Goal: Task Accomplishment & Management: Manage account settings

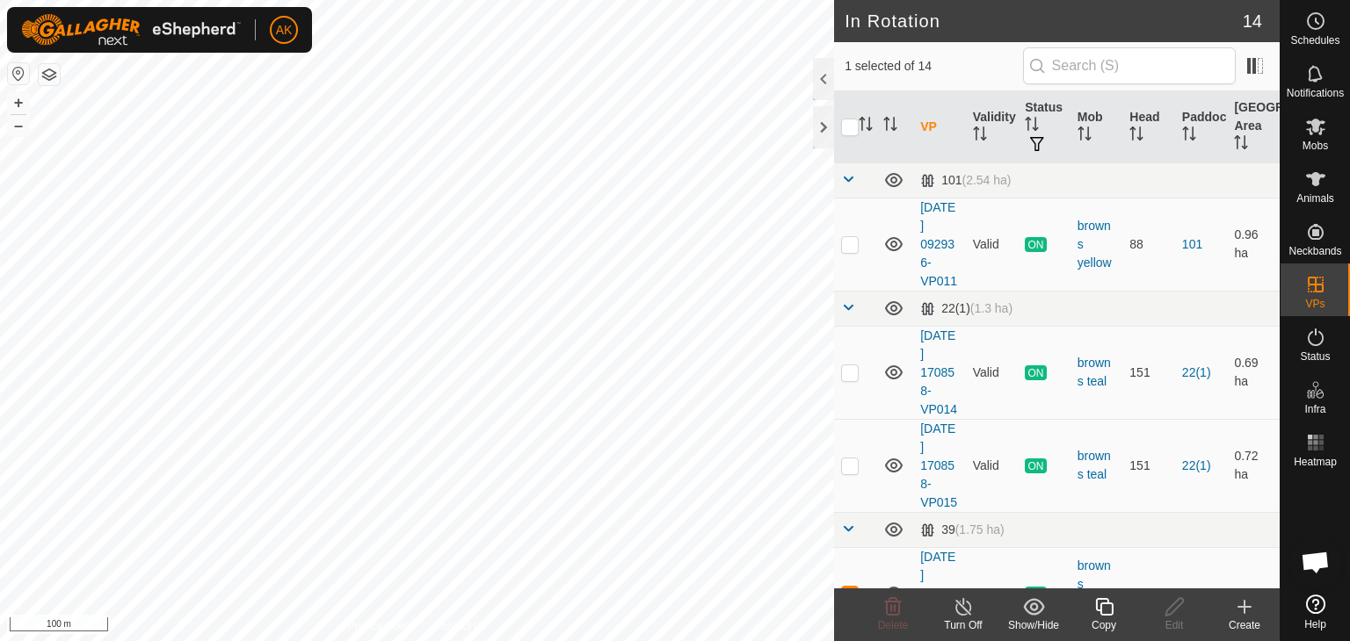
click at [1100, 598] on icon at bounding box center [1104, 607] width 18 height 18
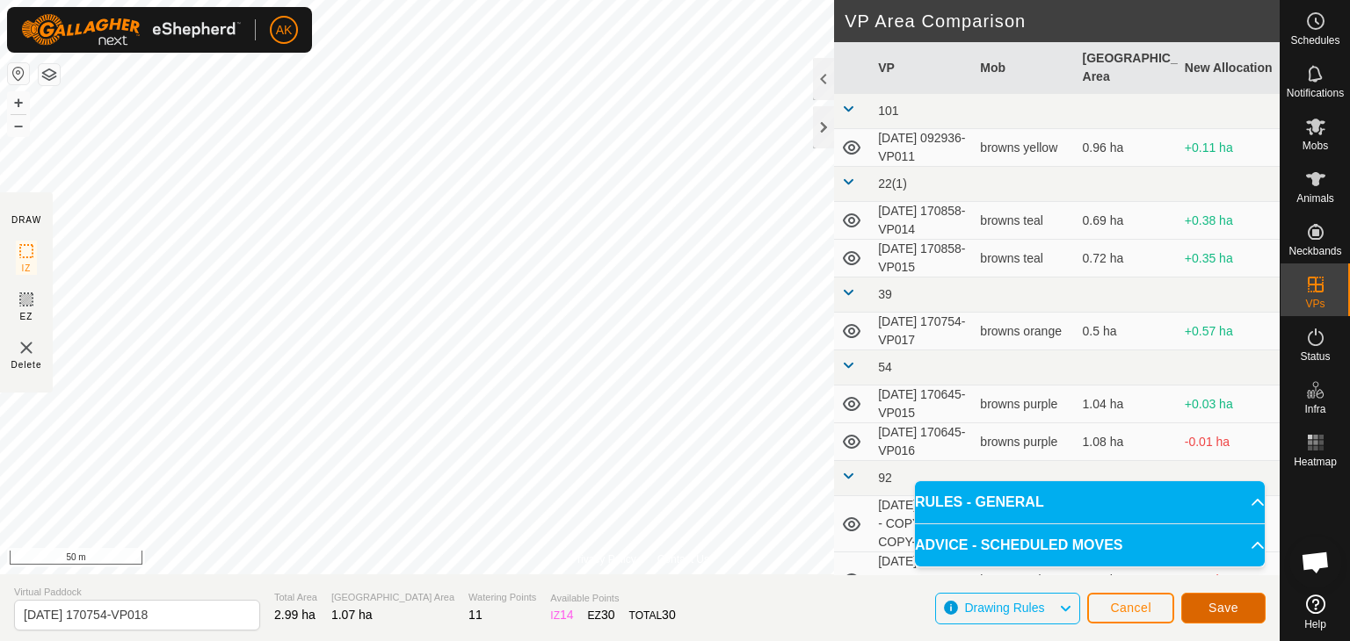
click at [1222, 598] on button "Save" at bounding box center [1223, 608] width 84 height 31
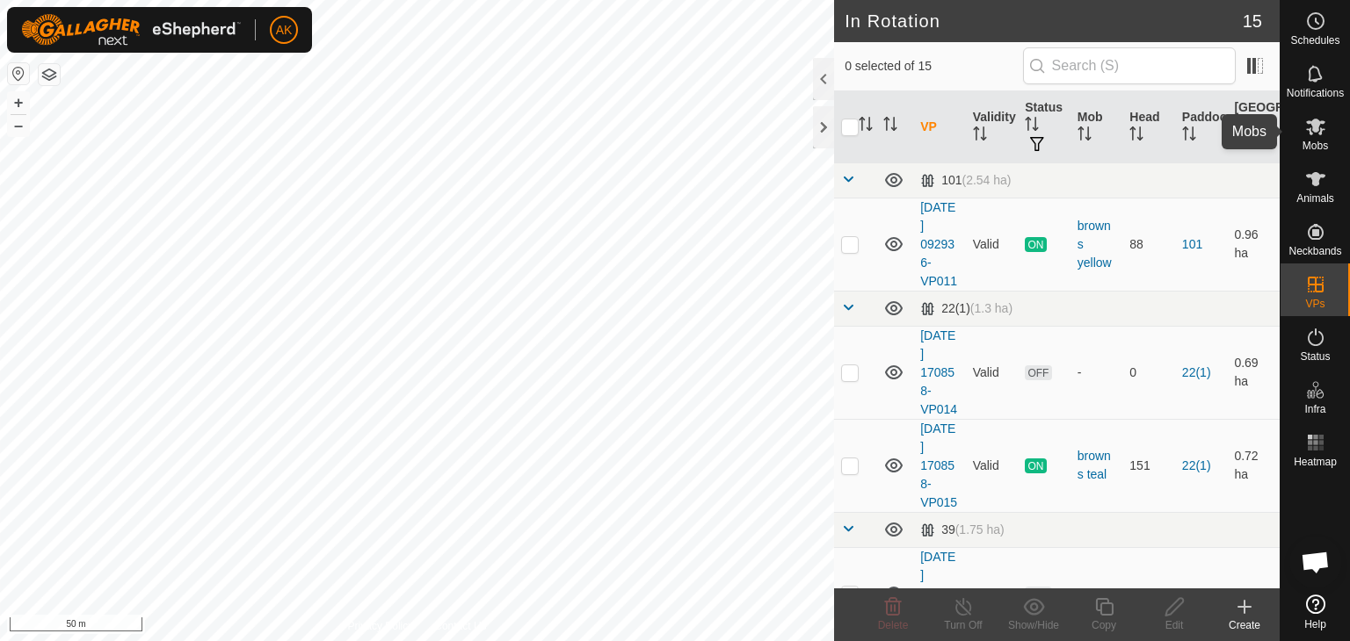
click at [1315, 134] on icon at bounding box center [1315, 126] width 21 height 21
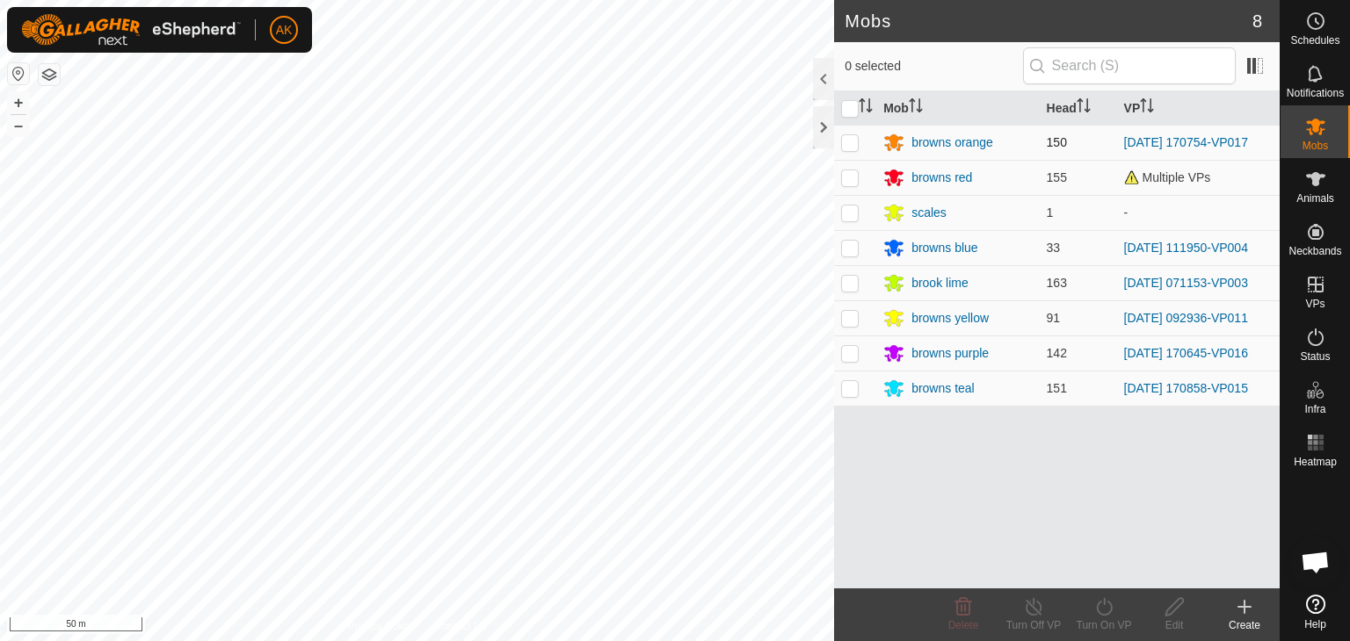
click at [840, 141] on td at bounding box center [855, 142] width 42 height 35
checkbox input "true"
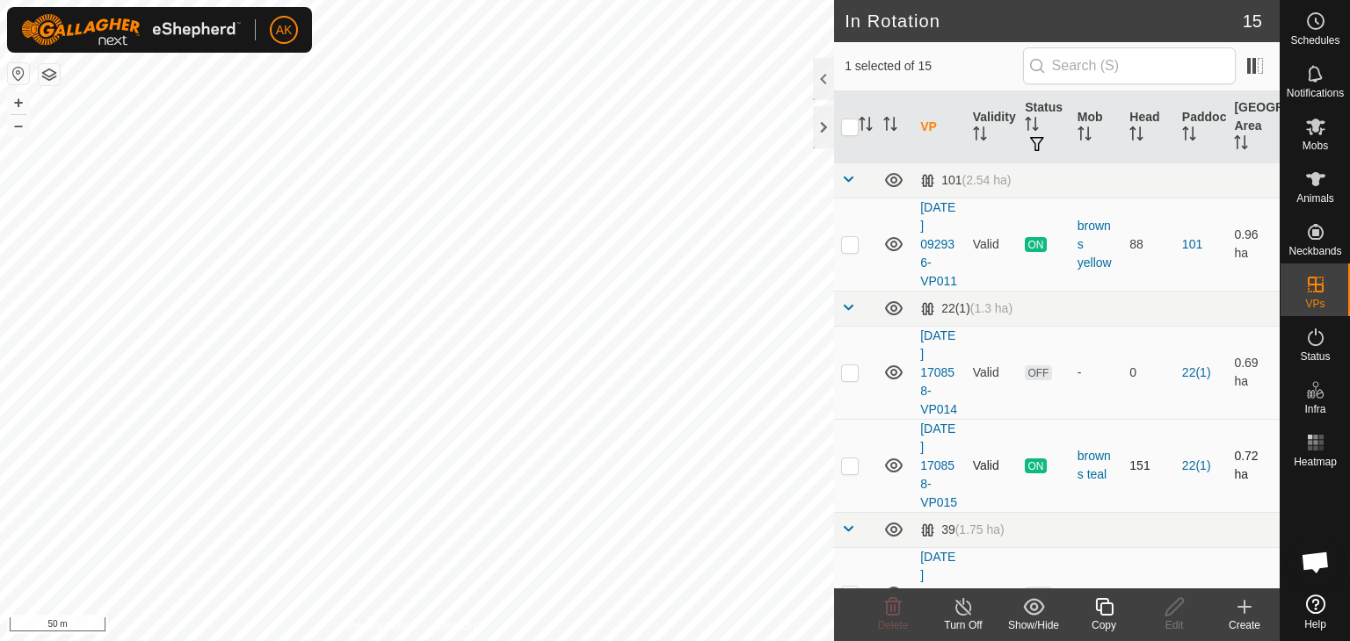
click at [873, 457] on div "In Rotation 15 1 selected of 15 VP Validity Status Mob Head Paddock Grazing Are…" at bounding box center [639, 320] width 1279 height 641
checkbox input "true"
checkbox input "false"
click at [889, 613] on icon at bounding box center [893, 607] width 17 height 18
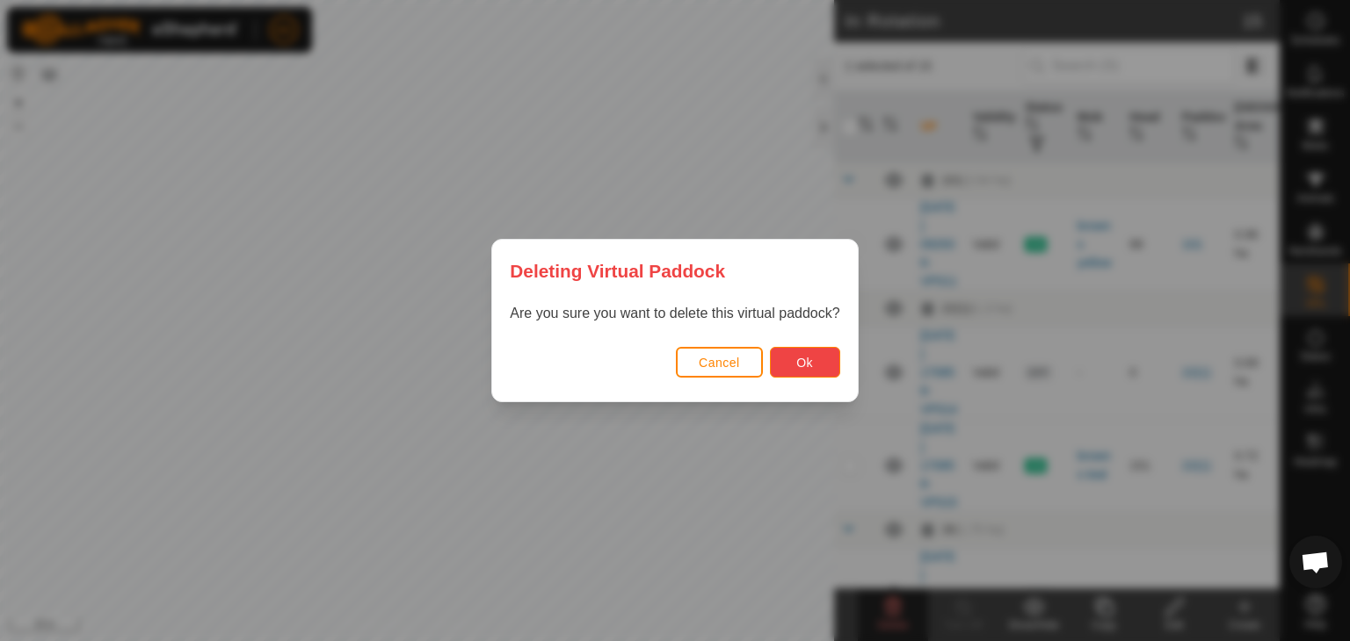
click at [794, 372] on button "Ok" at bounding box center [805, 362] width 70 height 31
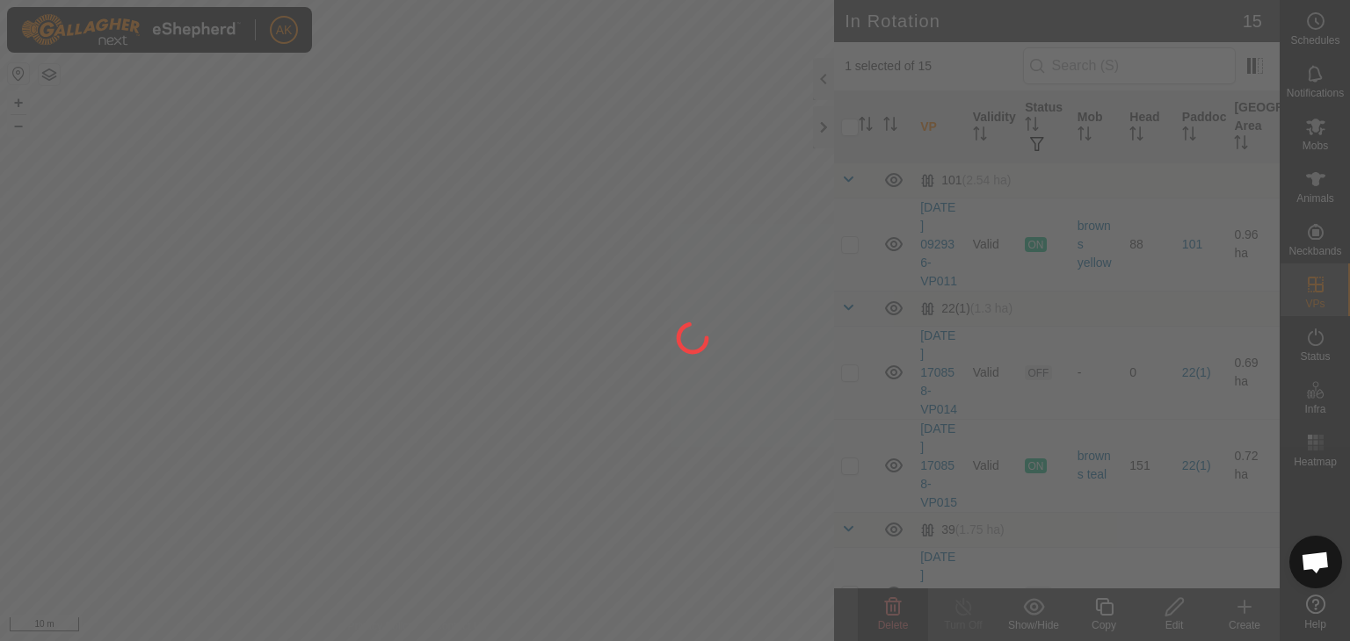
checkbox input "false"
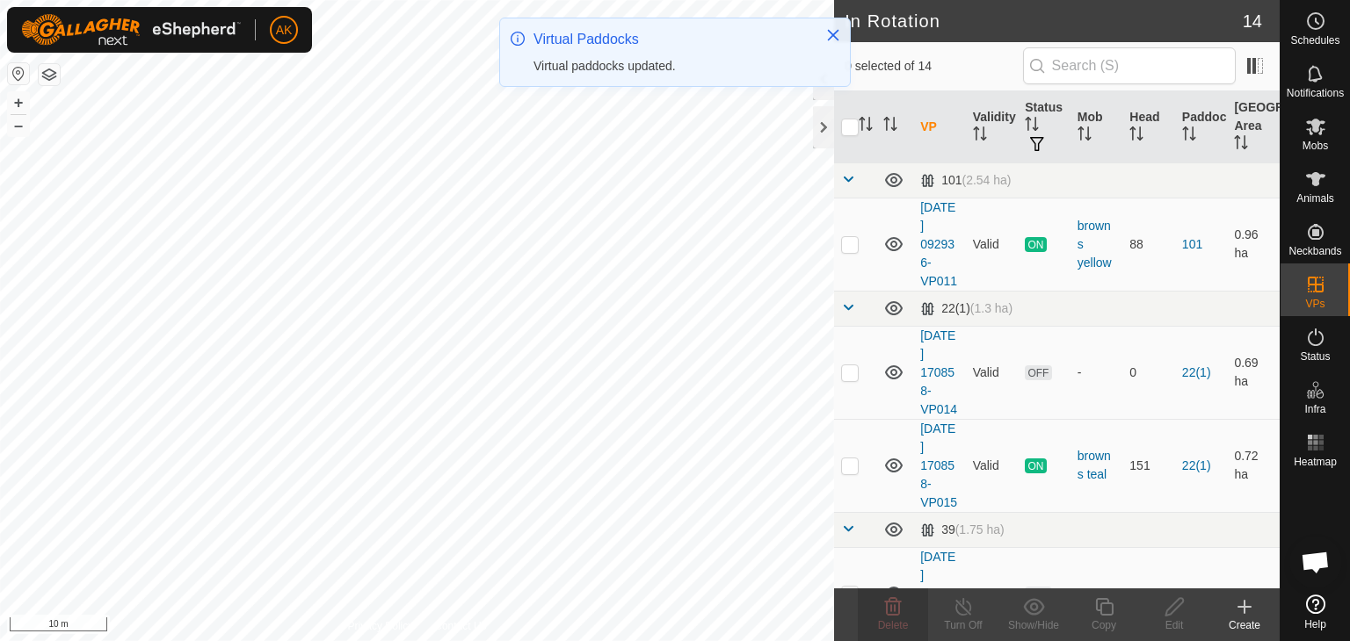
checkbox input "true"
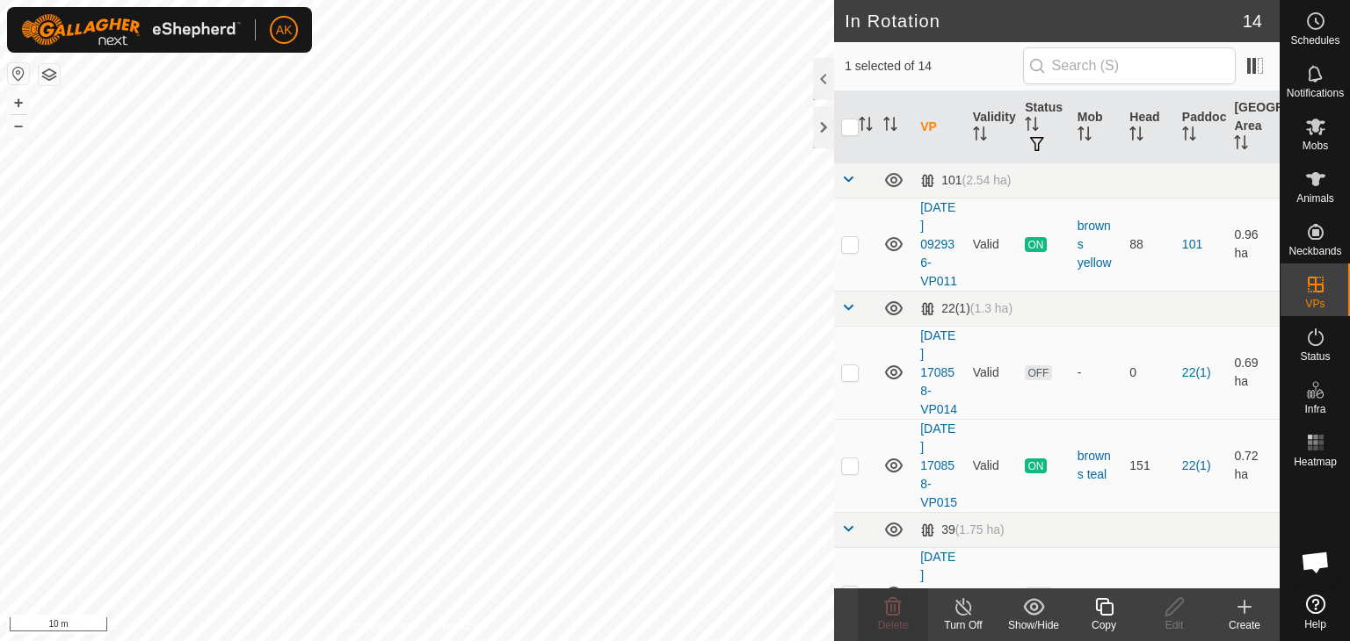
checkbox input "true"
checkbox input "false"
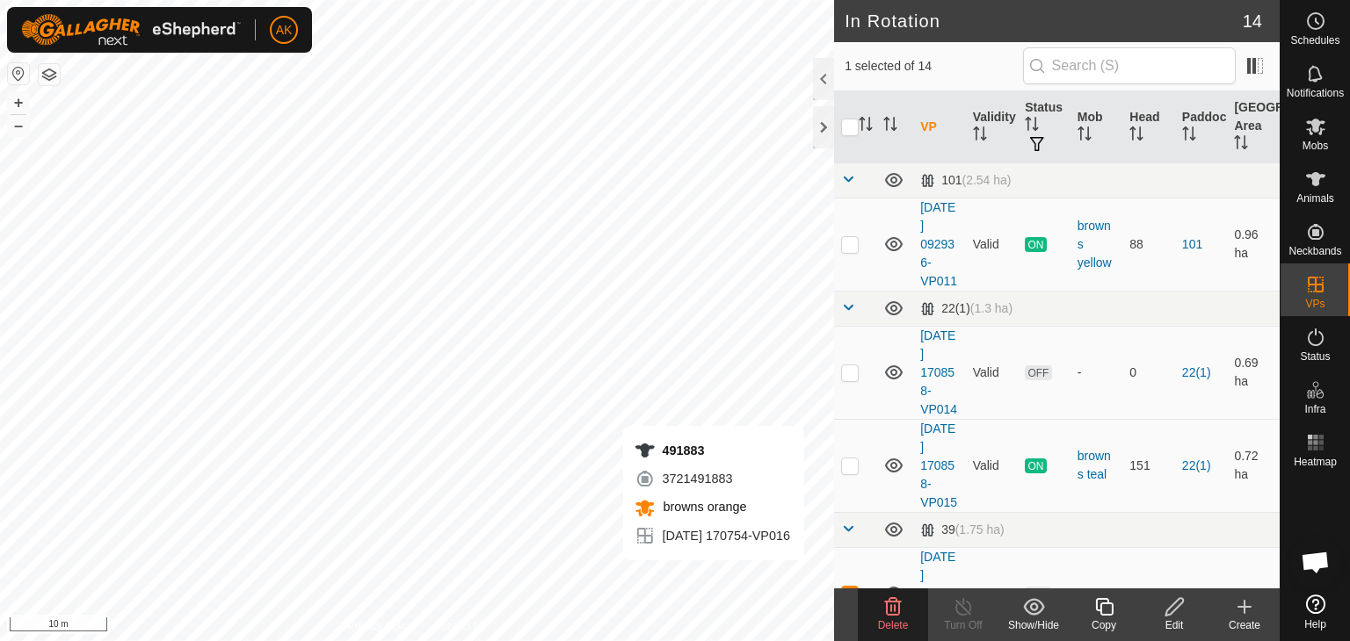
click at [882, 597] on icon at bounding box center [892, 607] width 21 height 21
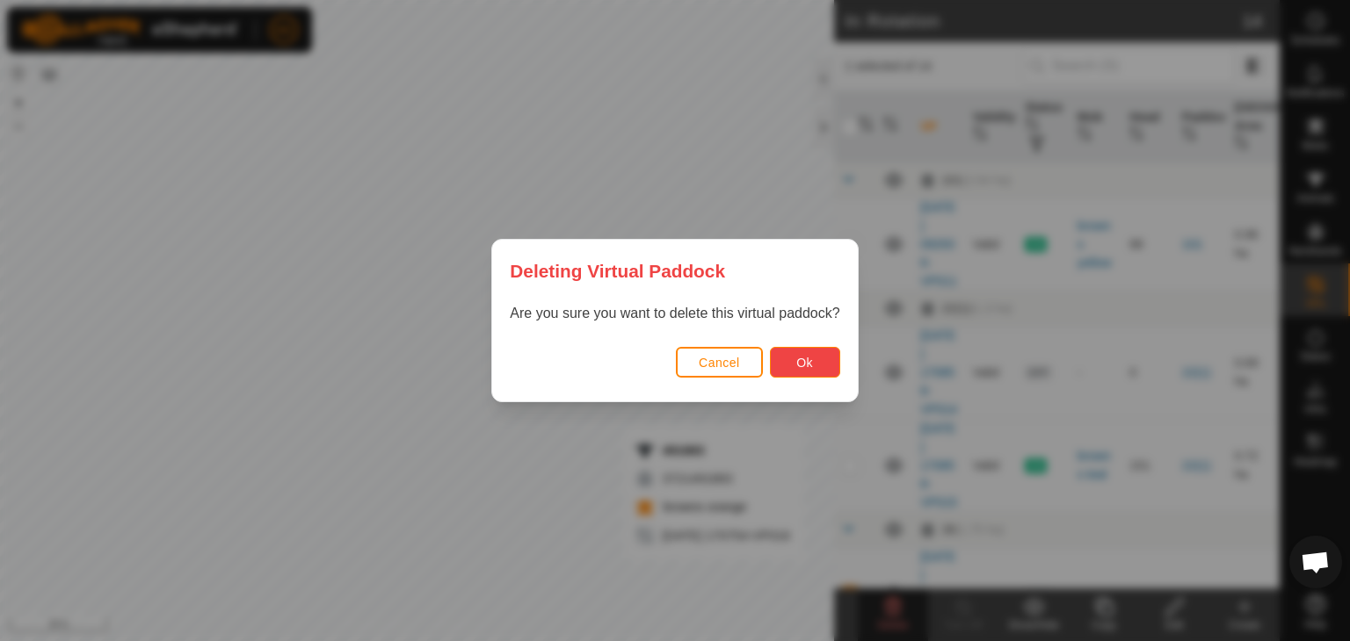
click at [811, 356] on span "Ok" at bounding box center [804, 363] width 17 height 14
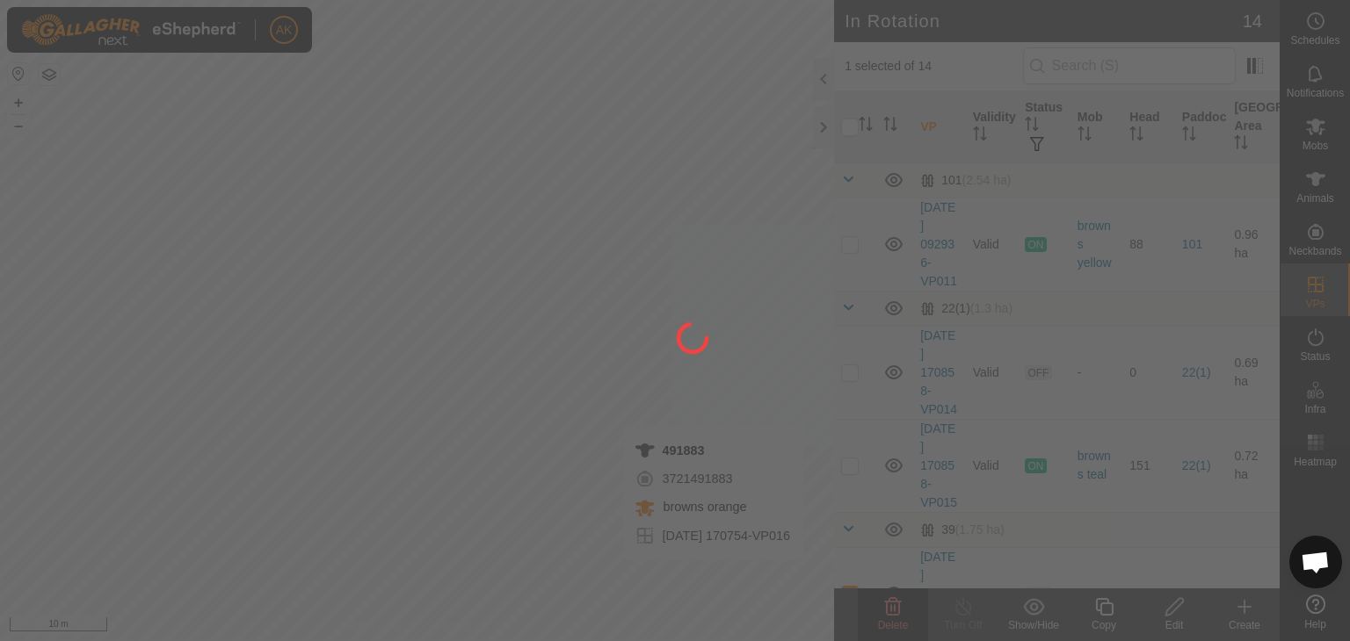
checkbox input "false"
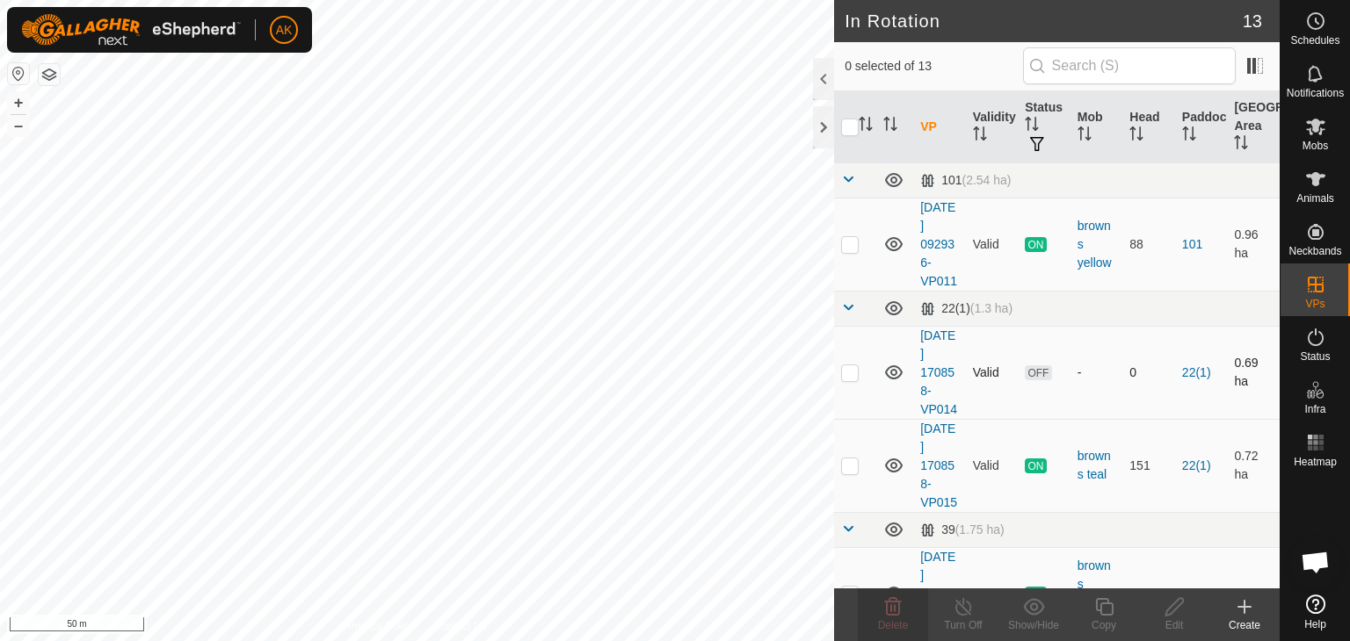
click at [875, 395] on div "In Rotation 13 0 selected of 13 VP Validity Status Mob Head Paddock Grazing Are…" at bounding box center [639, 320] width 1279 height 641
checkbox input "true"
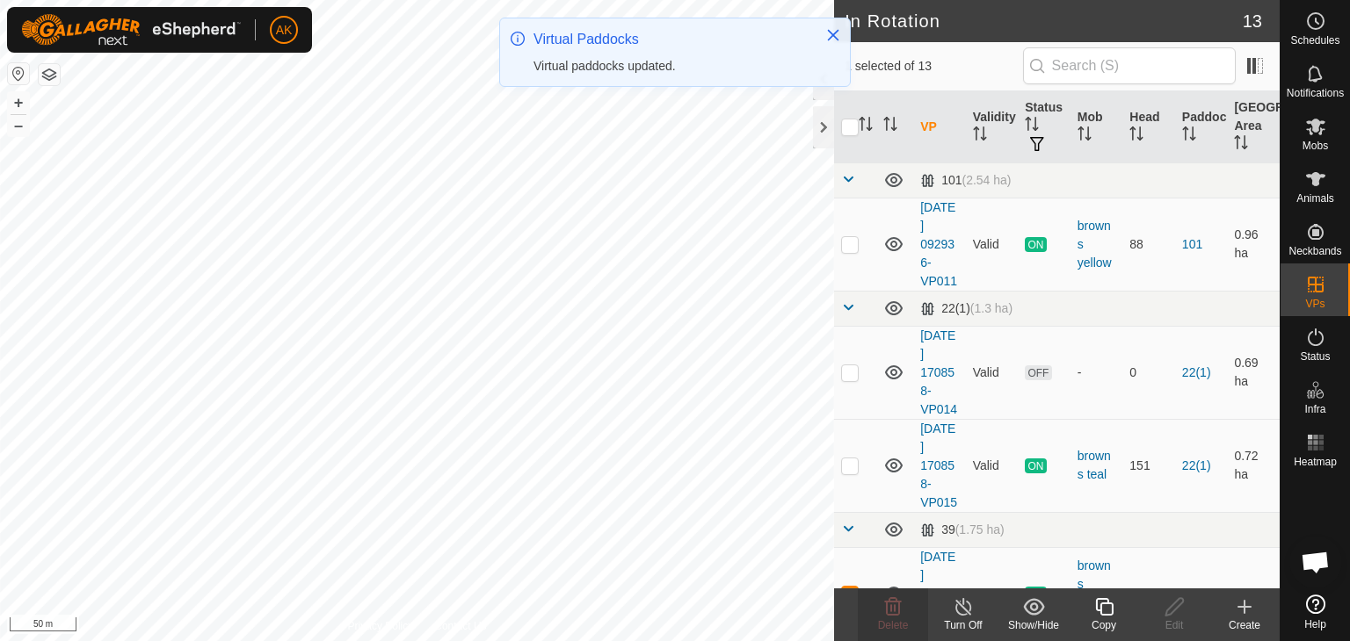
click at [1108, 604] on icon at bounding box center [1104, 607] width 18 height 18
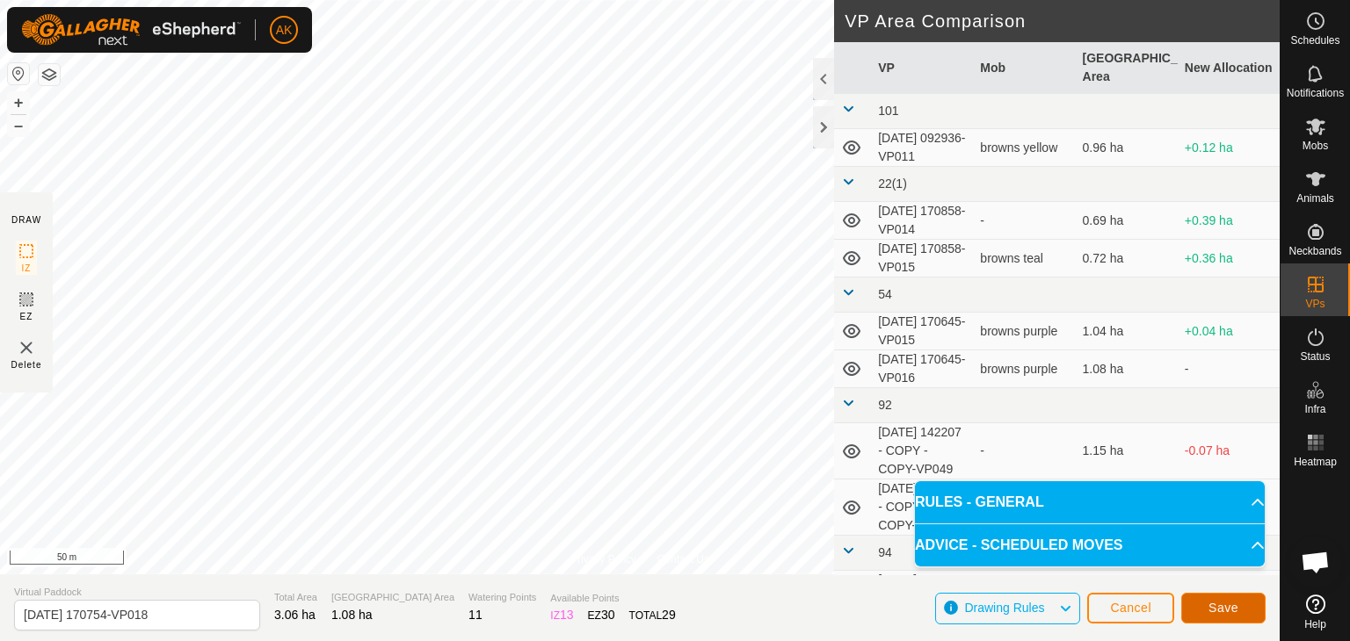
click at [1223, 615] on button "Save" at bounding box center [1223, 608] width 84 height 31
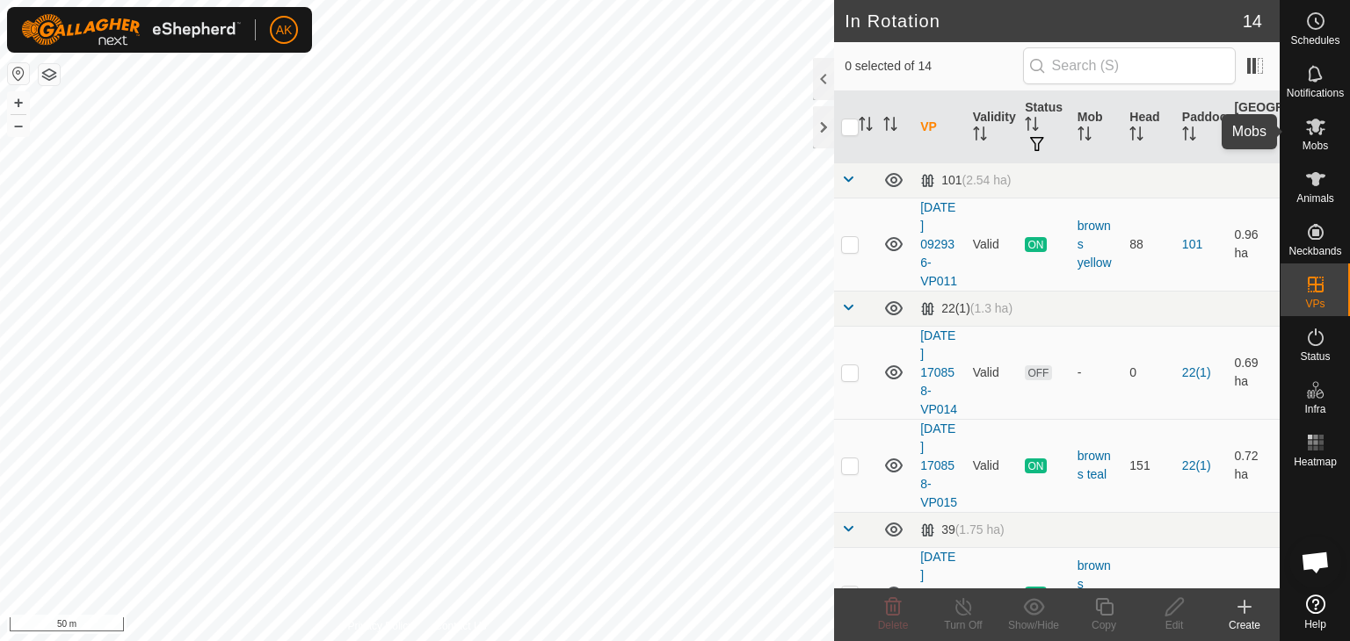
click at [1319, 128] on icon at bounding box center [1315, 127] width 19 height 17
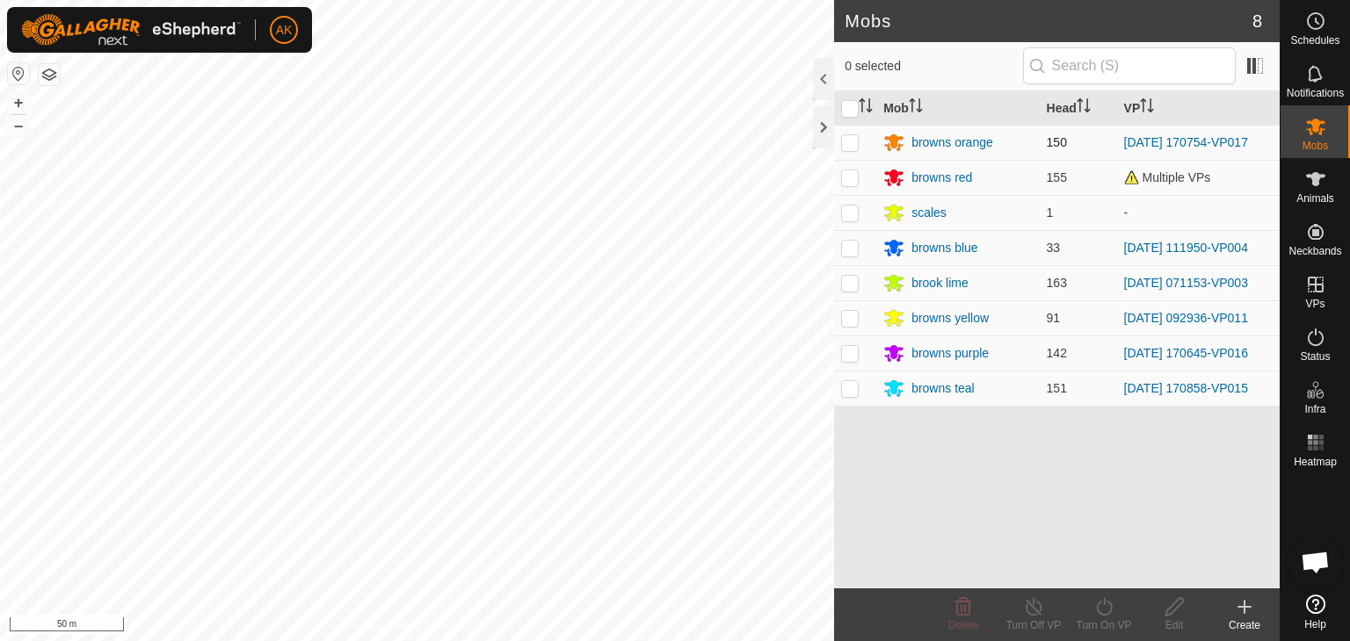
click at [850, 143] on p-checkbox at bounding box center [850, 142] width 18 height 14
checkbox input "true"
click at [1108, 616] on icon at bounding box center [1104, 607] width 22 height 21
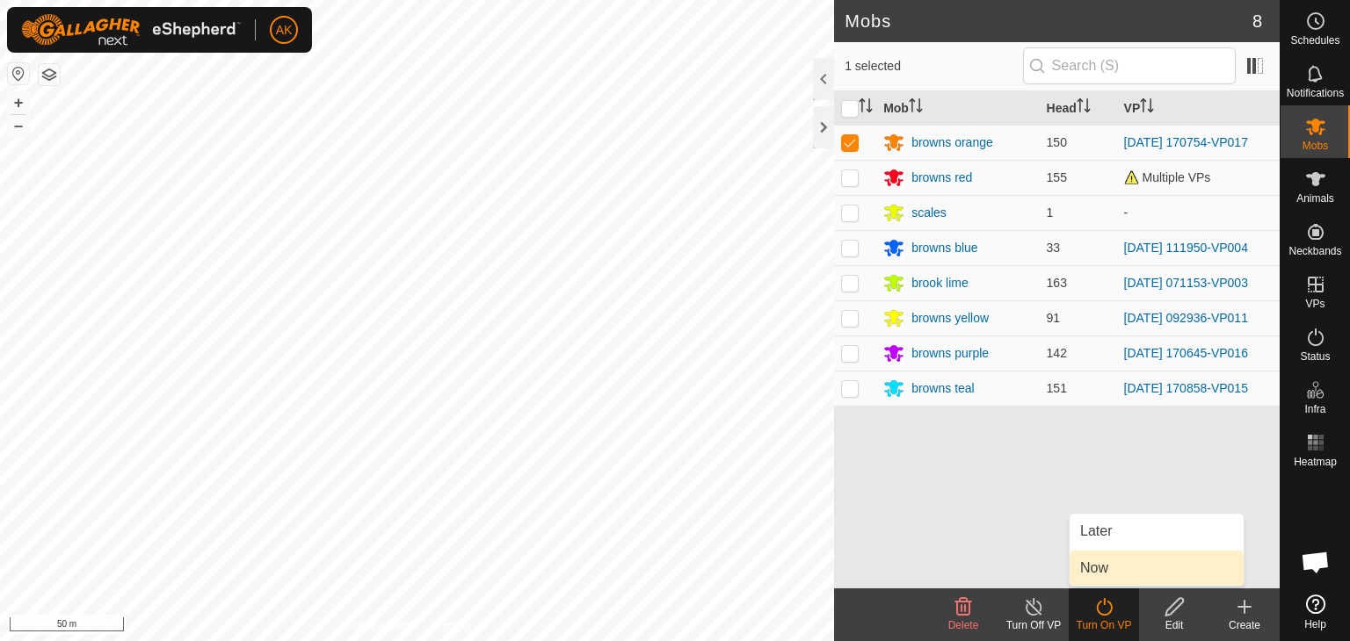
click at [1112, 575] on link "Now" at bounding box center [1156, 568] width 174 height 35
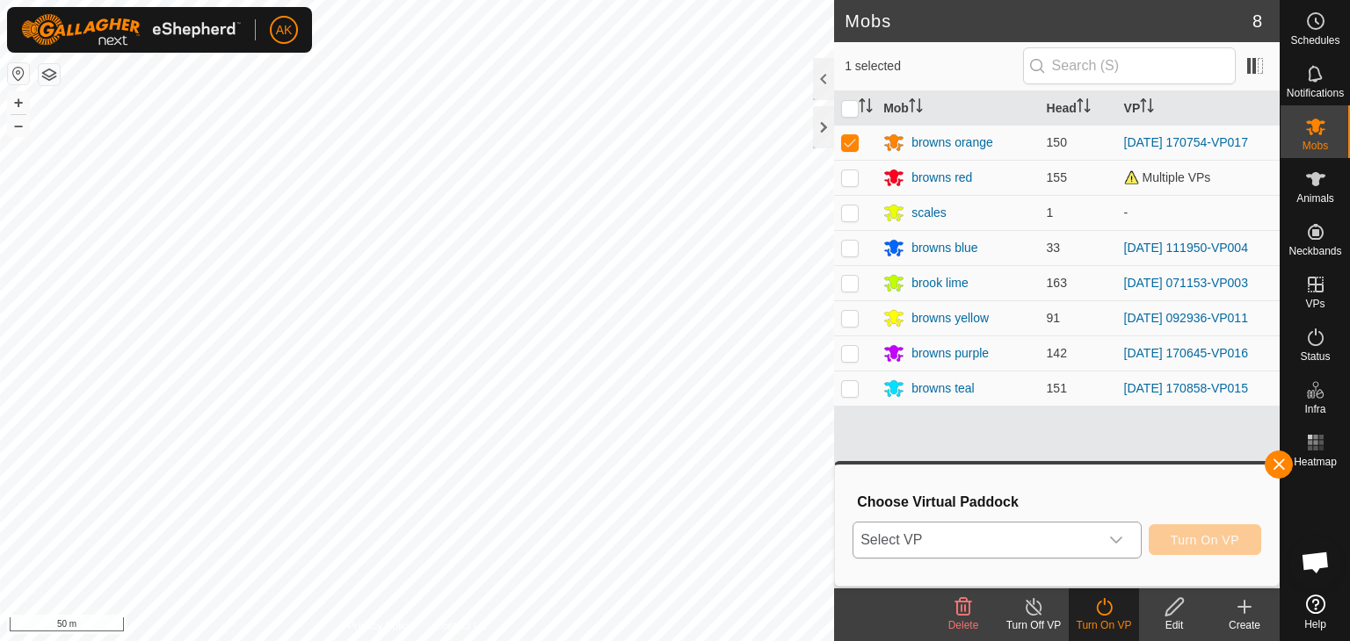
click at [1111, 542] on icon "dropdown trigger" at bounding box center [1116, 540] width 14 height 14
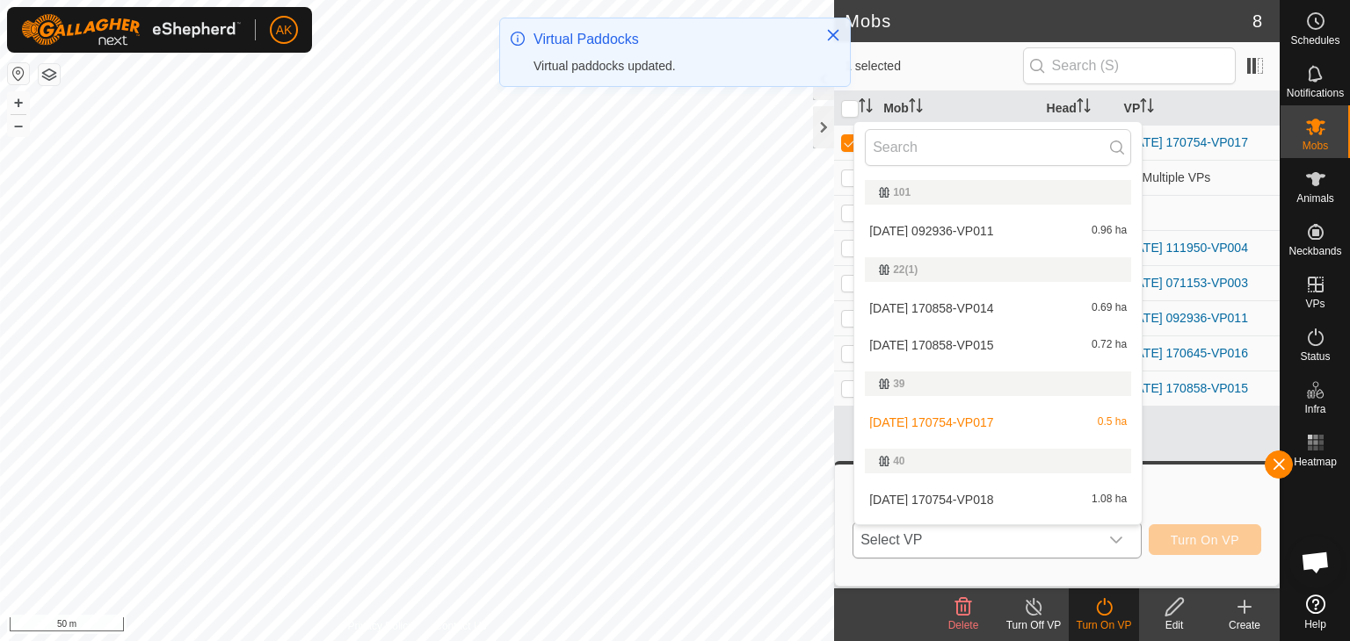
click at [964, 500] on li "2025-08-24 170754-VP018 1.08 ha" at bounding box center [997, 499] width 287 height 35
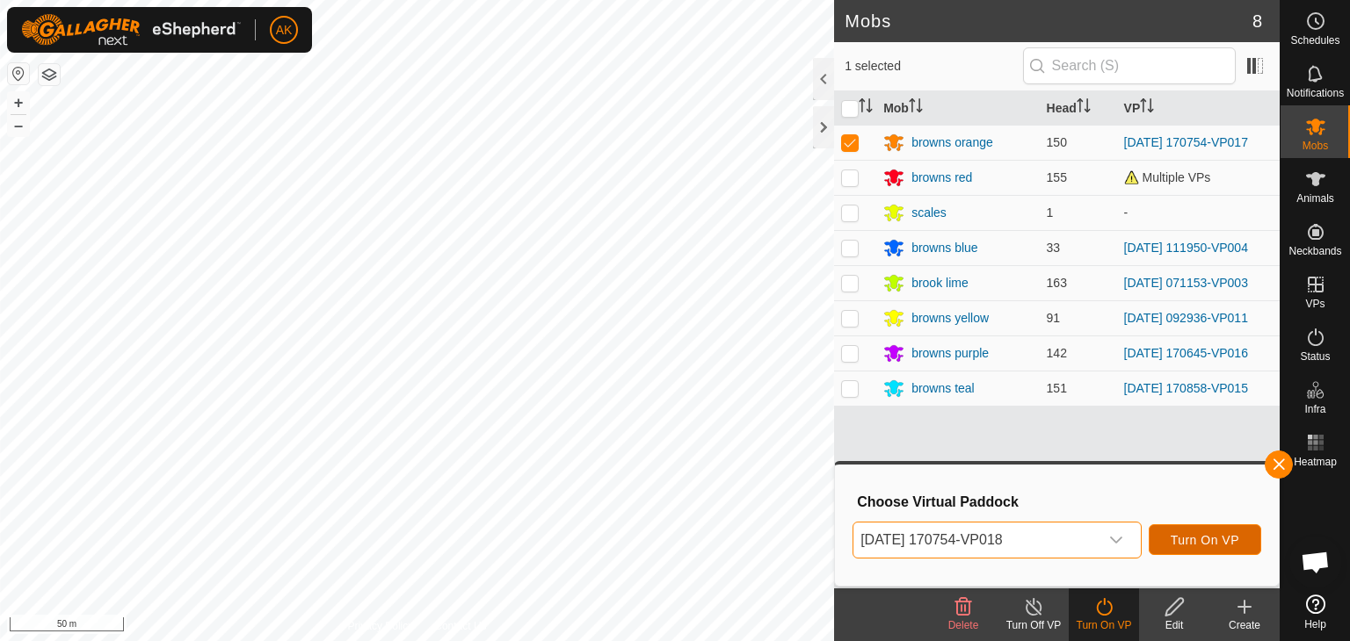
click at [1229, 540] on span "Turn On VP" at bounding box center [1204, 540] width 69 height 14
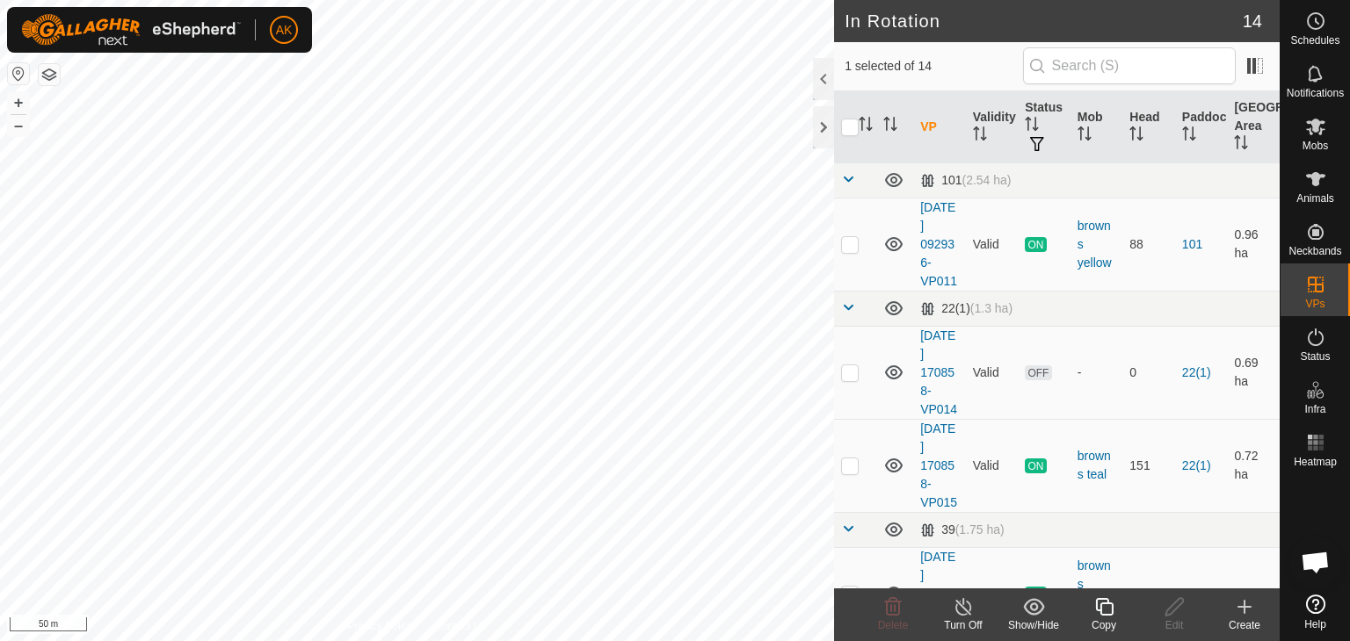
checkbox input "false"
checkbox input "true"
click at [1098, 610] on icon at bounding box center [1104, 607] width 18 height 18
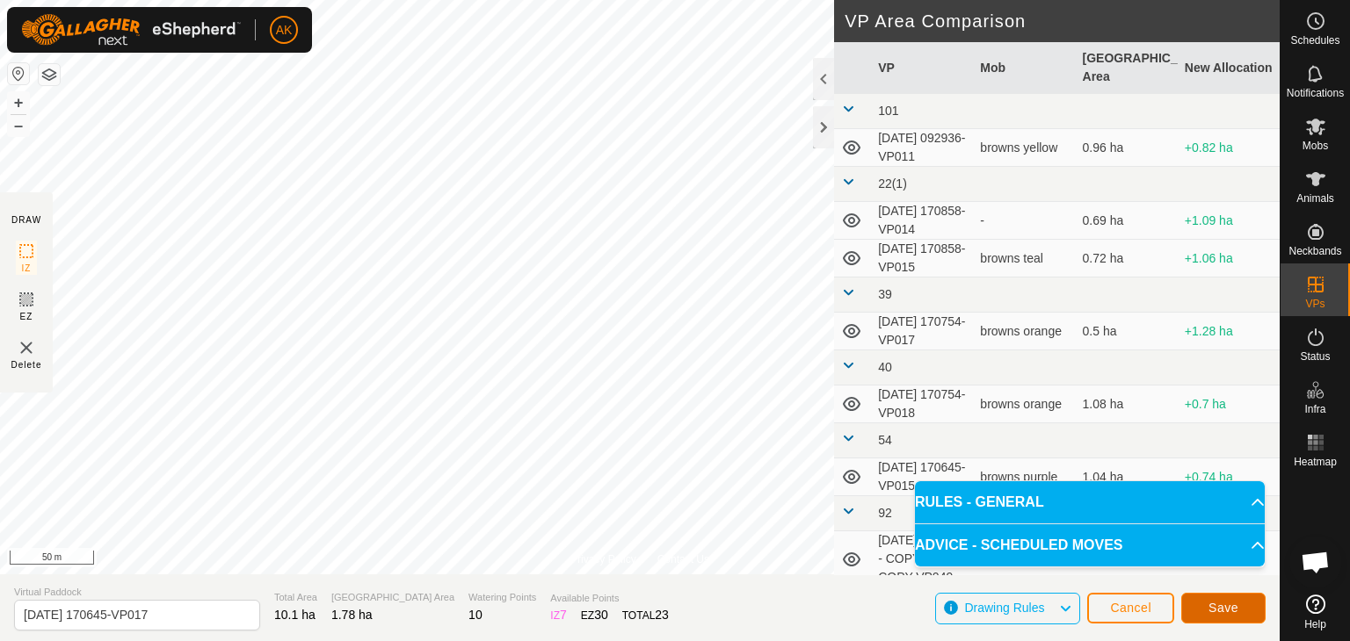
click at [1202, 610] on button "Save" at bounding box center [1223, 608] width 84 height 31
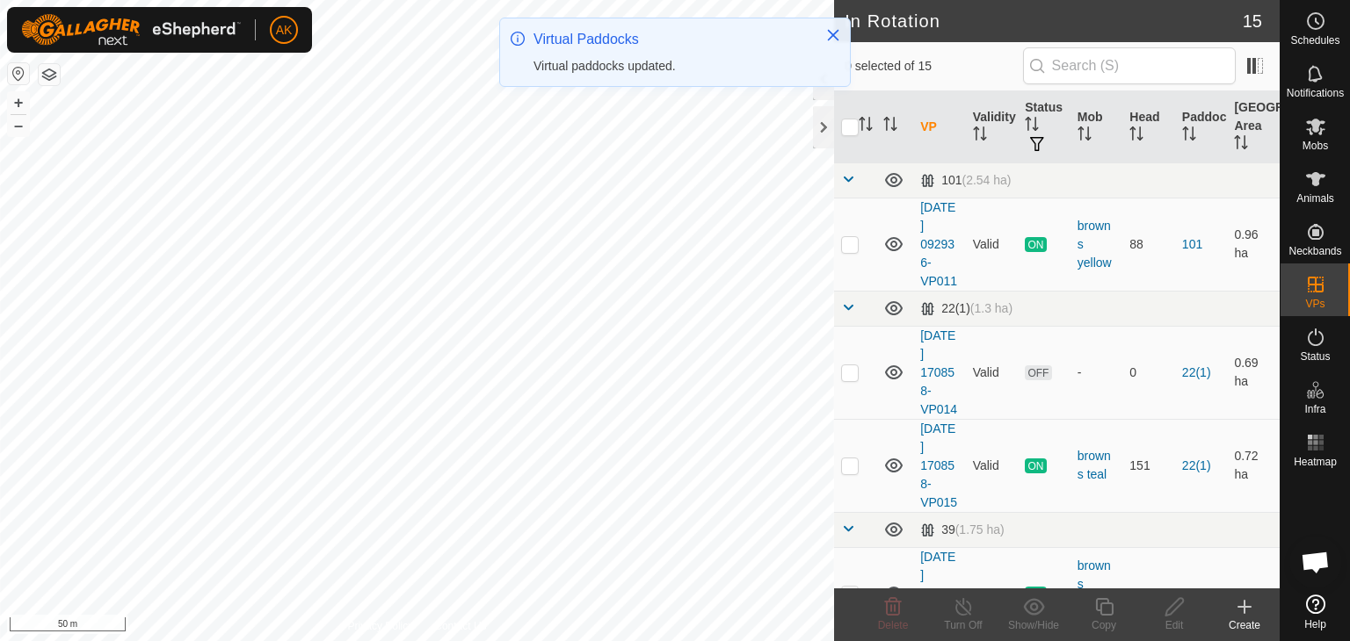
checkbox input "true"
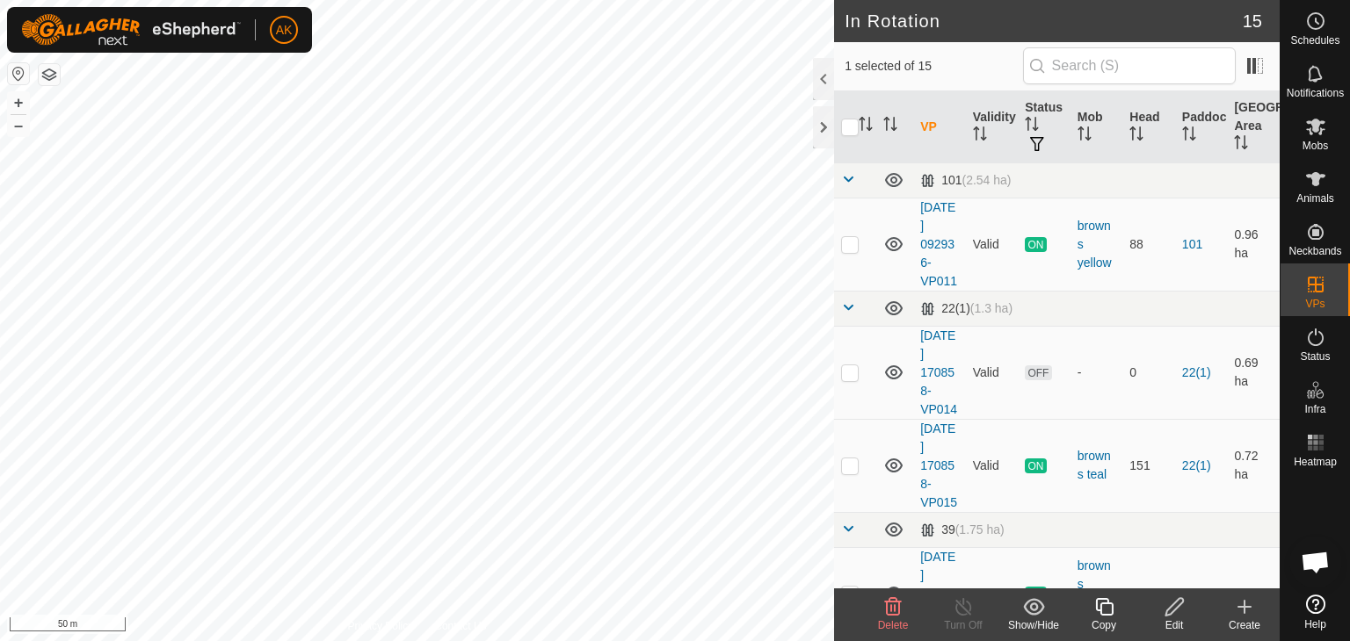
click at [1107, 606] on icon at bounding box center [1104, 607] width 22 height 21
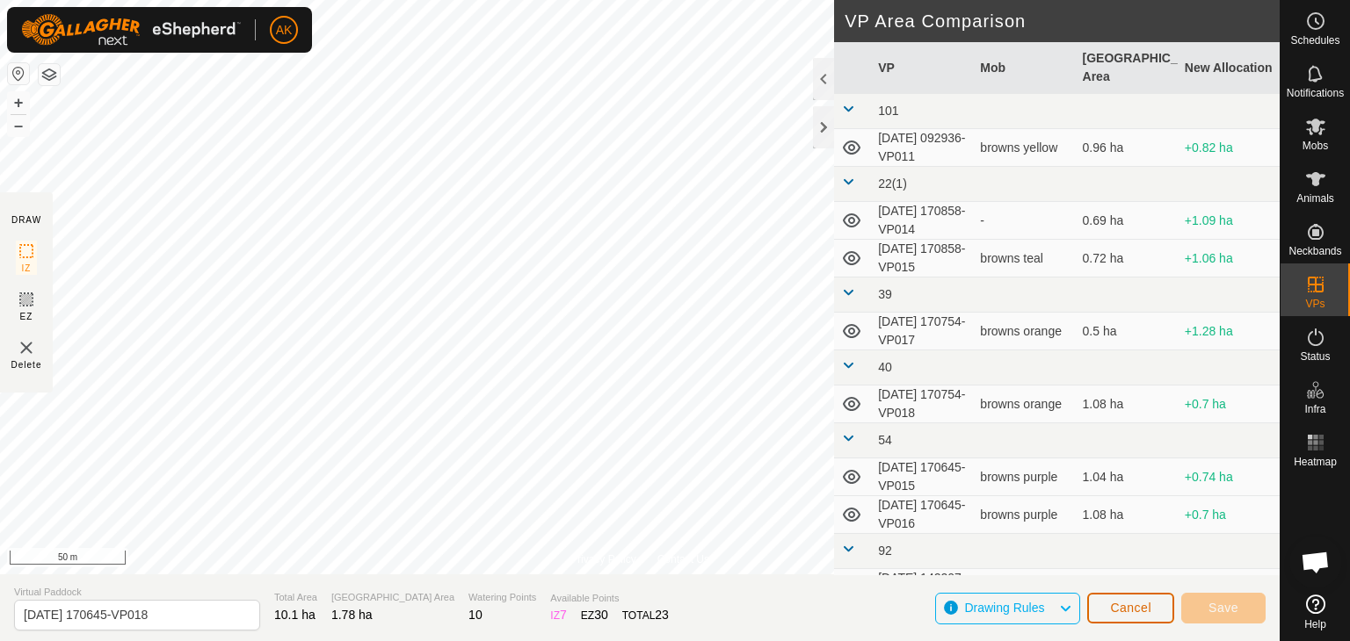
click at [1154, 613] on button "Cancel" at bounding box center [1130, 608] width 87 height 31
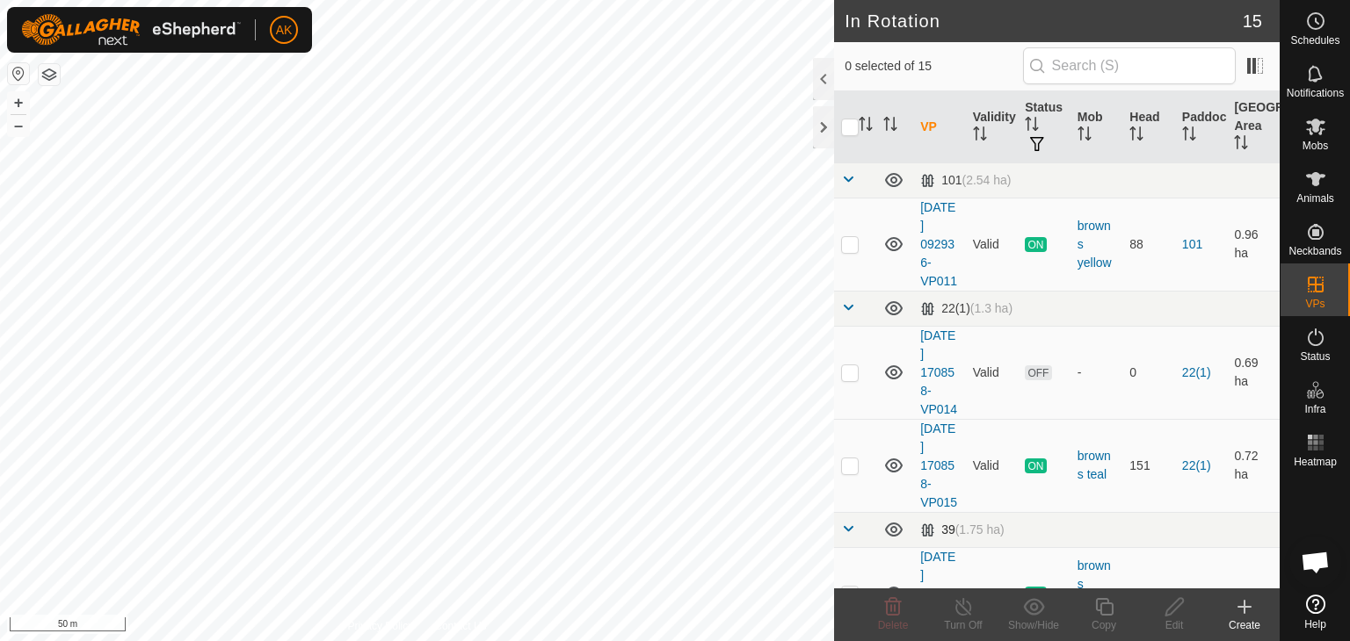
checkbox input "true"
click at [1165, 613] on icon at bounding box center [1174, 607] width 18 height 18
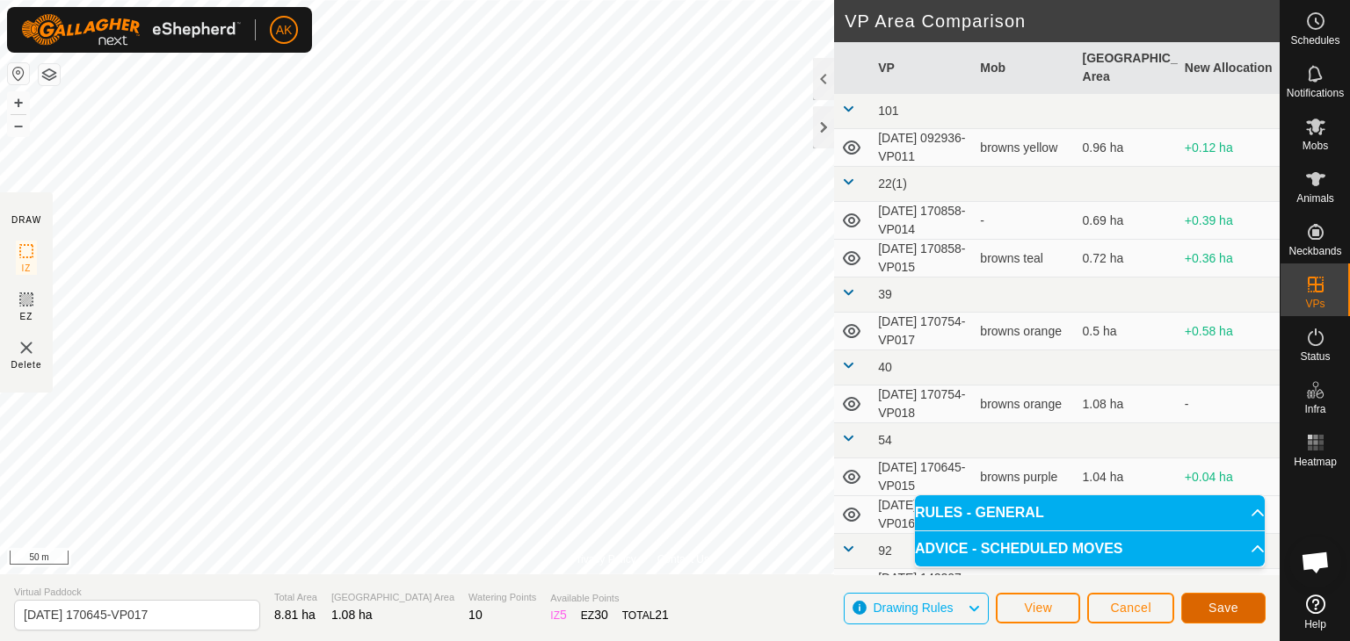
click at [1199, 606] on button "Save" at bounding box center [1223, 608] width 84 height 31
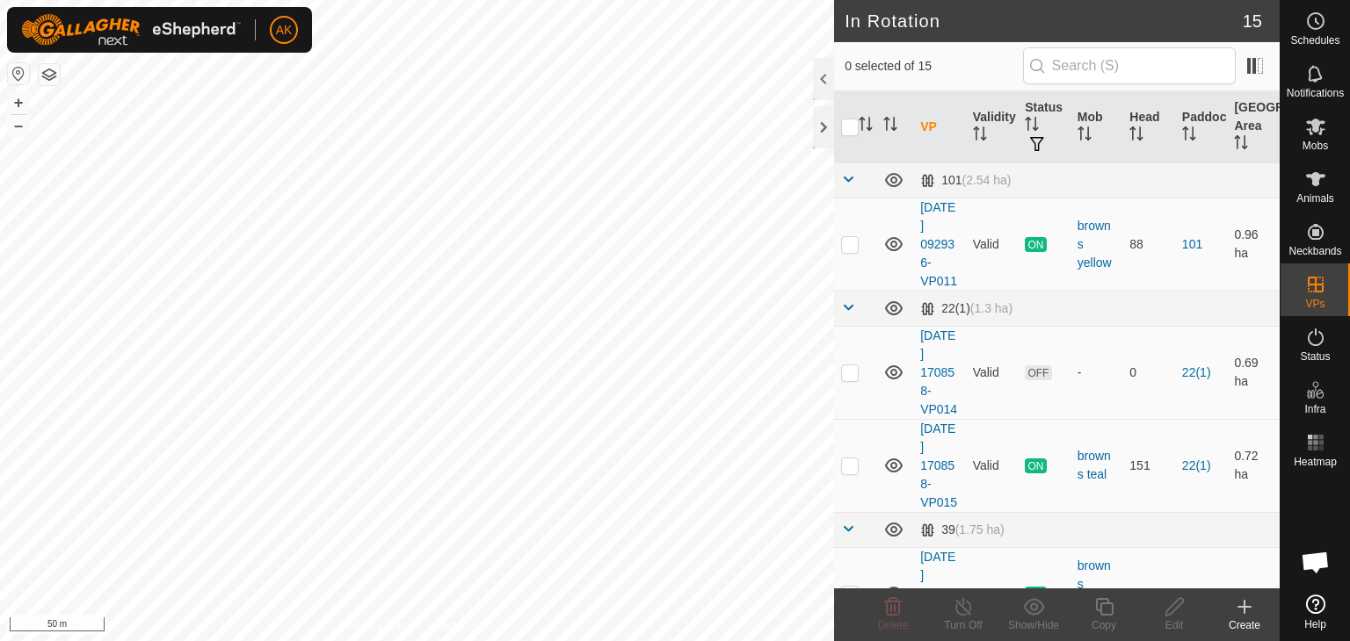
checkbox input "true"
checkbox input "false"
click at [892, 612] on icon at bounding box center [892, 607] width 21 height 21
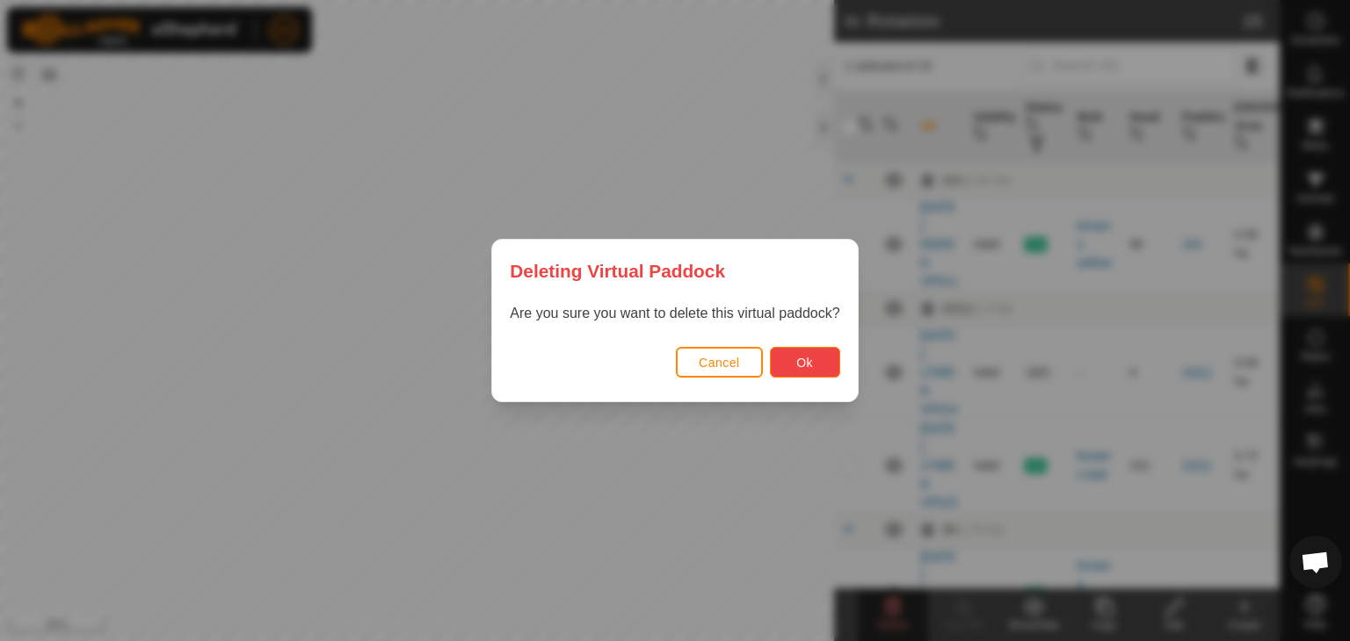
click at [814, 366] on button "Ok" at bounding box center [805, 362] width 70 height 31
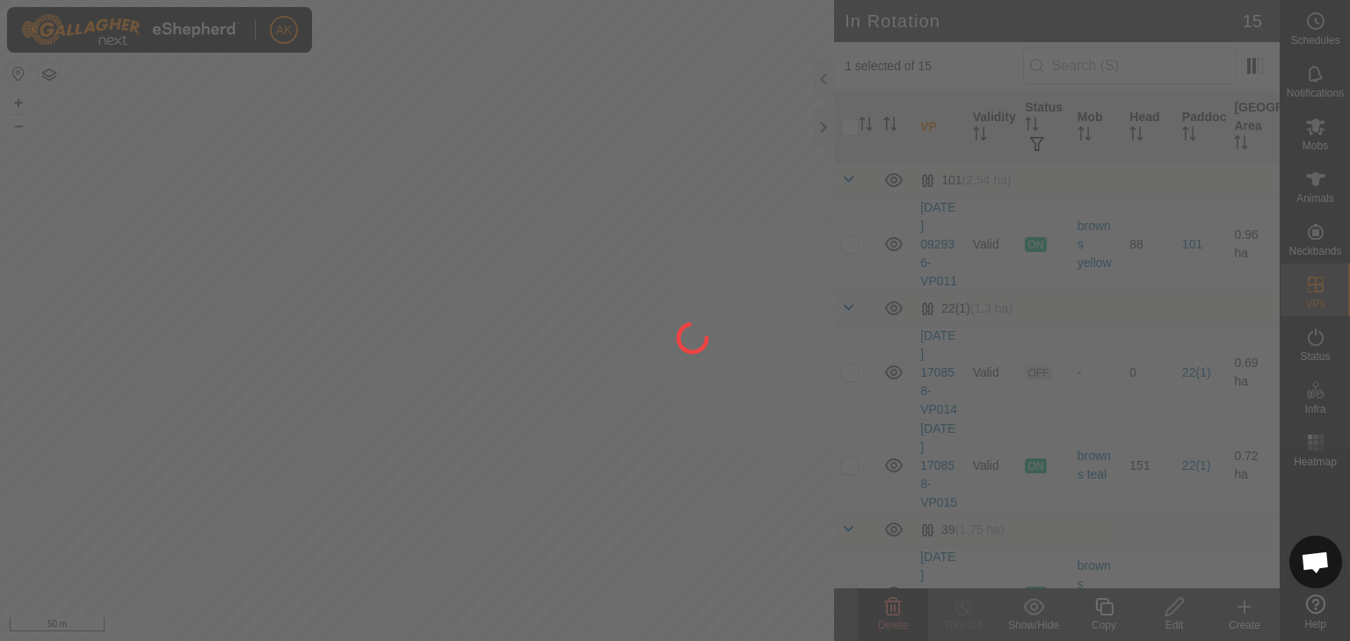
checkbox input "false"
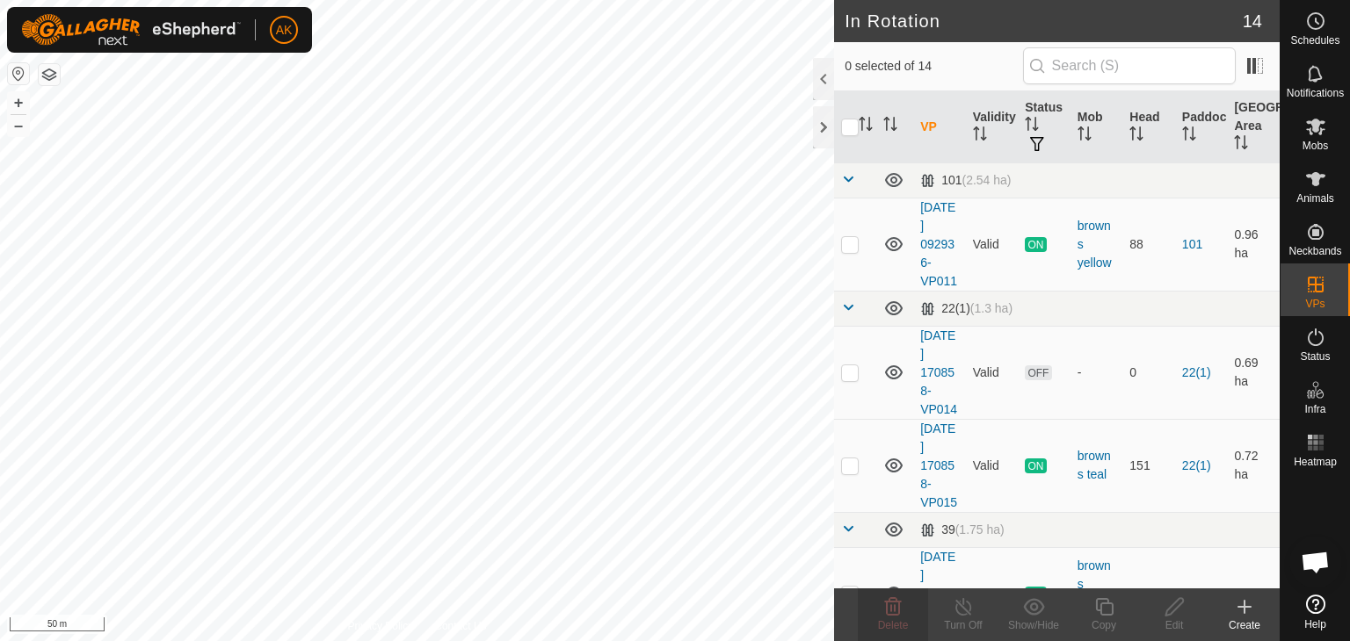
checkbox input "true"
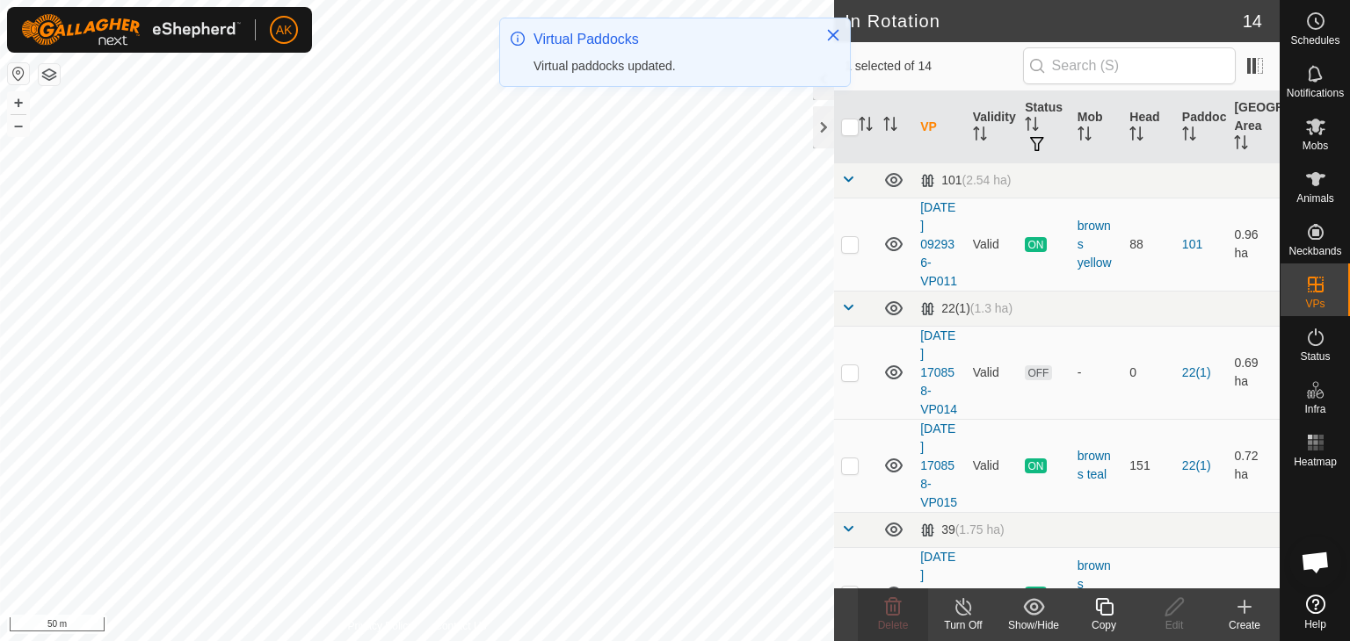
click at [1101, 613] on icon at bounding box center [1104, 607] width 18 height 18
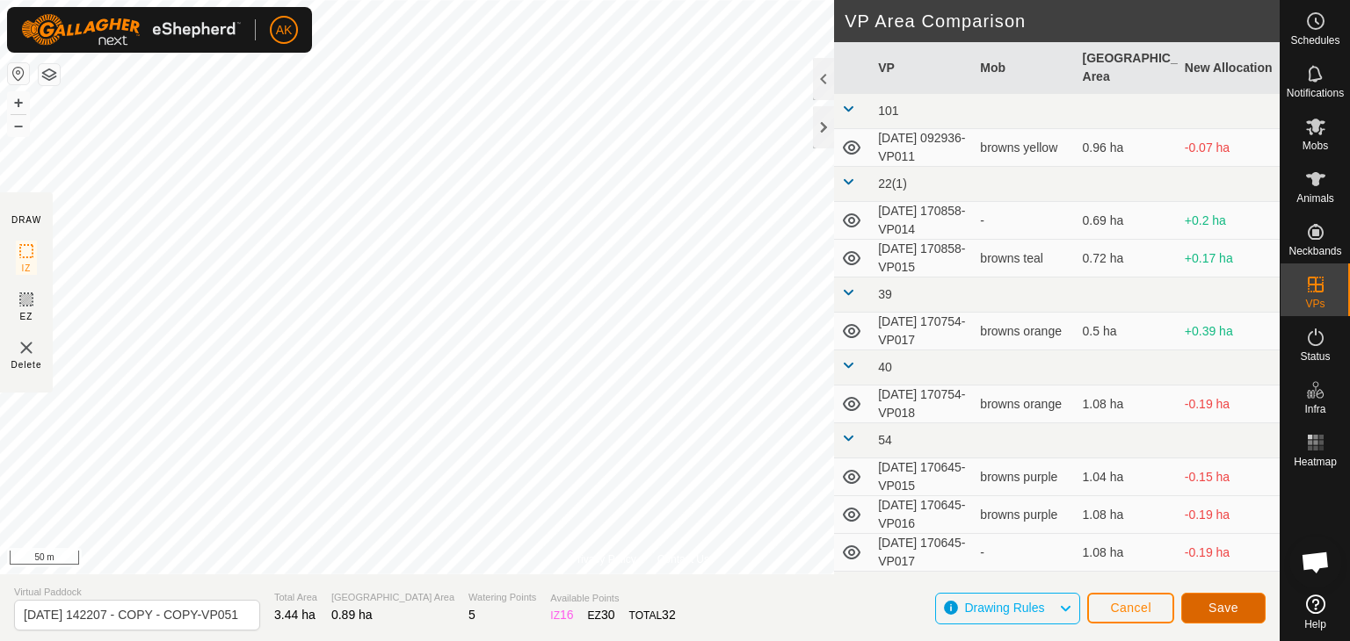
click at [1237, 620] on button "Save" at bounding box center [1223, 608] width 84 height 31
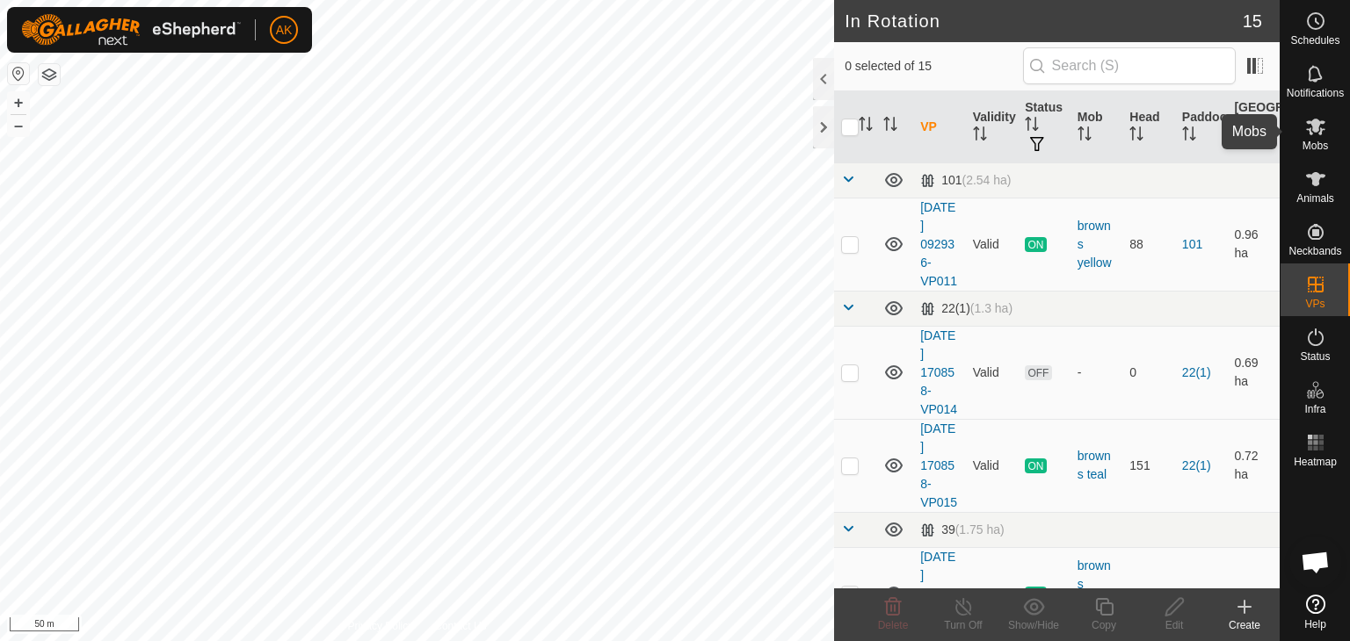
click at [1313, 127] on icon at bounding box center [1315, 127] width 19 height 17
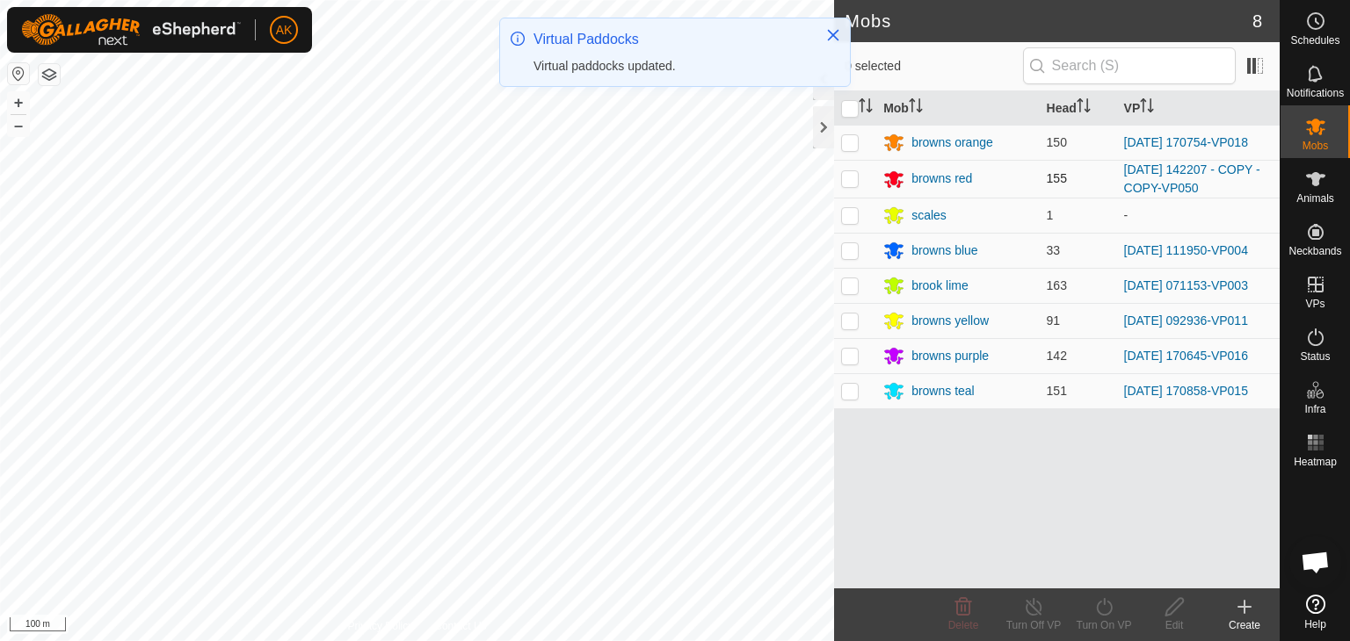
click at [847, 172] on p-checkbox at bounding box center [850, 178] width 18 height 14
checkbox input "true"
click at [1100, 604] on icon at bounding box center [1104, 607] width 22 height 21
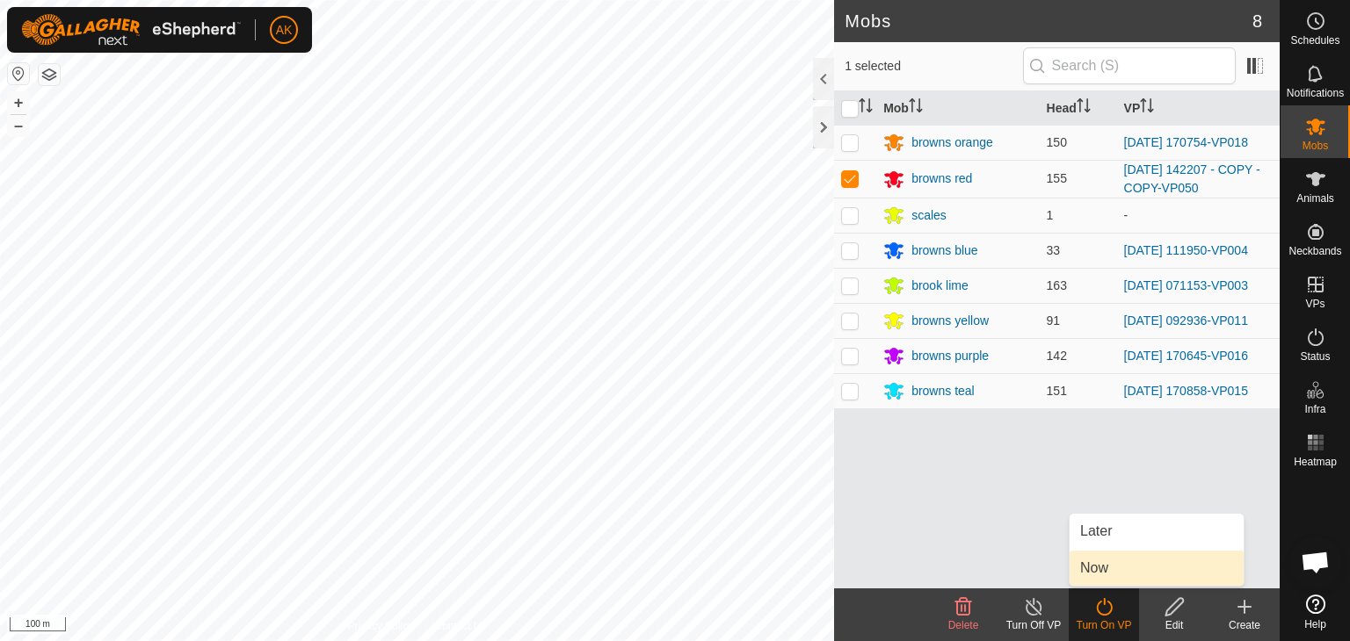
click at [1099, 567] on link "Now" at bounding box center [1156, 568] width 174 height 35
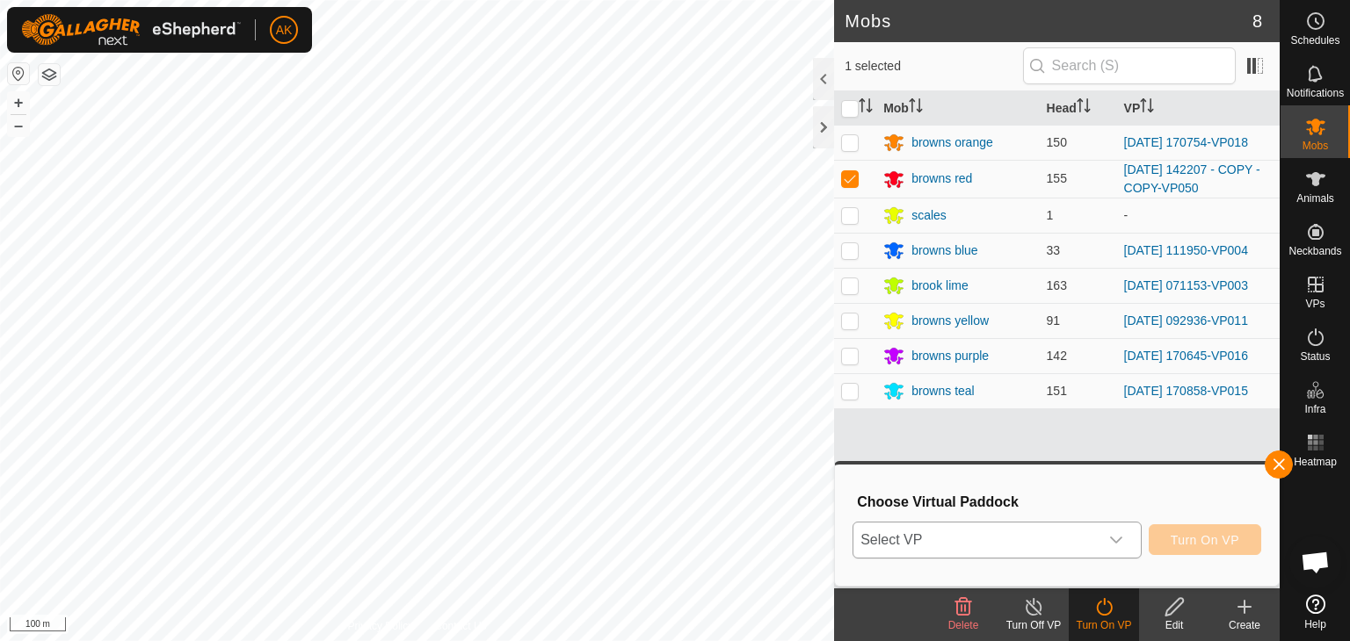
click at [1019, 532] on span "Select VP" at bounding box center [975, 540] width 245 height 35
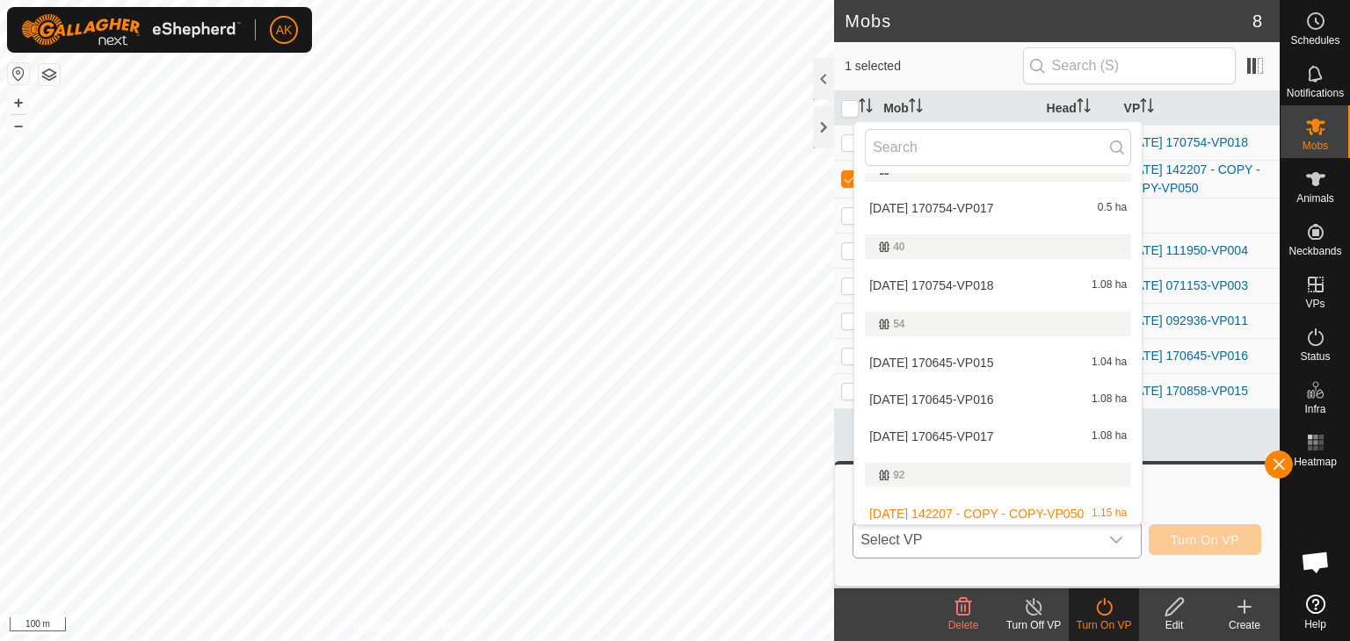
scroll to position [351, 0]
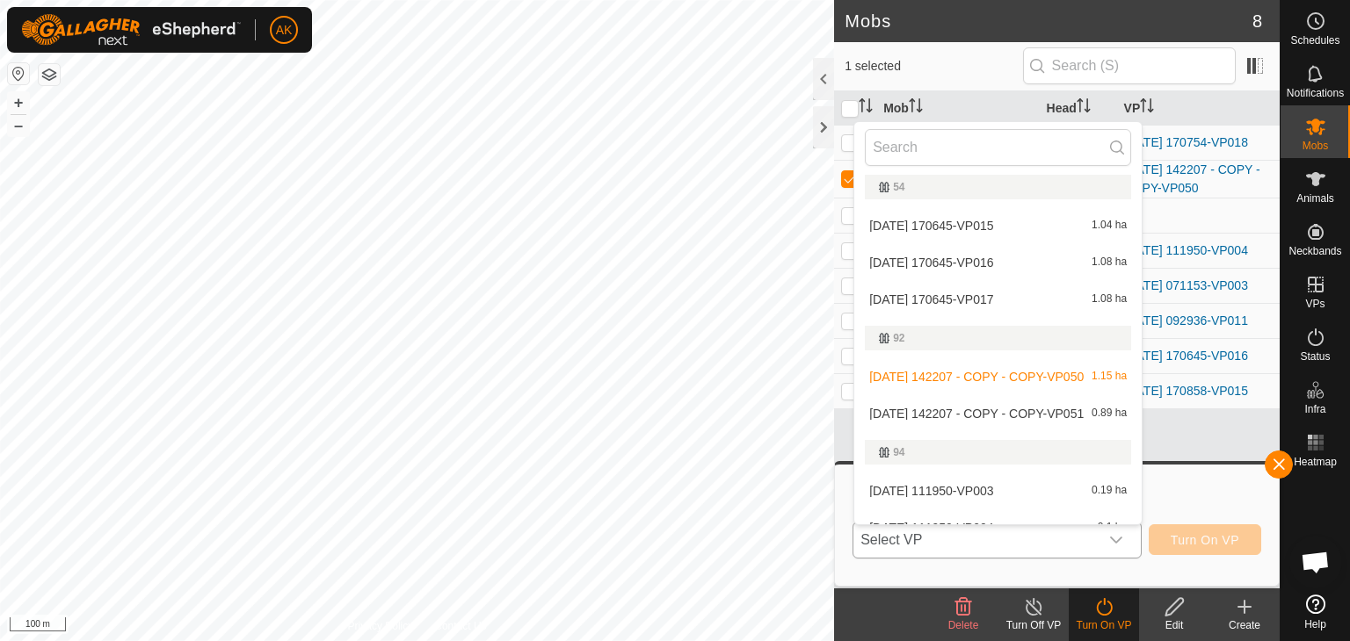
click at [970, 409] on li "2025-08-12 142207 - COPY - COPY-VP051 0.89 ha" at bounding box center [997, 413] width 287 height 35
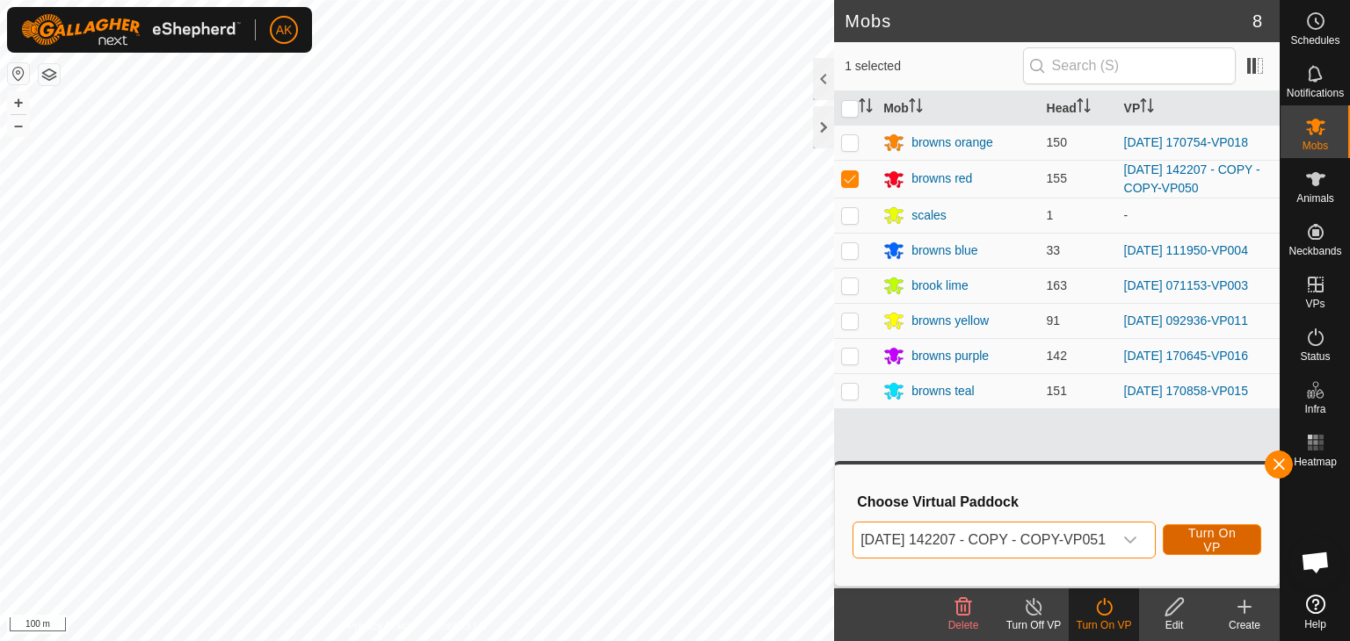
click at [1204, 540] on span "Turn On VP" at bounding box center [1212, 540] width 54 height 28
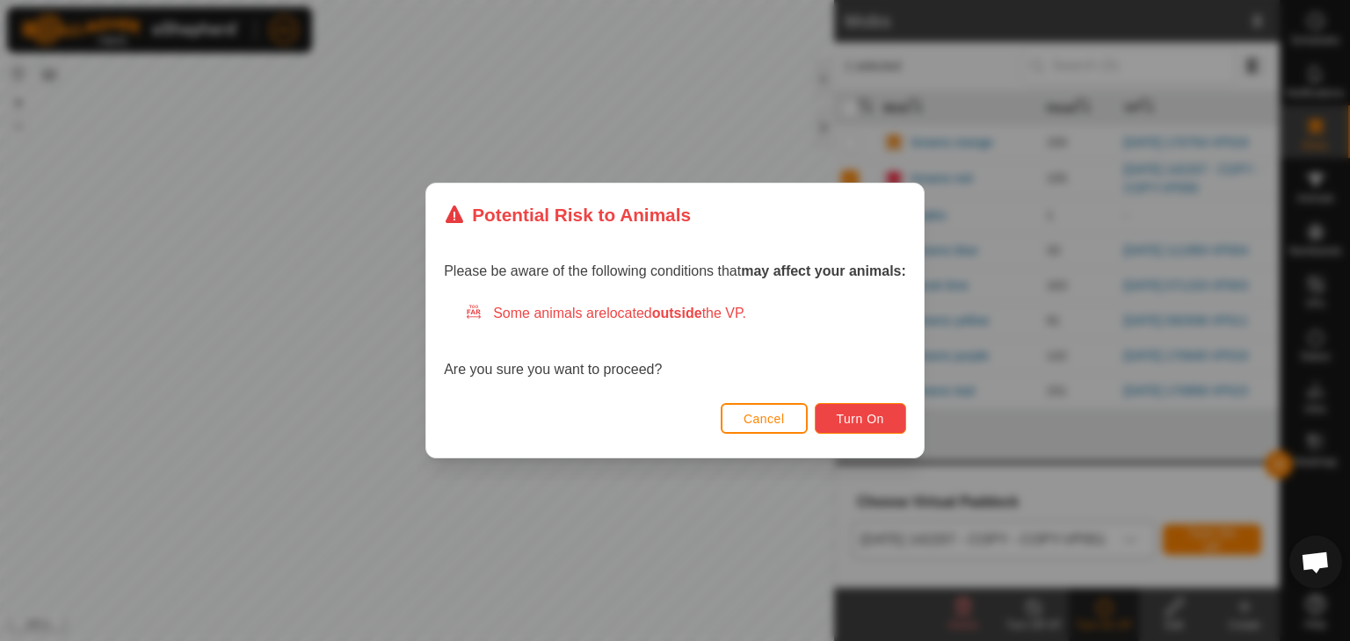
click at [852, 419] on span "Turn On" at bounding box center [860, 419] width 47 height 14
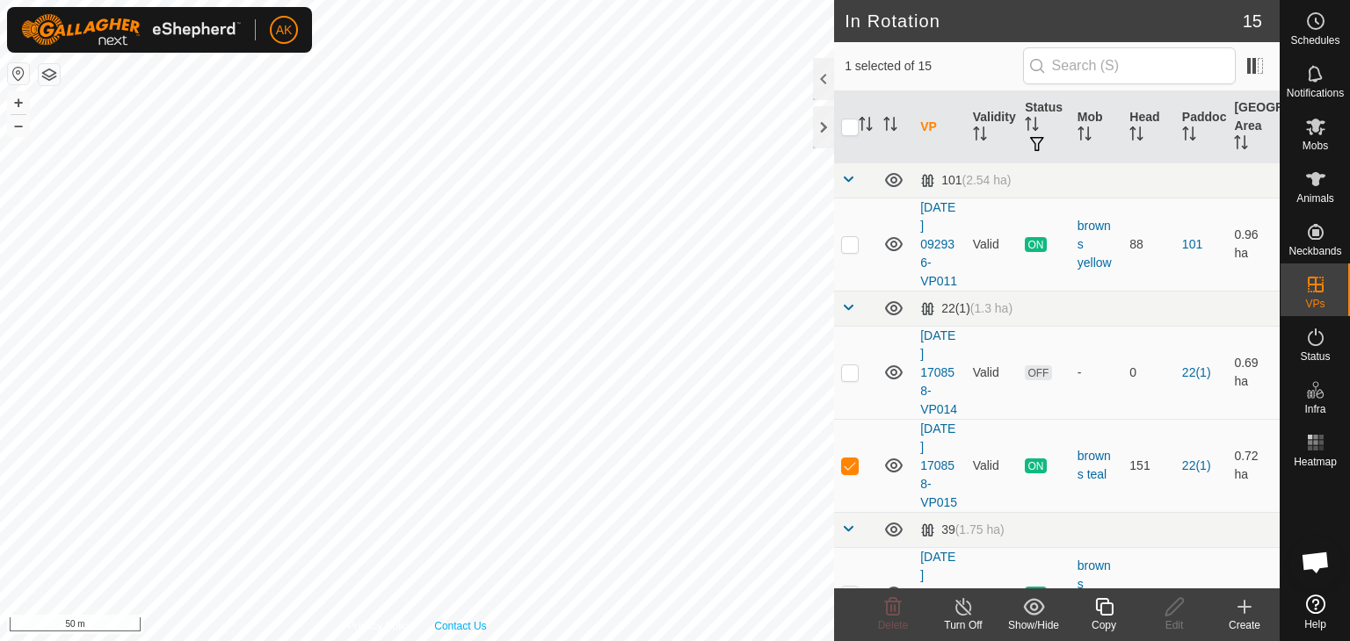
checkbox input "true"
checkbox input "false"
click at [895, 611] on icon at bounding box center [892, 607] width 21 height 21
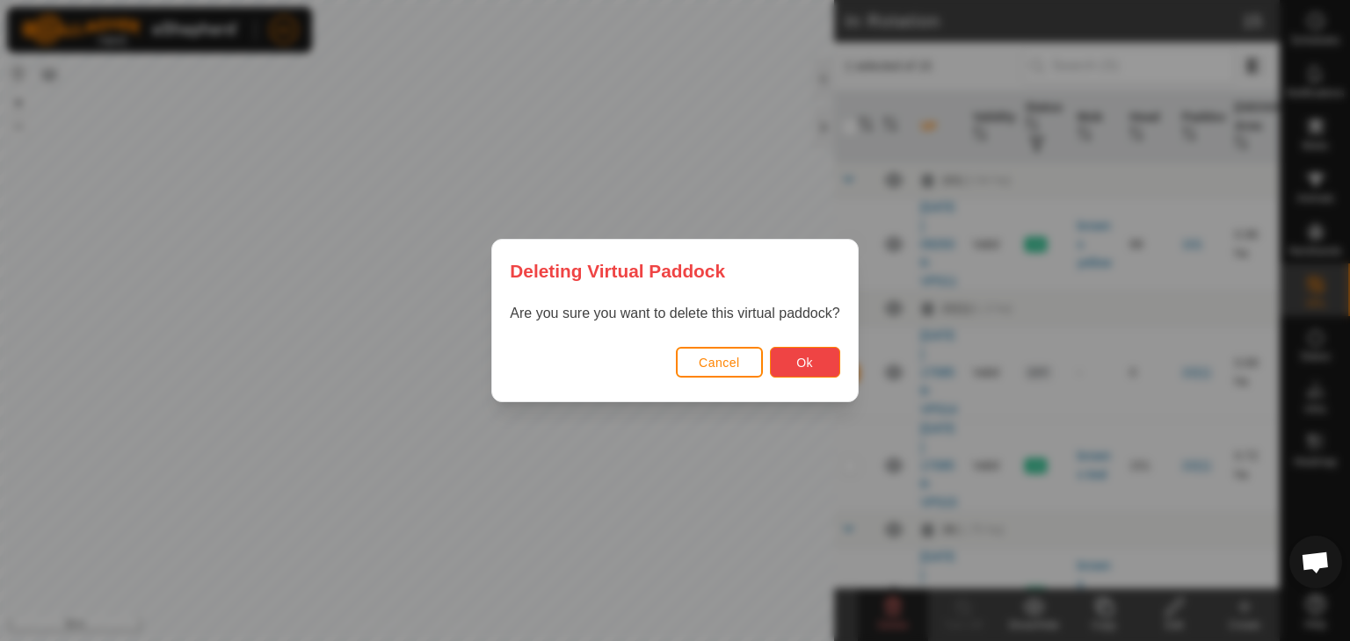
click at [810, 360] on span "Ok" at bounding box center [804, 363] width 17 height 14
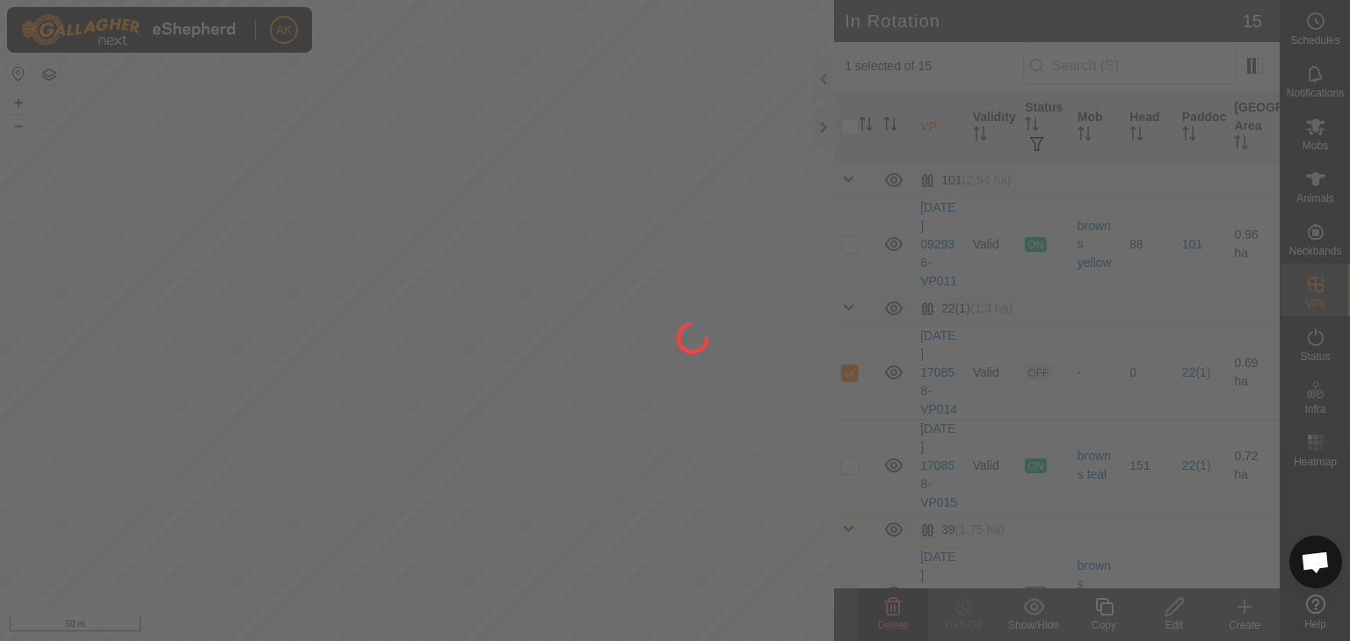
checkbox input "false"
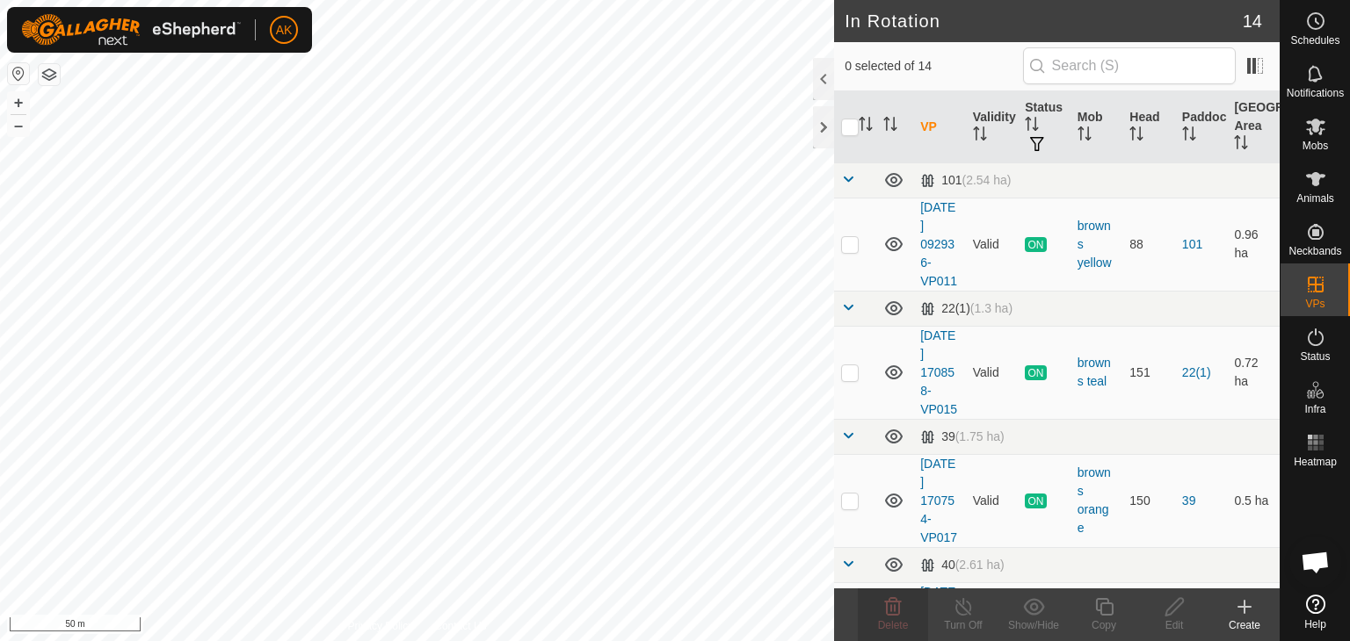
checkbox input "true"
click at [1105, 613] on icon at bounding box center [1104, 607] width 18 height 18
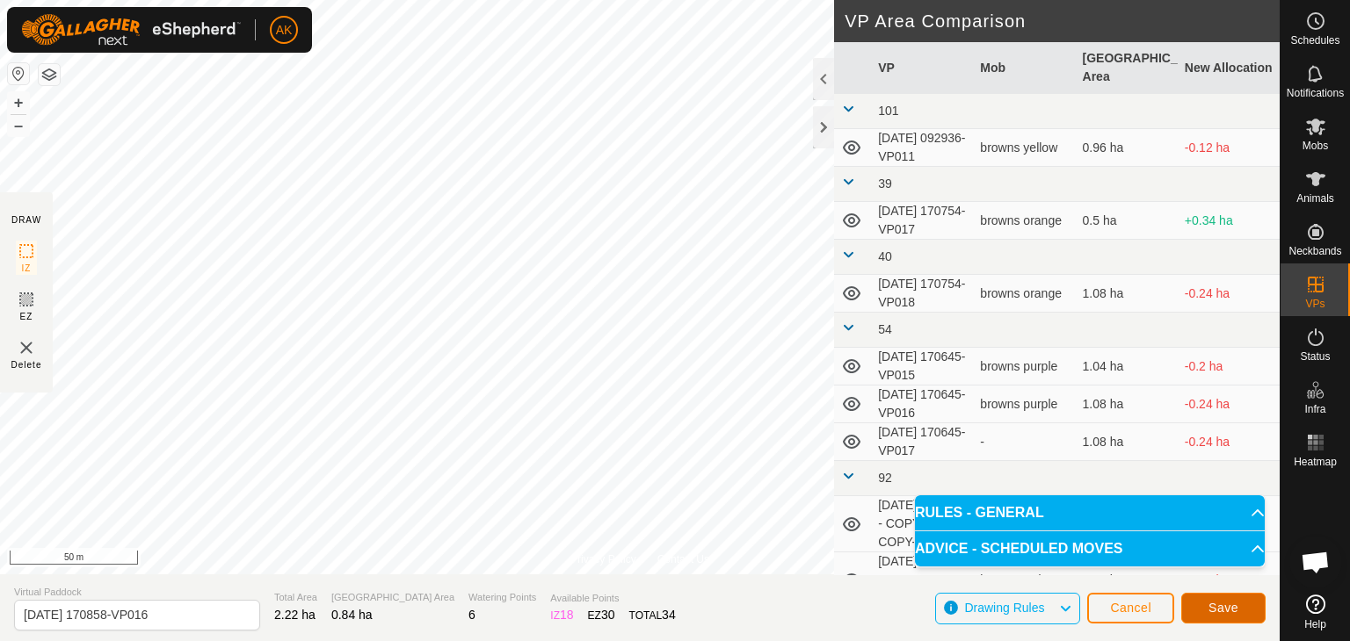
click at [1214, 612] on span "Save" at bounding box center [1223, 608] width 30 height 14
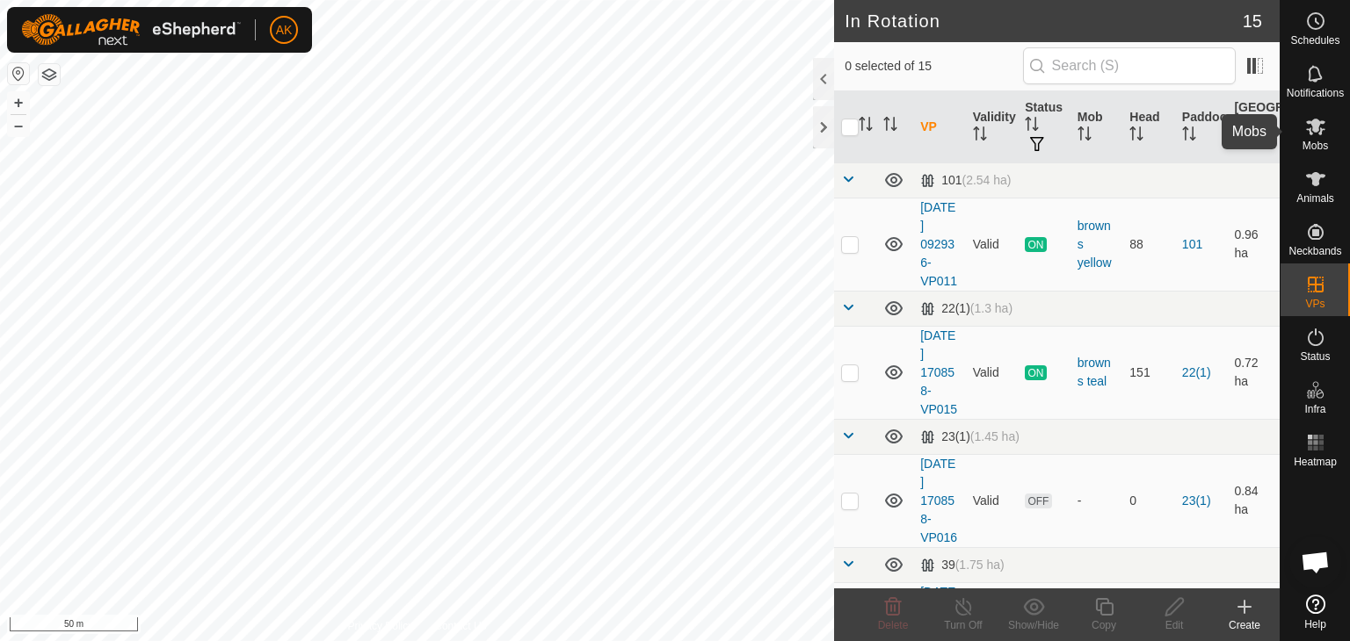
click at [1313, 127] on icon at bounding box center [1315, 127] width 19 height 17
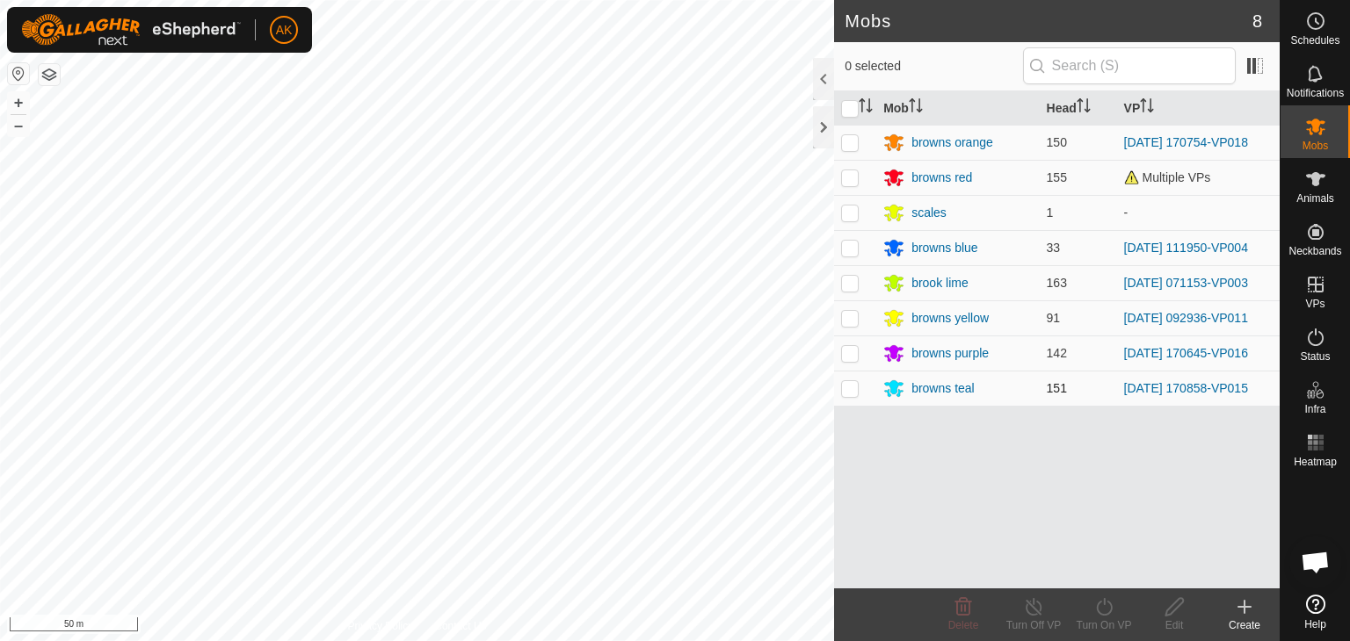
click at [854, 385] on p-checkbox at bounding box center [850, 388] width 18 height 14
checkbox input "true"
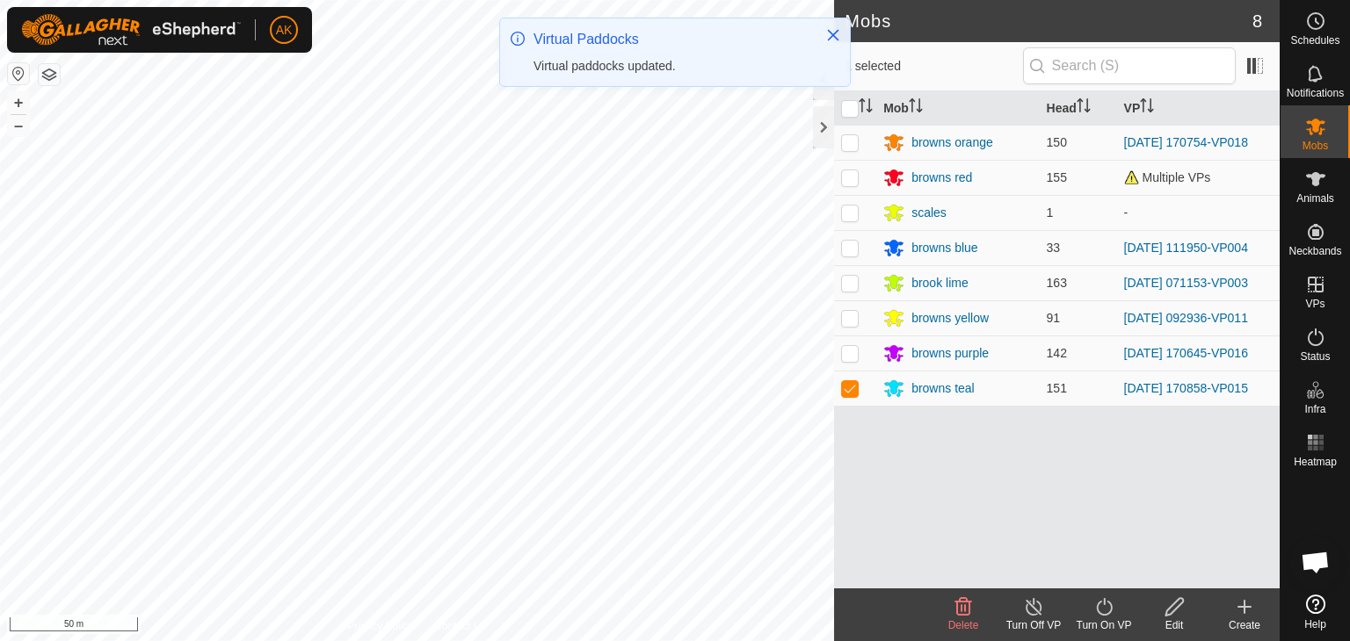
click at [1111, 620] on div "Turn On VP" at bounding box center [1104, 626] width 70 height 16
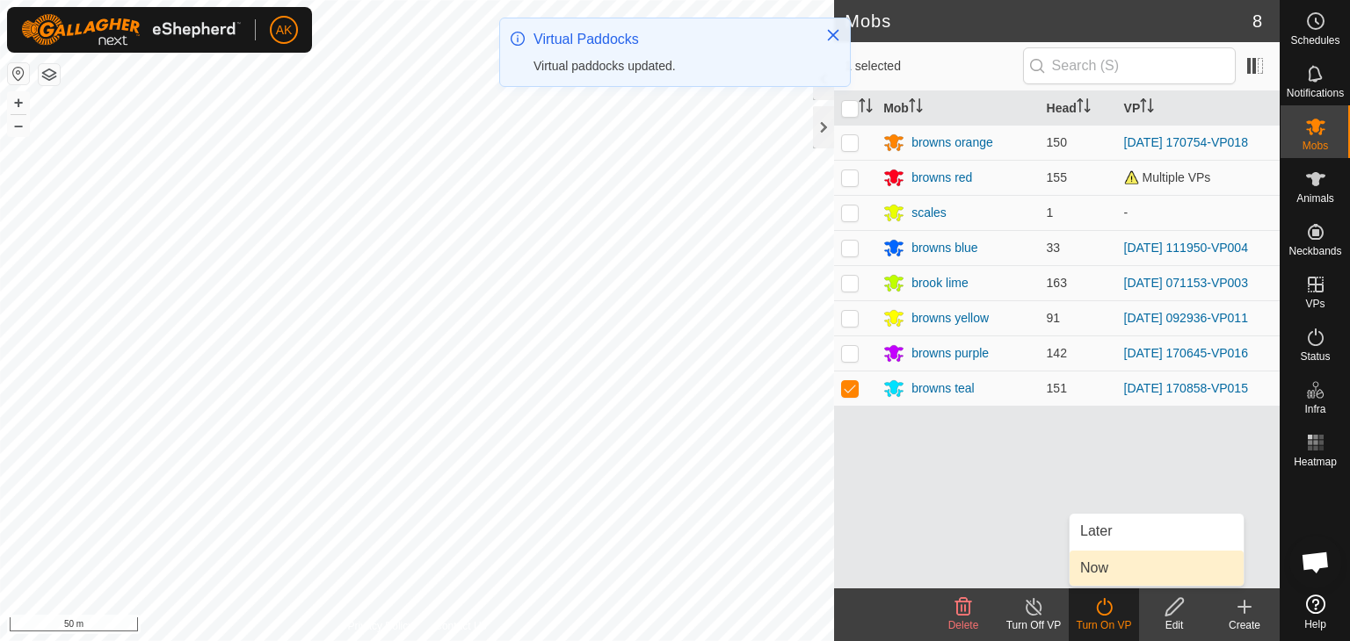
click at [1109, 578] on link "Now" at bounding box center [1156, 568] width 174 height 35
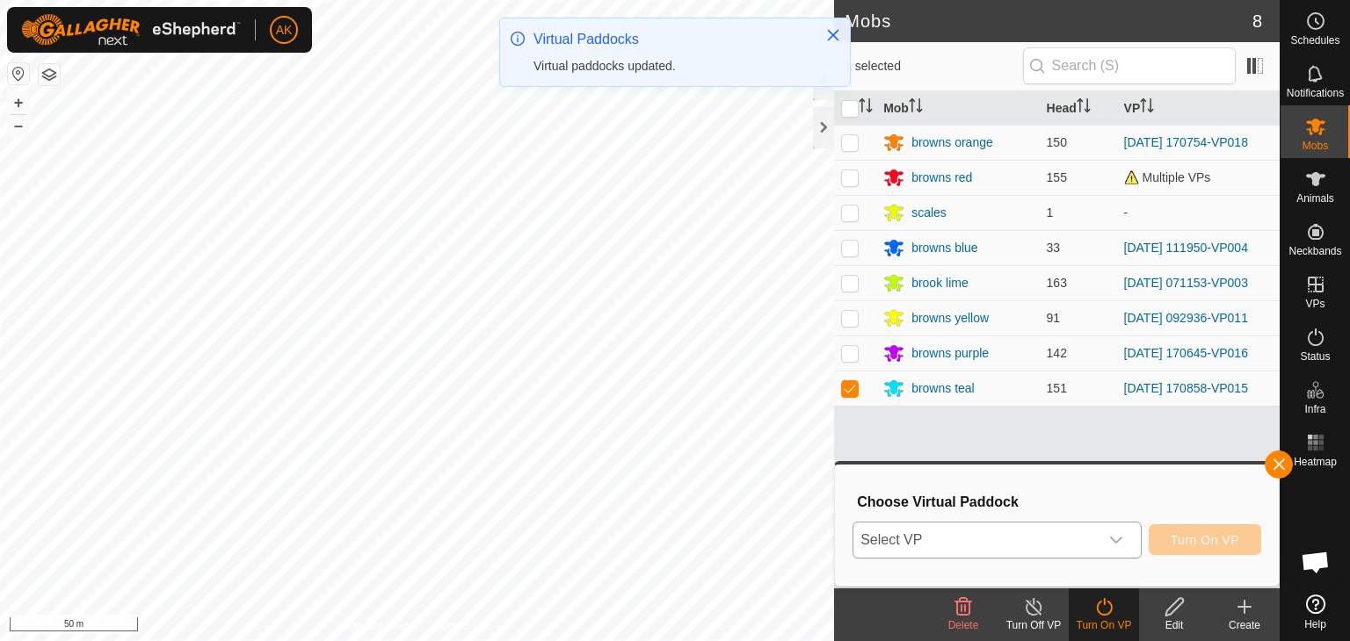
click at [1031, 546] on span "Select VP" at bounding box center [975, 540] width 245 height 35
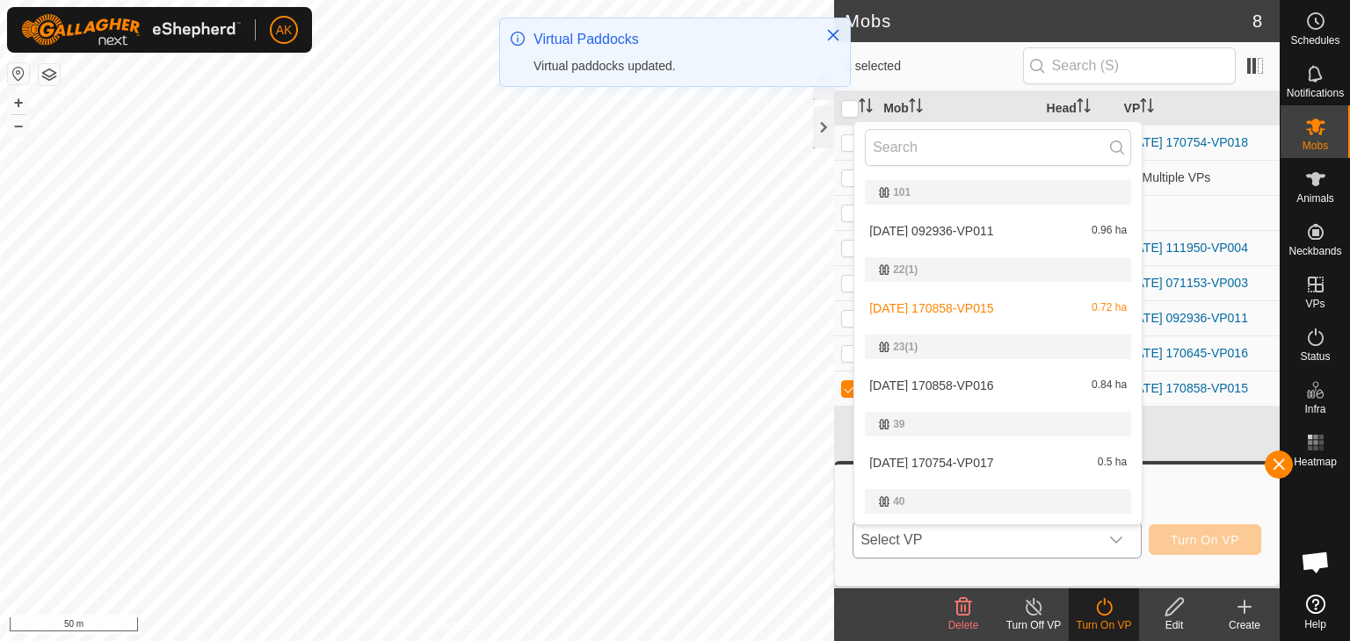
scroll to position [33, 0]
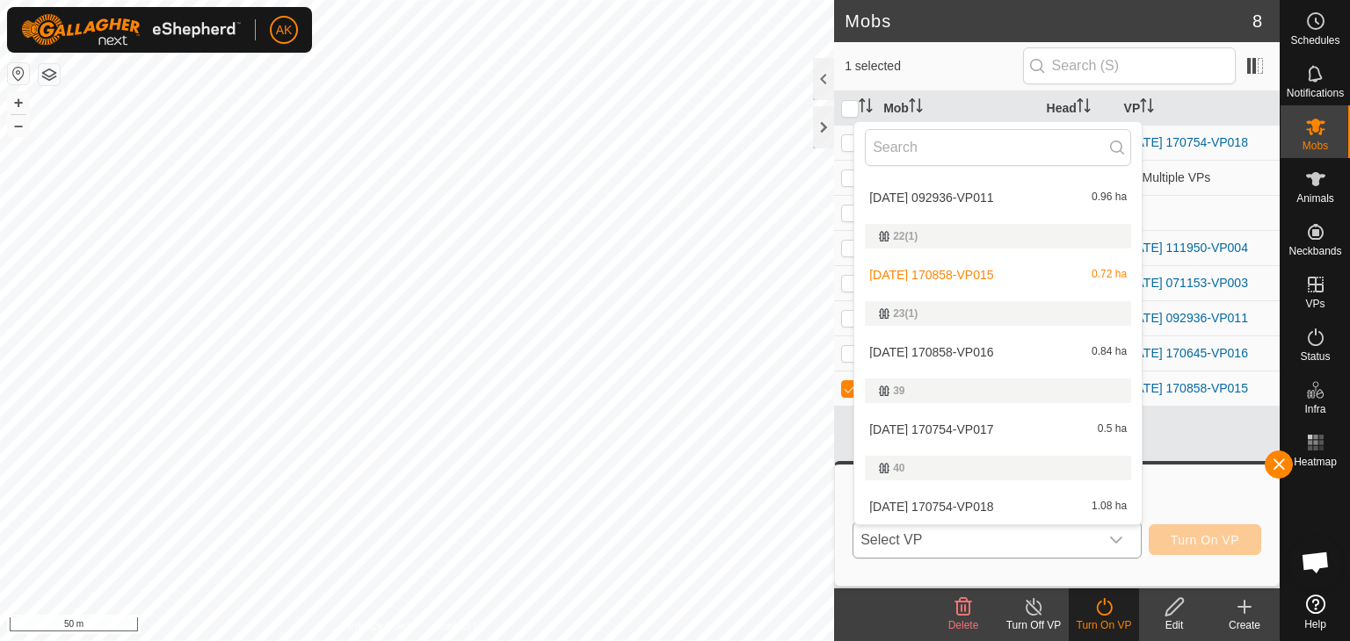
click at [990, 349] on li "2025-08-24 170858-VP016 0.84 ha" at bounding box center [997, 352] width 287 height 35
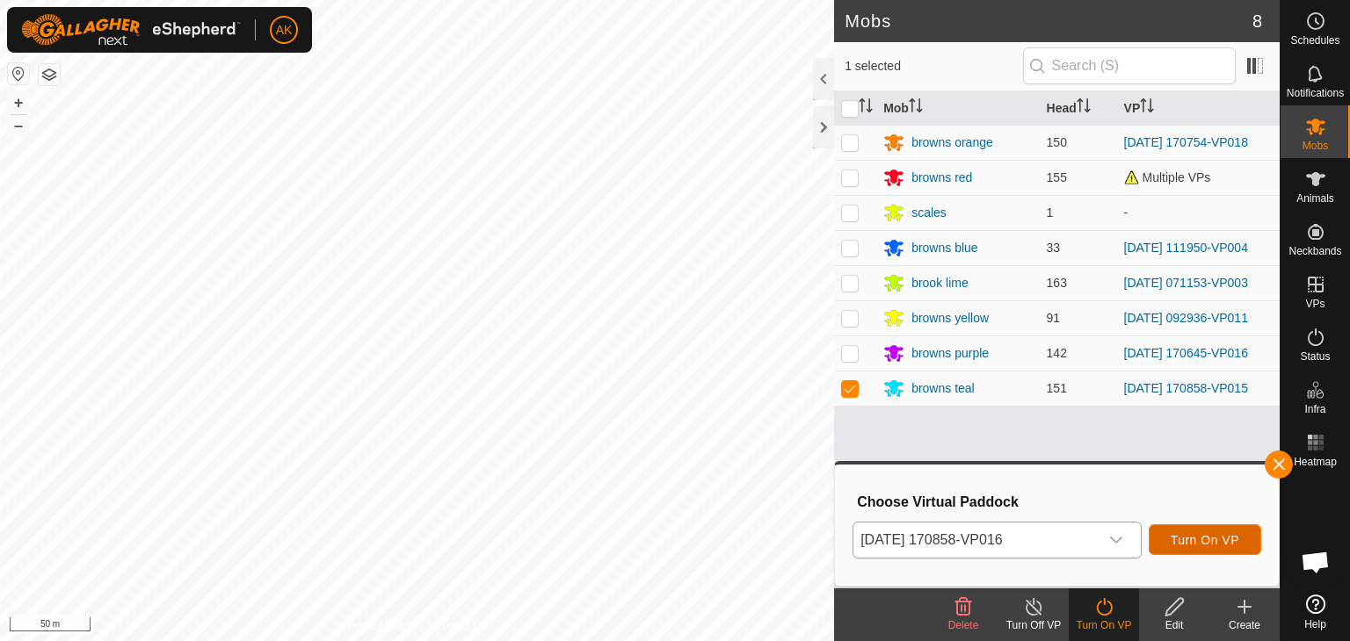
click at [1220, 540] on span "Turn On VP" at bounding box center [1204, 540] width 69 height 14
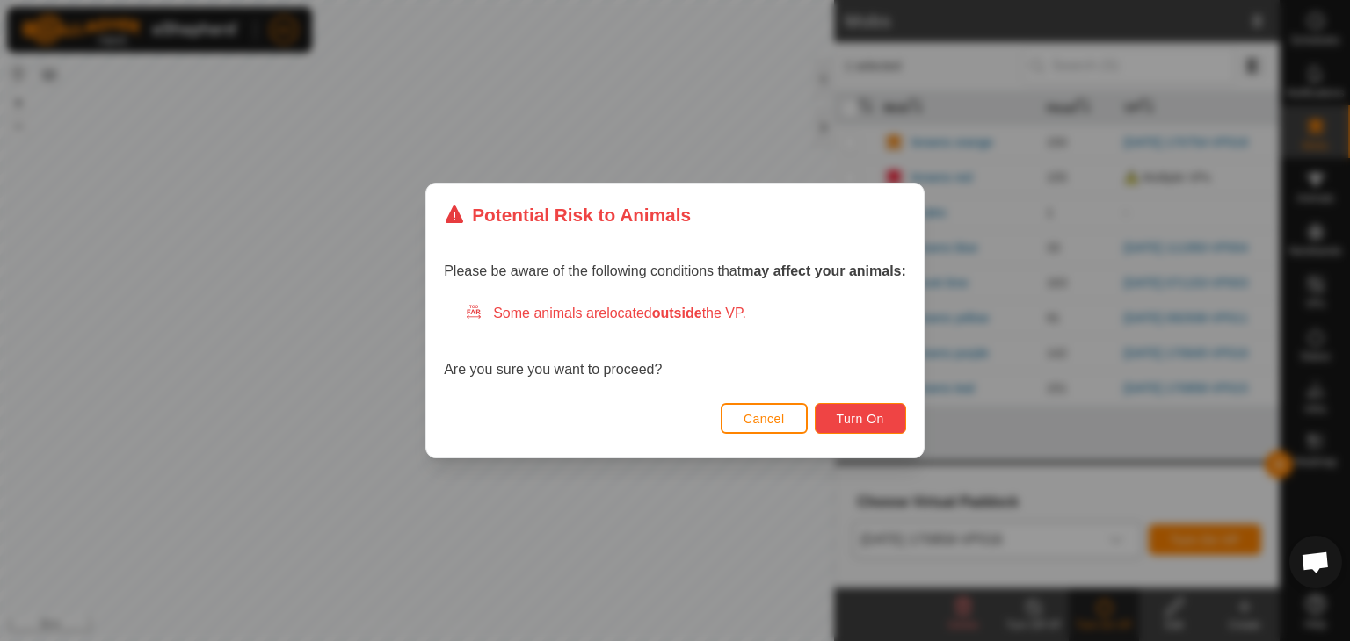
click at [864, 423] on span "Turn On" at bounding box center [860, 419] width 47 height 14
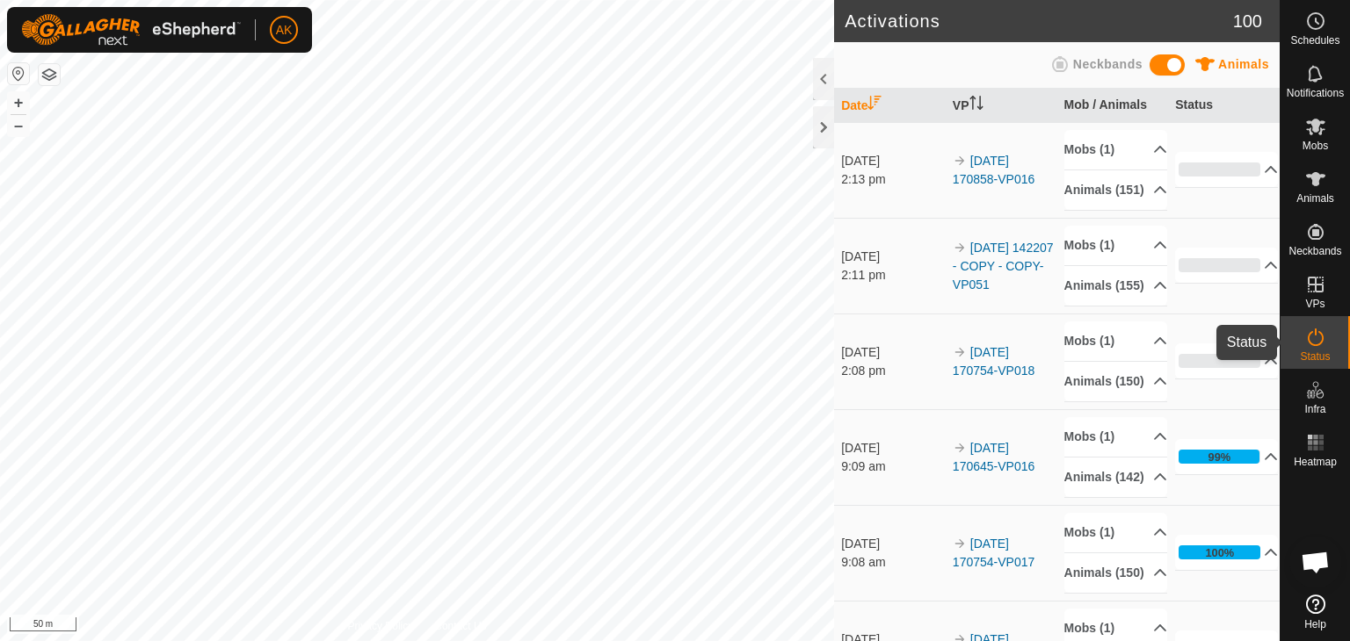
click at [1322, 344] on icon at bounding box center [1315, 337] width 21 height 21
click at [1153, 484] on icon at bounding box center [1160, 477] width 14 height 14
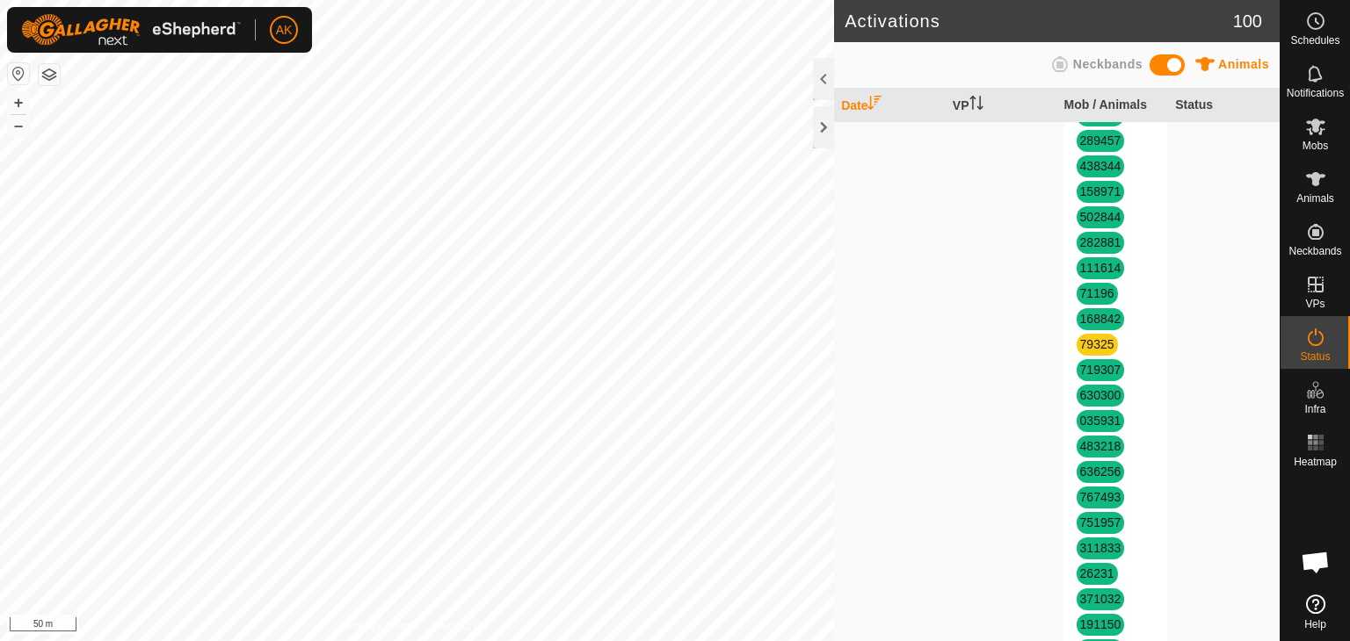
scroll to position [1406, 0]
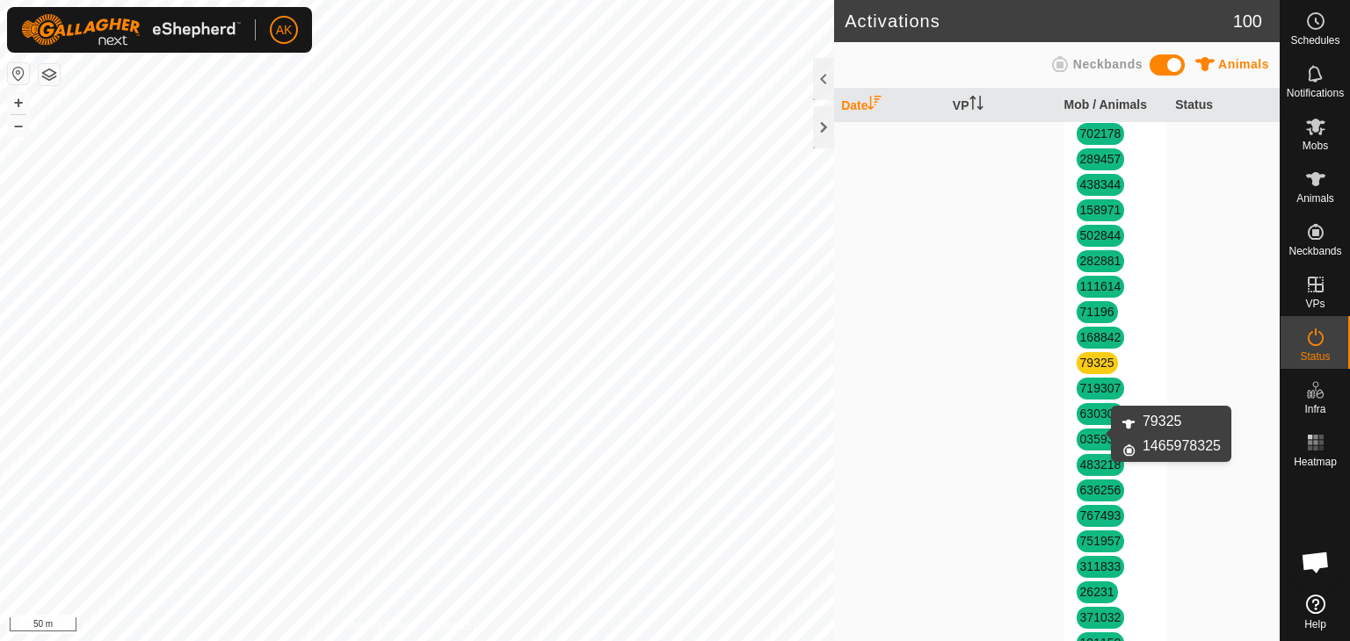
click at [1097, 370] on link "79325" at bounding box center [1097, 363] width 34 height 14
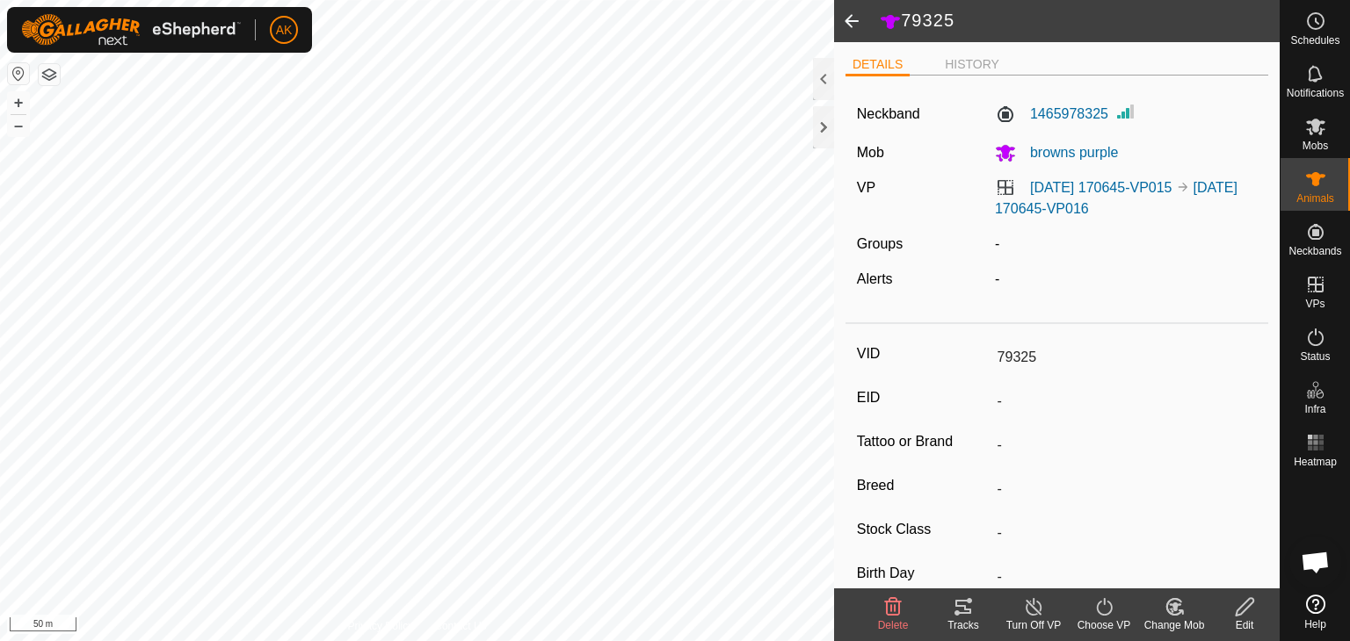
click at [886, 605] on icon at bounding box center [893, 607] width 17 height 18
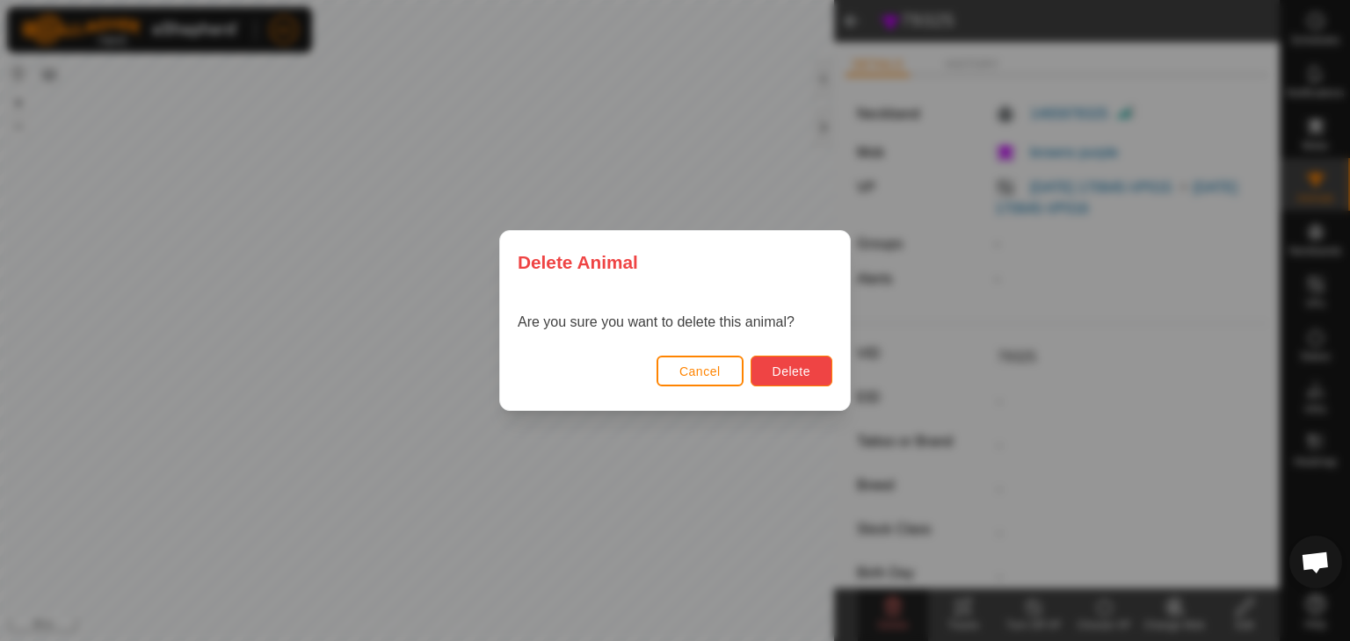
click at [794, 370] on span "Delete" at bounding box center [791, 372] width 38 height 14
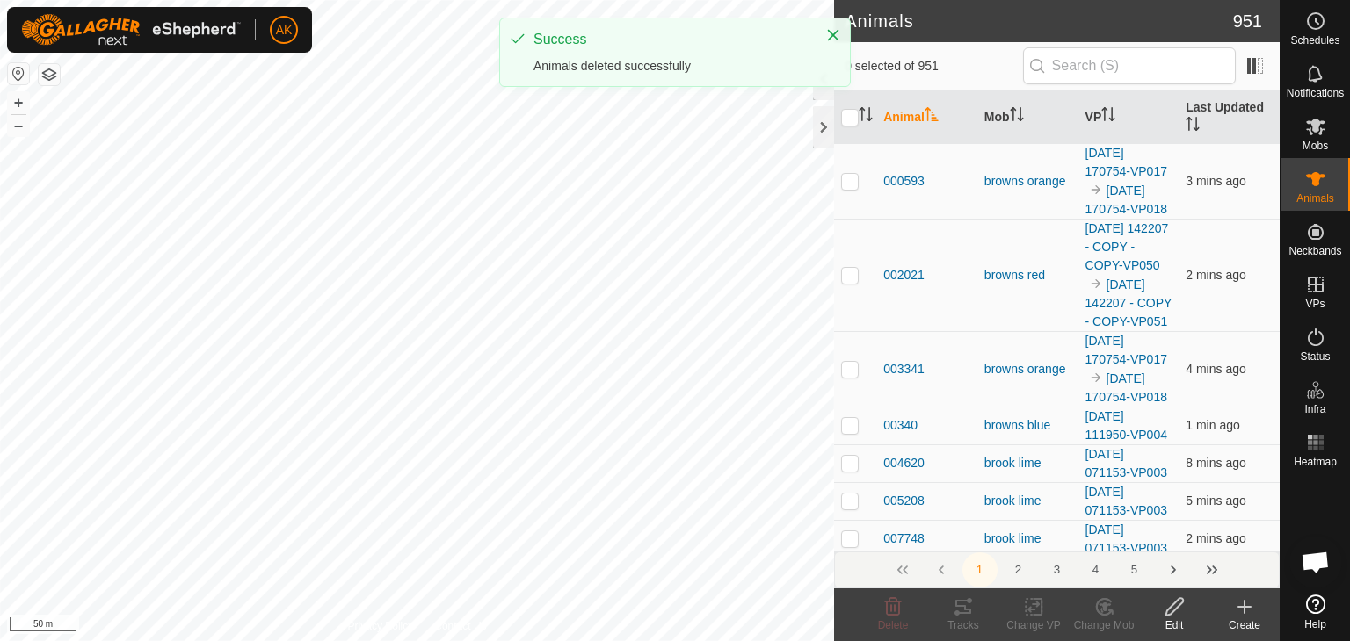
click at [1242, 605] on icon at bounding box center [1244, 607] width 21 height 21
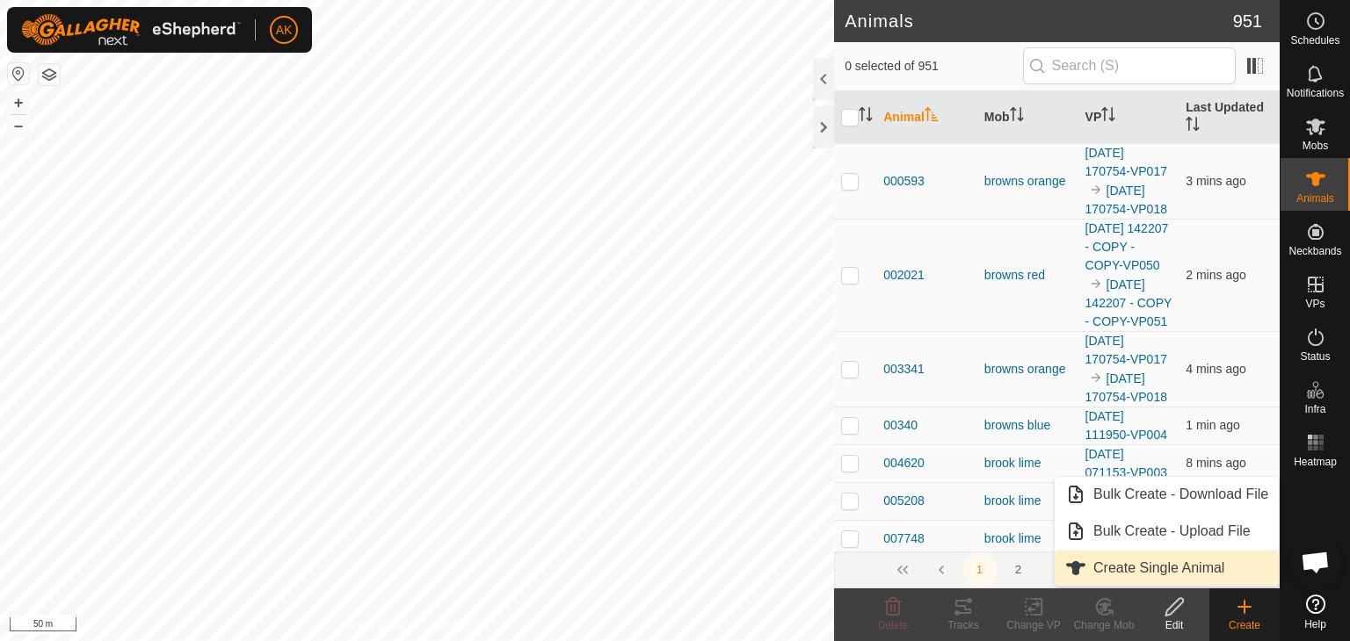
click at [1184, 564] on link "Create Single Animal" at bounding box center [1166, 568] width 224 height 35
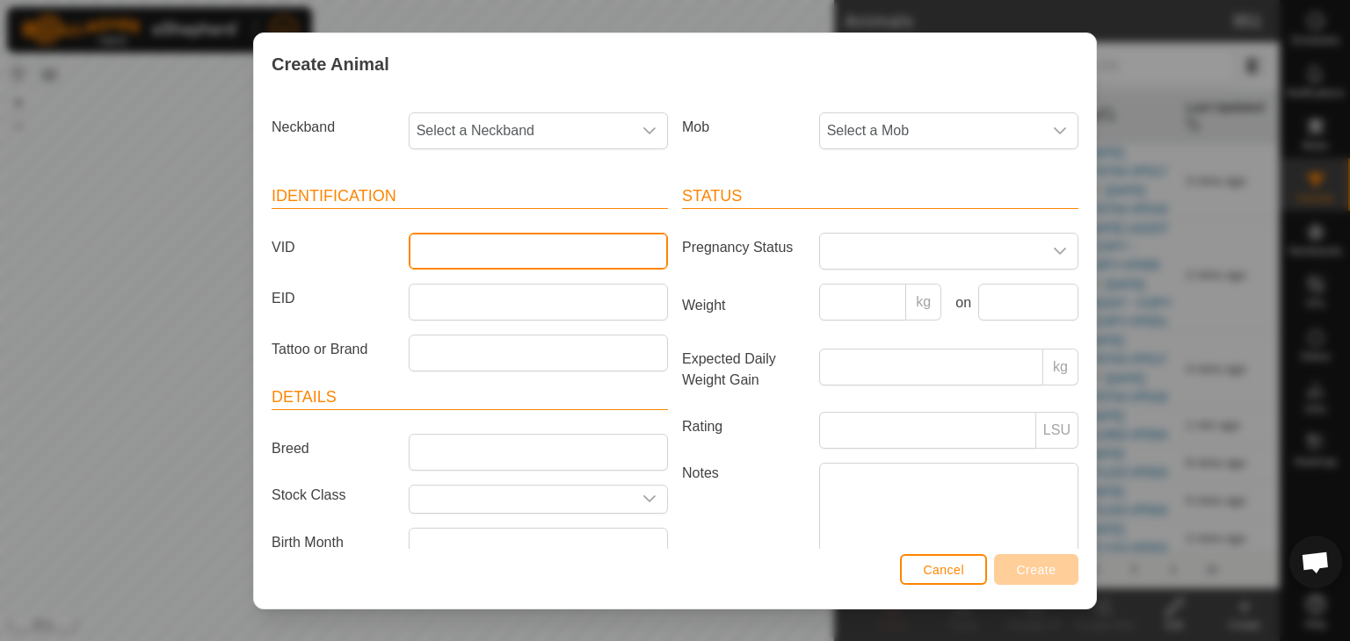
click at [438, 258] on input "VID" at bounding box center [538, 251] width 259 height 37
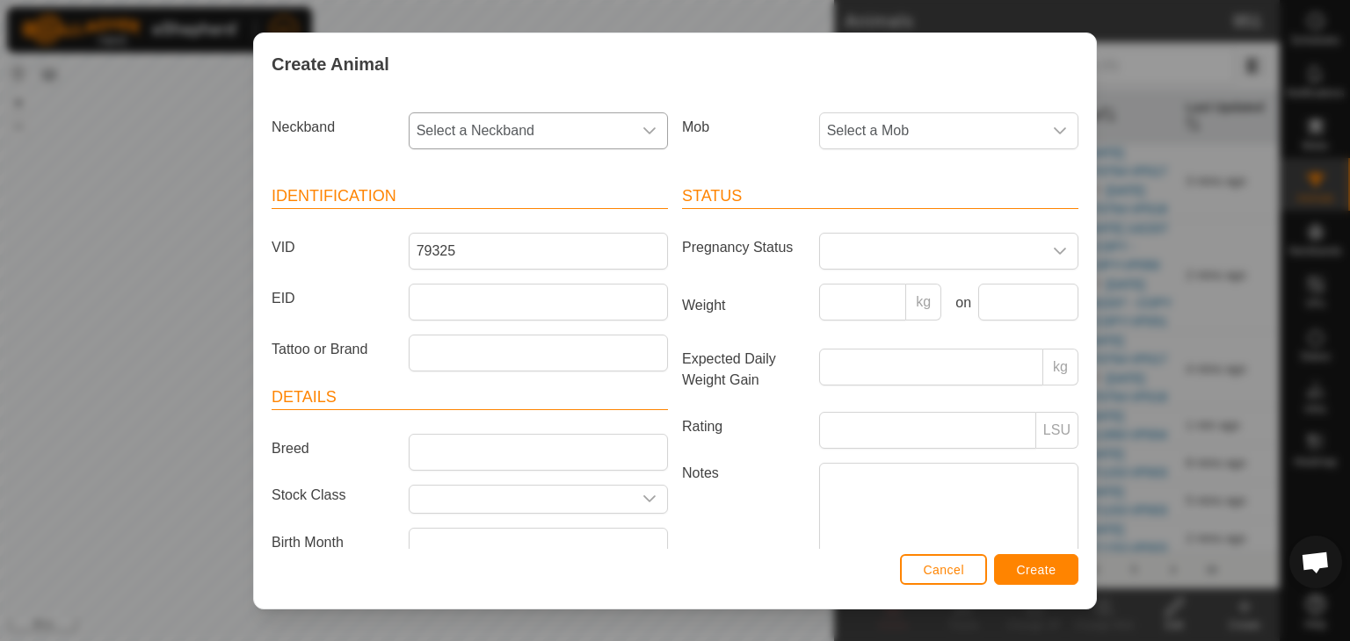
click at [463, 129] on span "Select a Neckband" at bounding box center [520, 130] width 222 height 35
click at [485, 290] on li "1465978325" at bounding box center [536, 288] width 253 height 35
click at [428, 246] on input "79325" at bounding box center [538, 251] width 259 height 37
type input "78325"
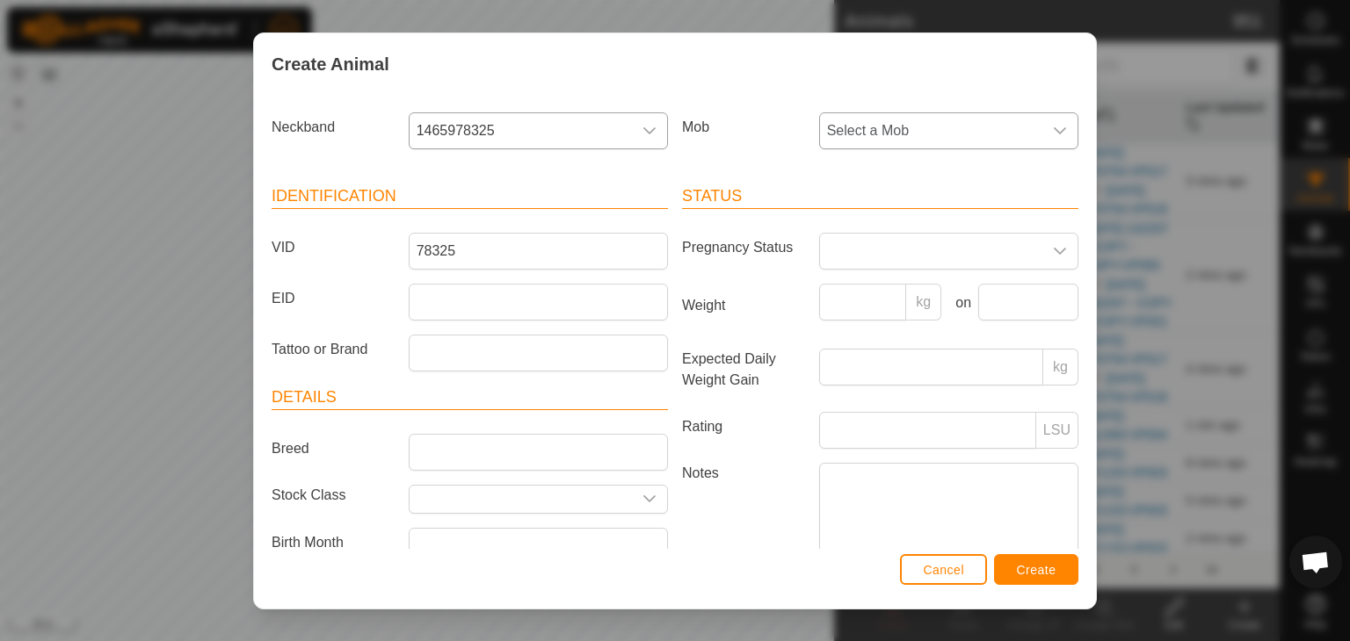
click at [900, 131] on span "Select a Mob" at bounding box center [931, 130] width 222 height 35
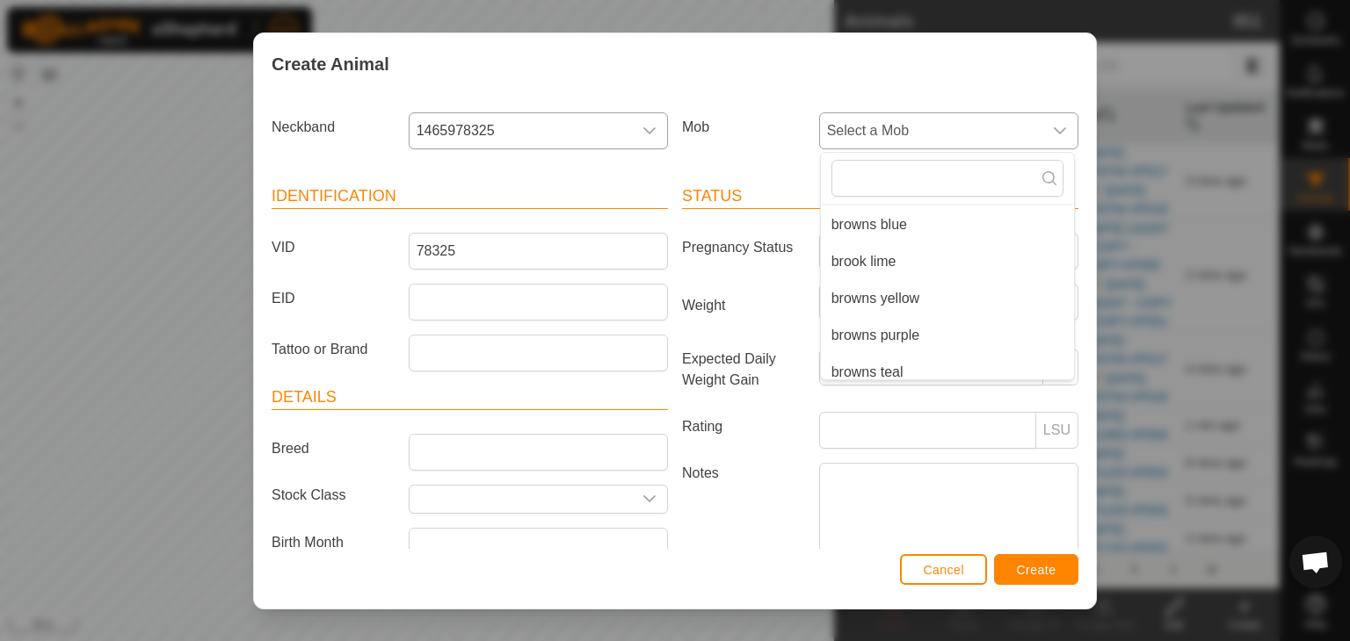
scroll to position [155, 0]
click at [893, 331] on li "browns purple" at bounding box center [947, 325] width 253 height 35
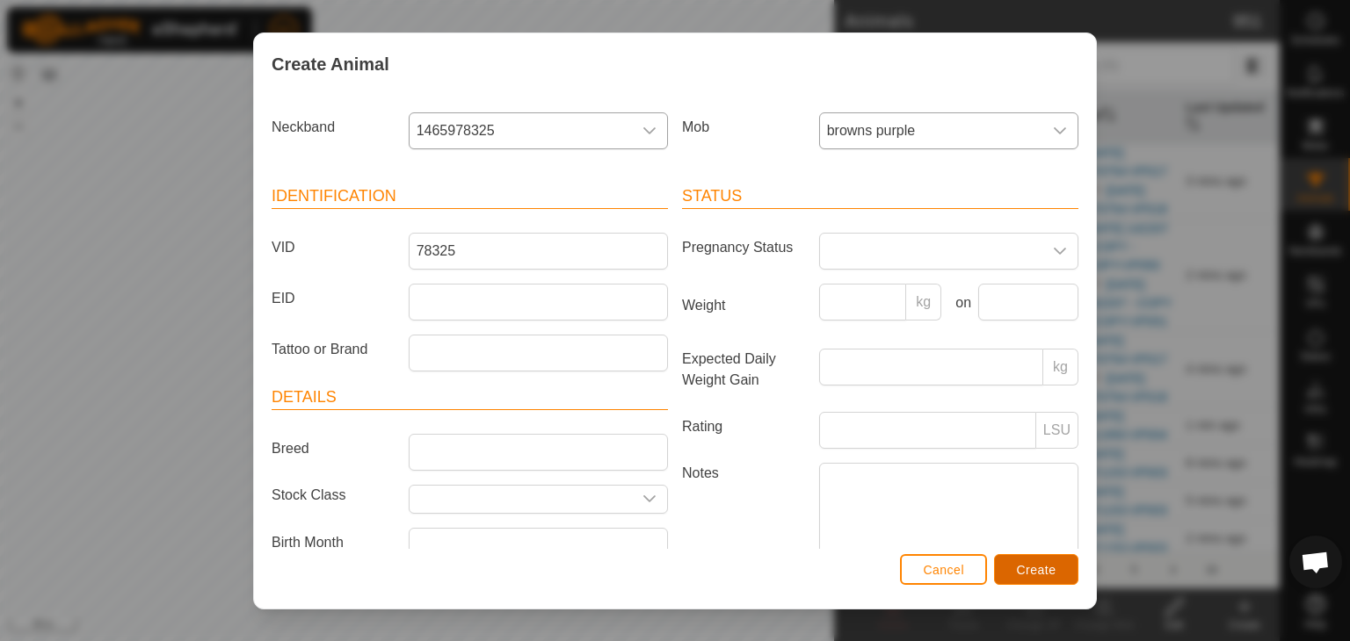
click at [1046, 574] on span "Create" at bounding box center [1037, 570] width 40 height 14
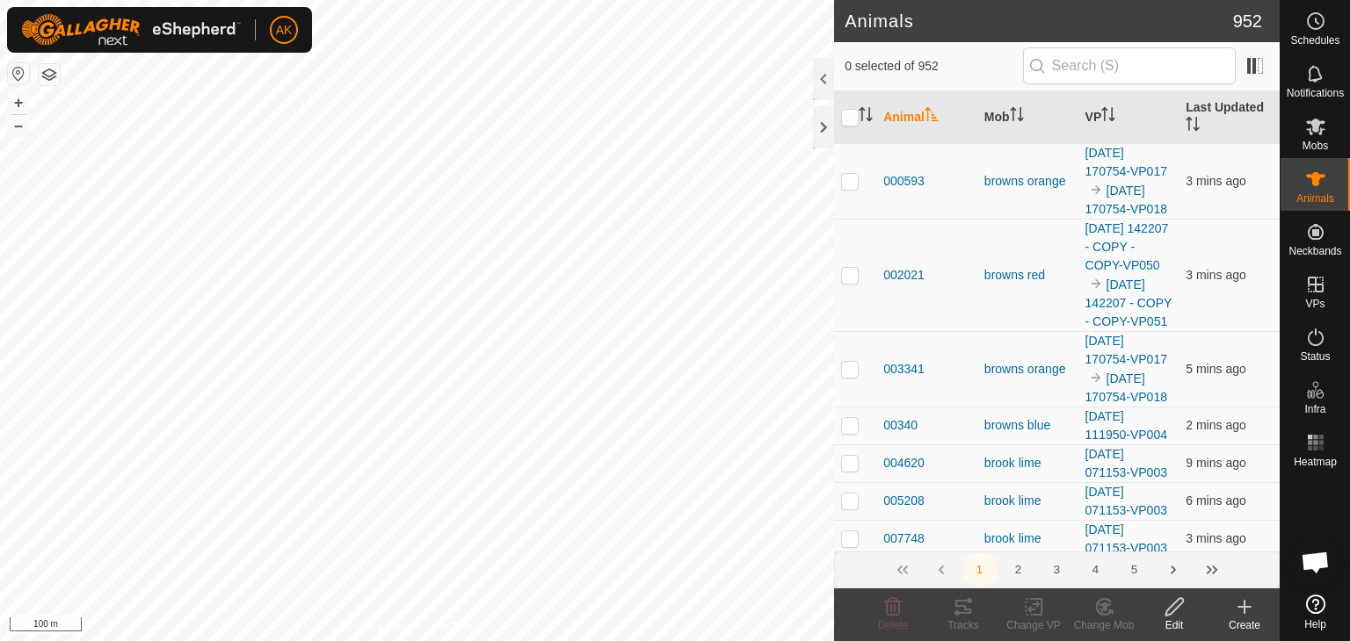
click at [53, 75] on button "button" at bounding box center [49, 74] width 21 height 21
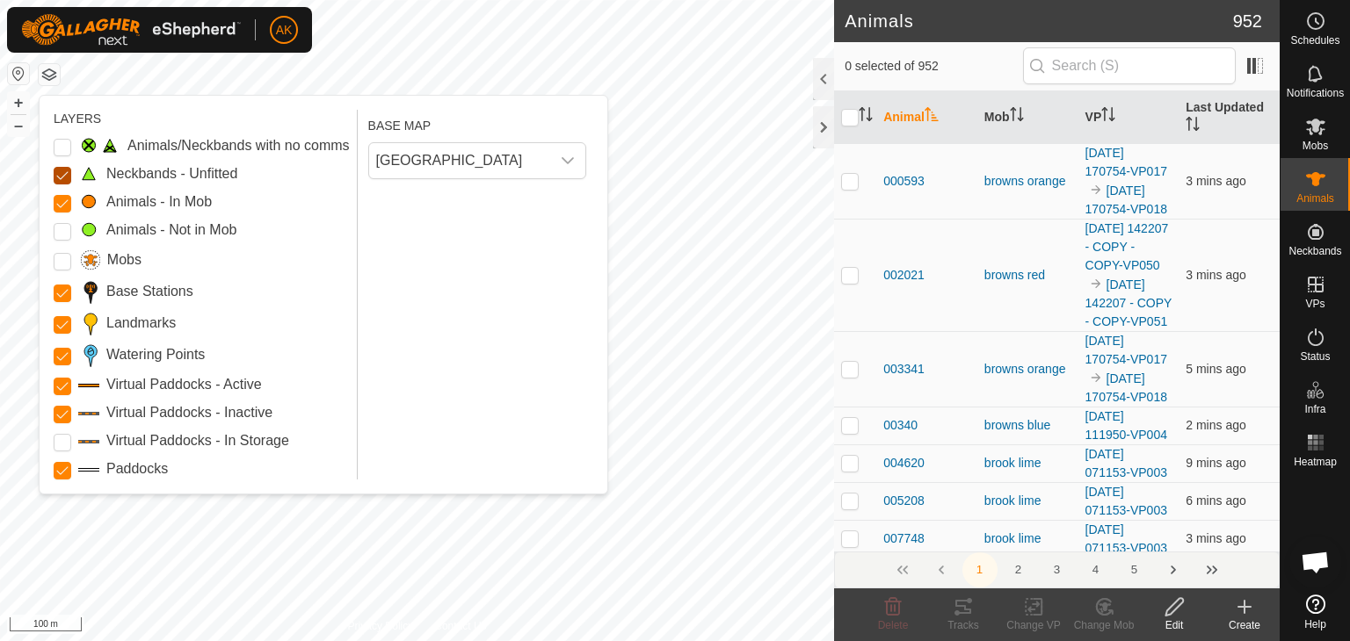
click at [63, 173] on Unfitted "Neckbands - Unfitted" at bounding box center [63, 176] width 18 height 18
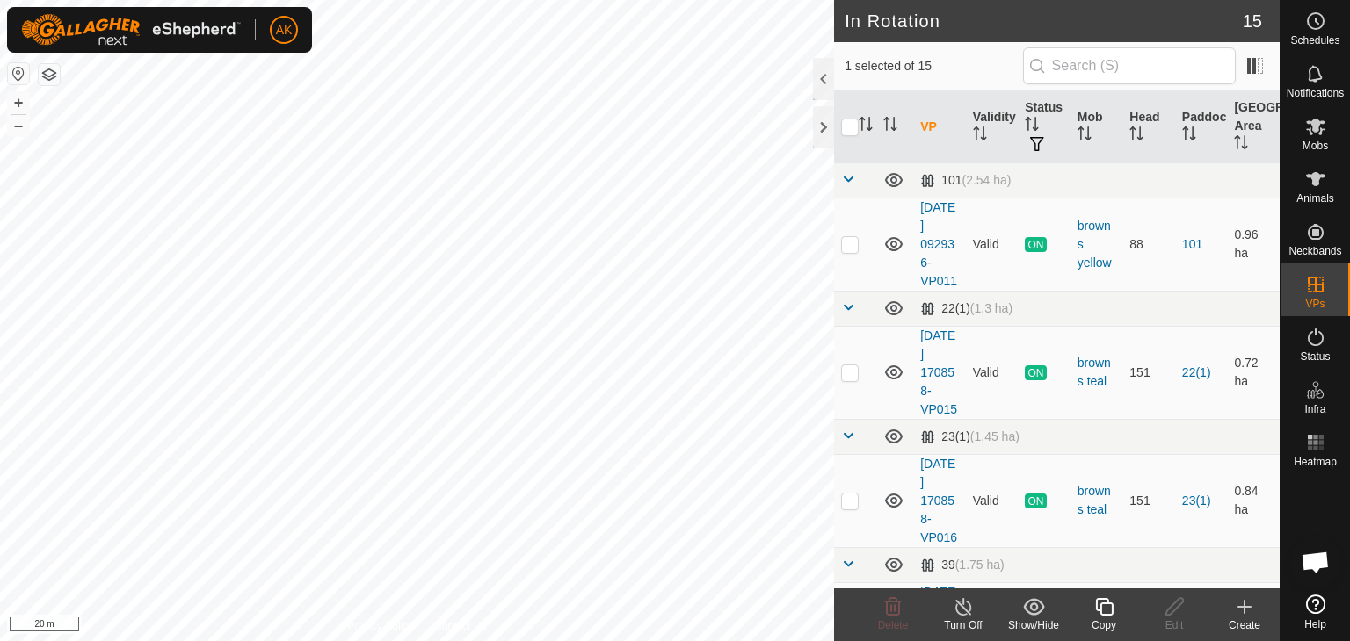
checkbox input "true"
checkbox input "false"
click at [882, 595] on div "Delete" at bounding box center [893, 615] width 70 height 53
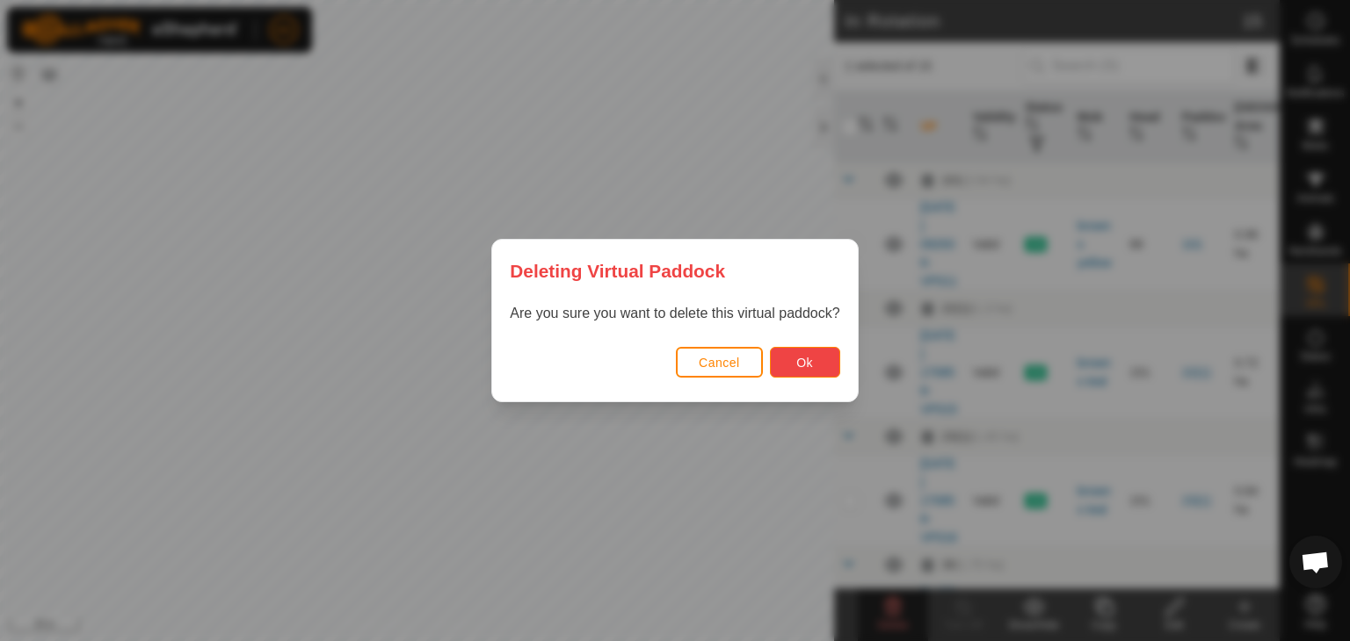
click at [809, 356] on span "Ok" at bounding box center [804, 363] width 17 height 14
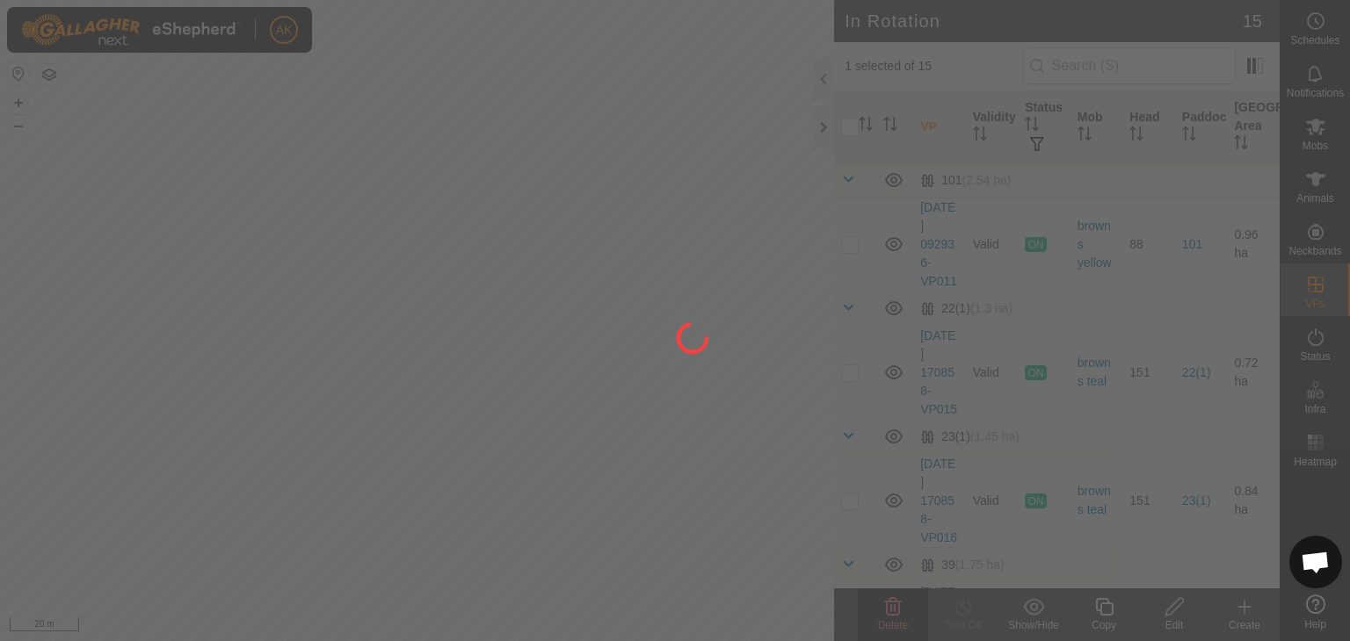
checkbox input "false"
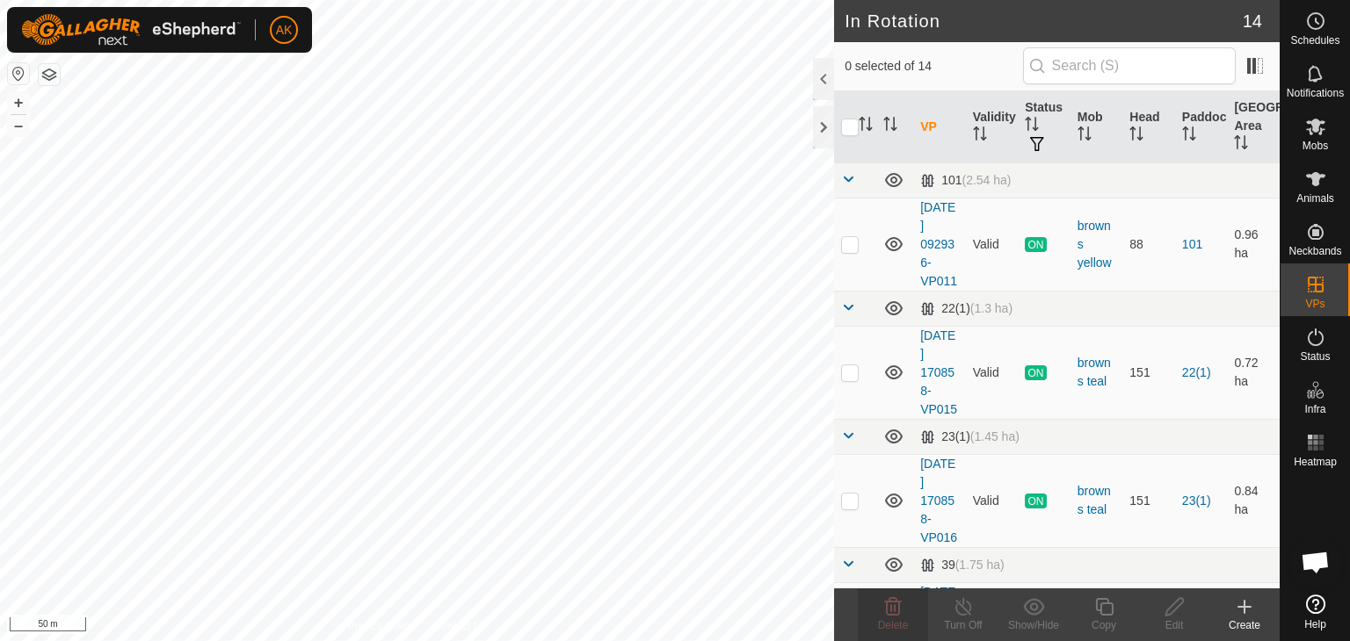
click at [341, 641] on html "AK Schedules Notifications Mobs Animals Neckbands VPs Status Infra Heatmap Help…" at bounding box center [675, 320] width 1350 height 641
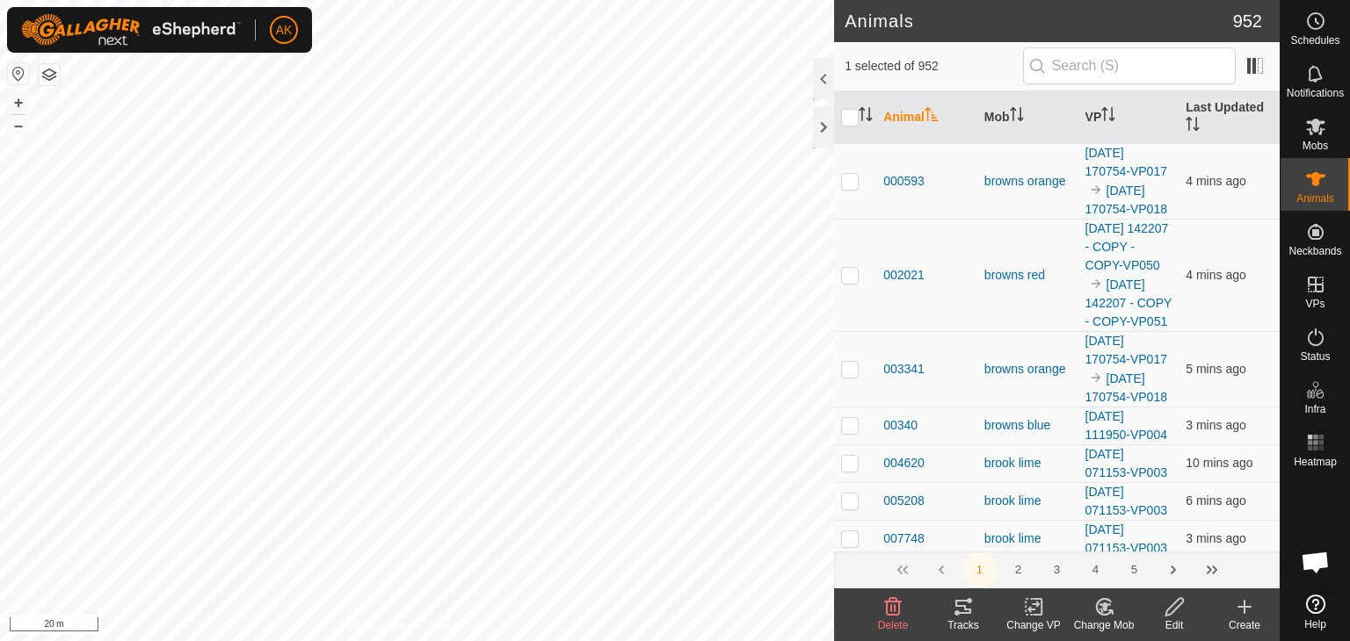
click at [1245, 607] on icon at bounding box center [1244, 607] width 12 height 0
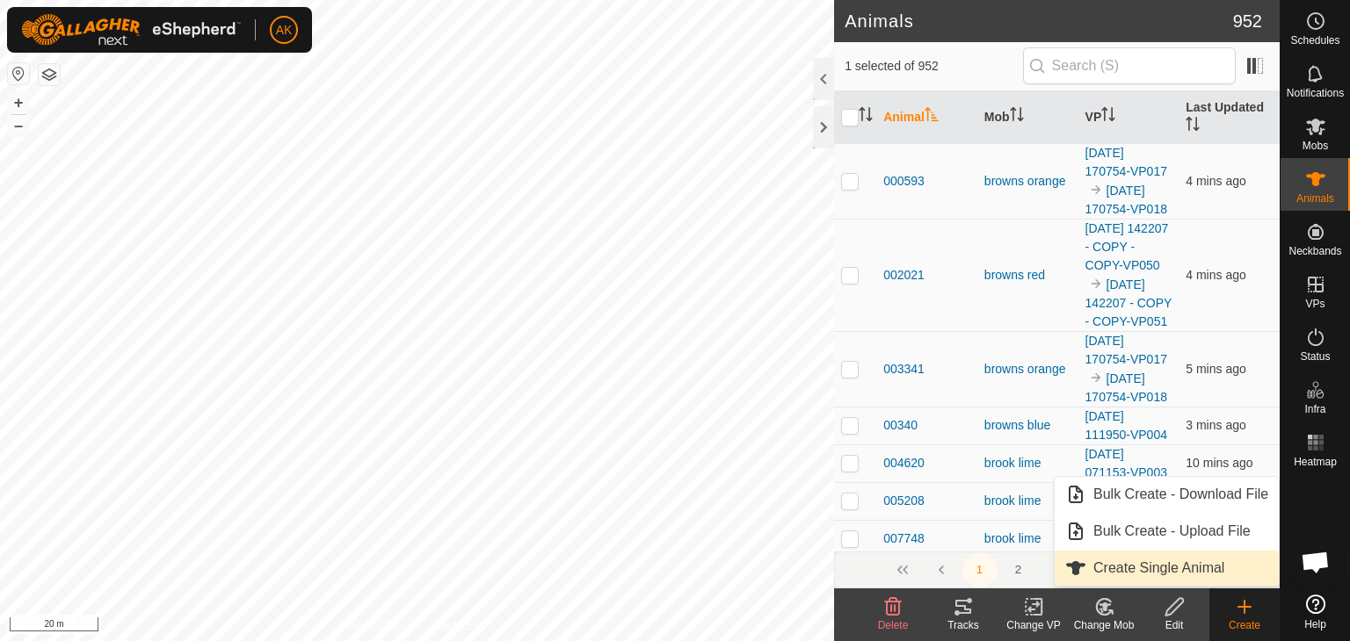
click at [1132, 567] on link "Create Single Animal" at bounding box center [1166, 568] width 224 height 35
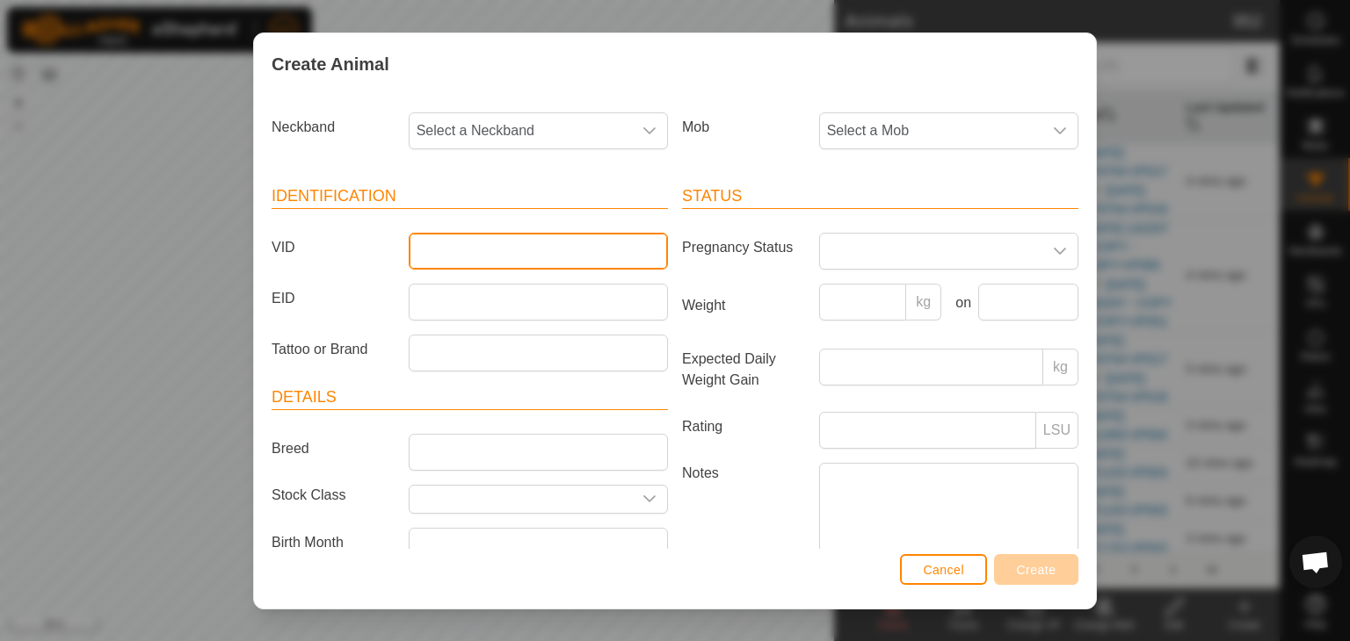
click at [445, 259] on input "VID" at bounding box center [538, 251] width 259 height 37
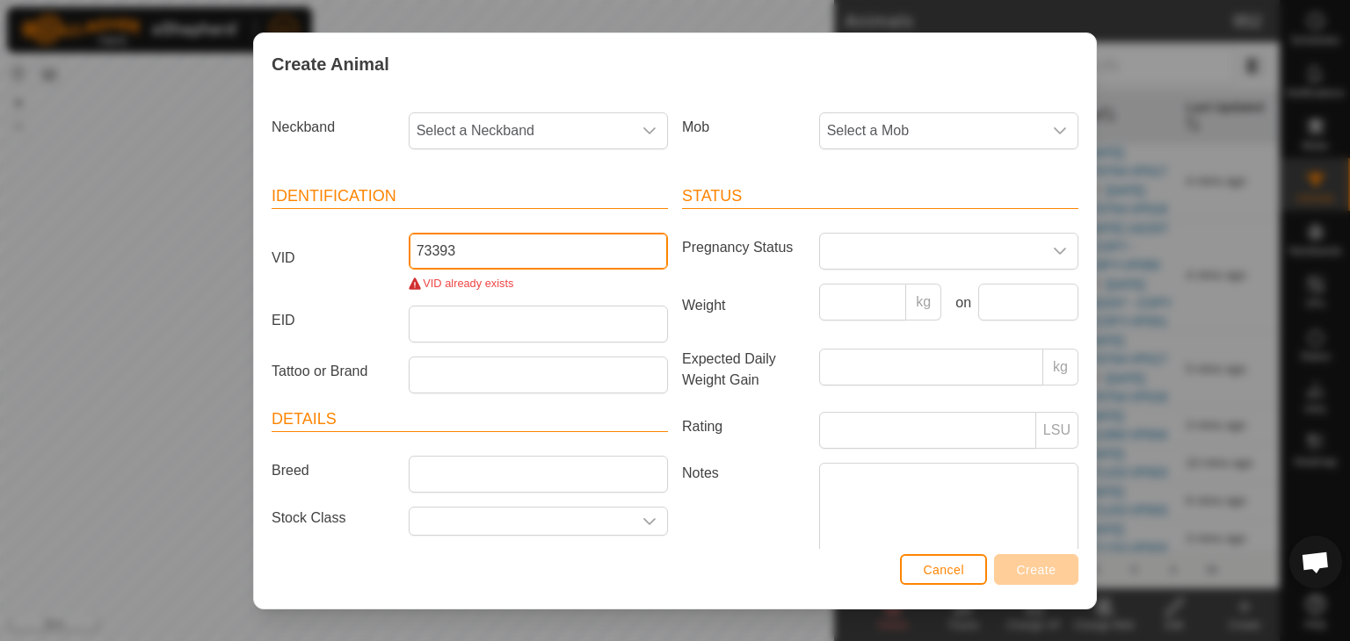
click at [413, 251] on input "73393" at bounding box center [538, 251] width 259 height 37
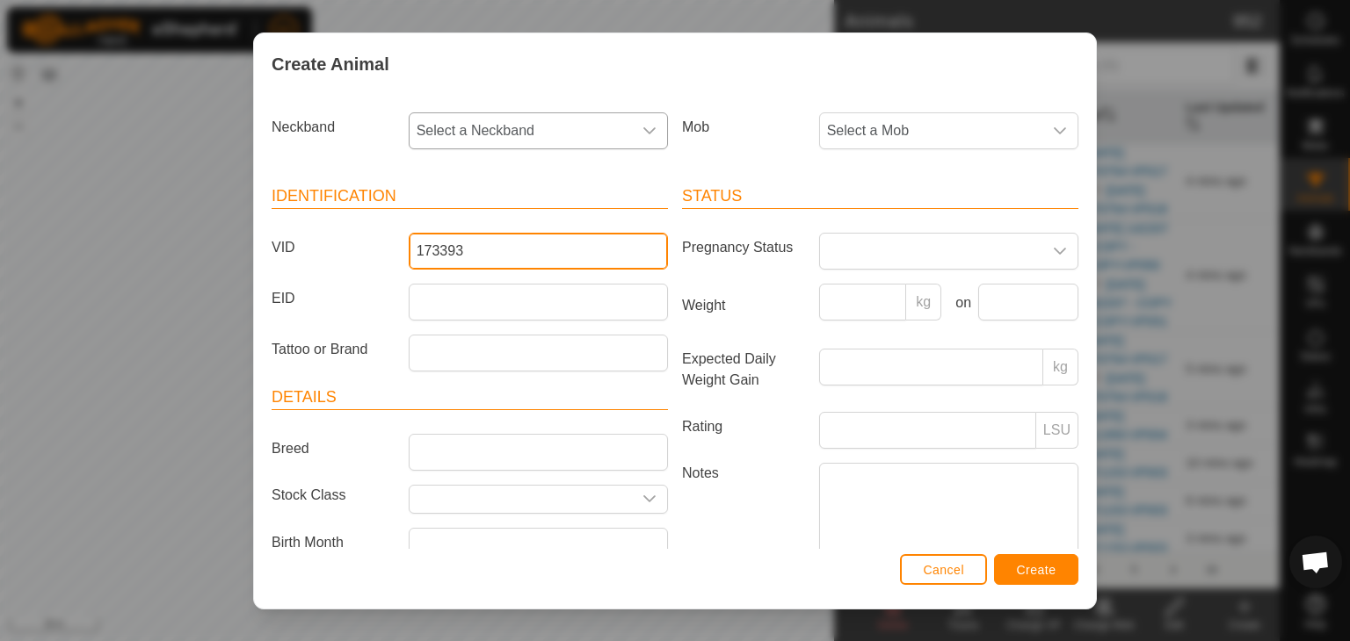
type input "173393"
click at [600, 140] on span "Select a Neckband" at bounding box center [520, 130] width 222 height 35
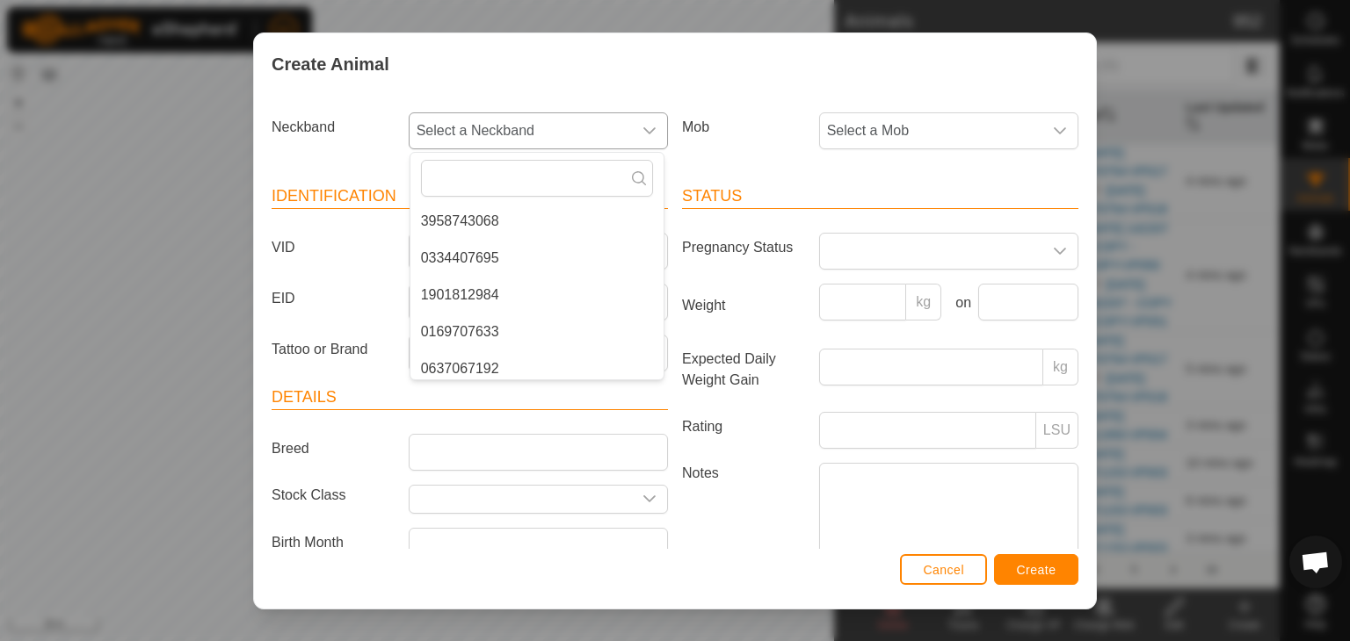
scroll to position [137, 0]
click at [393, 149] on div "Neckband Select a Neckband - 1409067238 1444594935 1197808419 3958743068 033440…" at bounding box center [470, 137] width 410 height 65
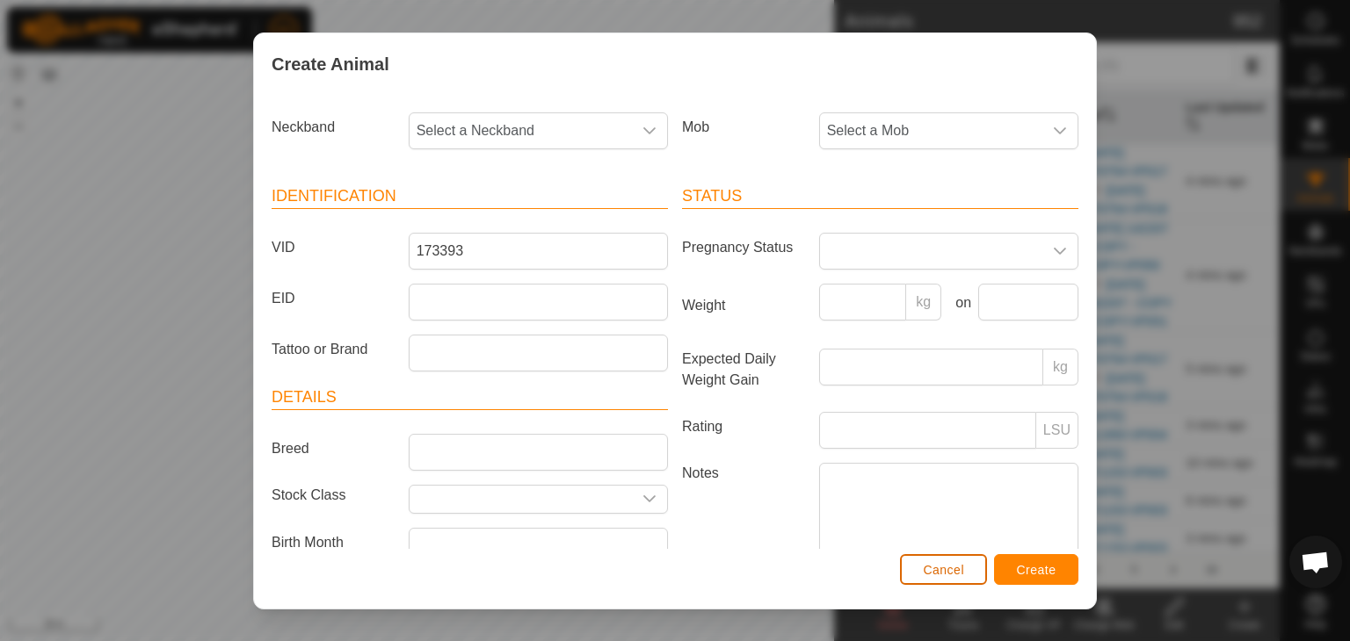
click at [917, 569] on button "Cancel" at bounding box center [943, 569] width 87 height 31
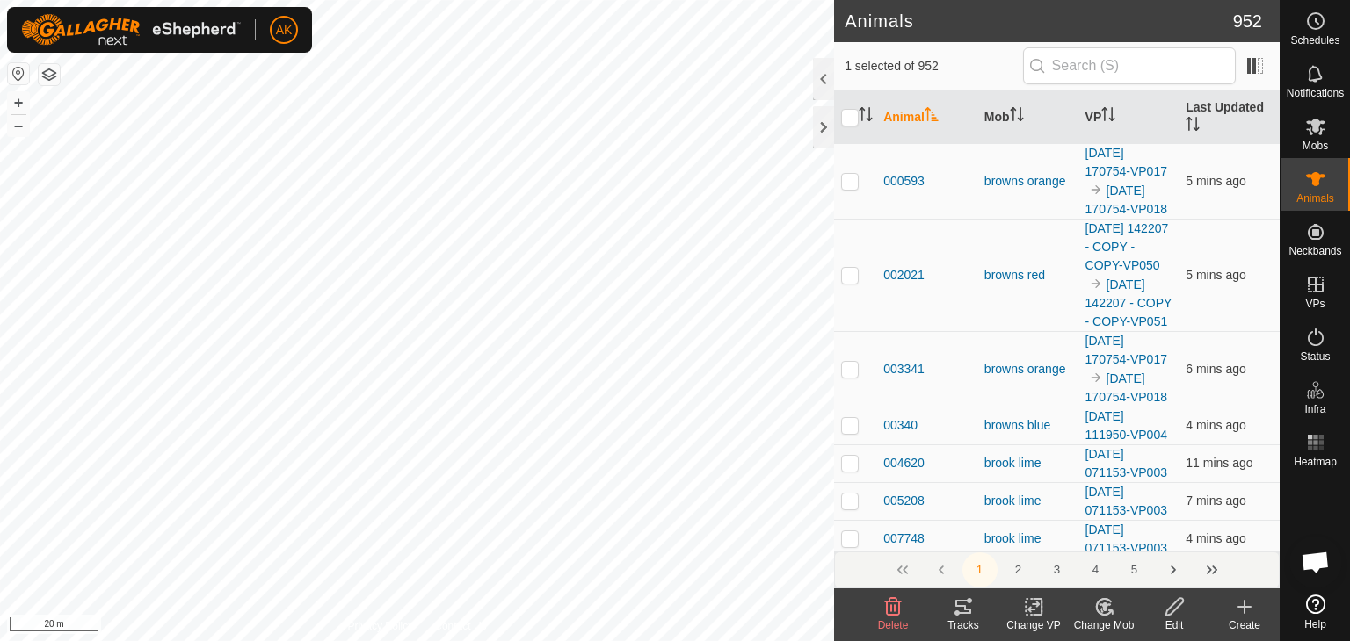
click at [1240, 612] on icon at bounding box center [1244, 607] width 21 height 21
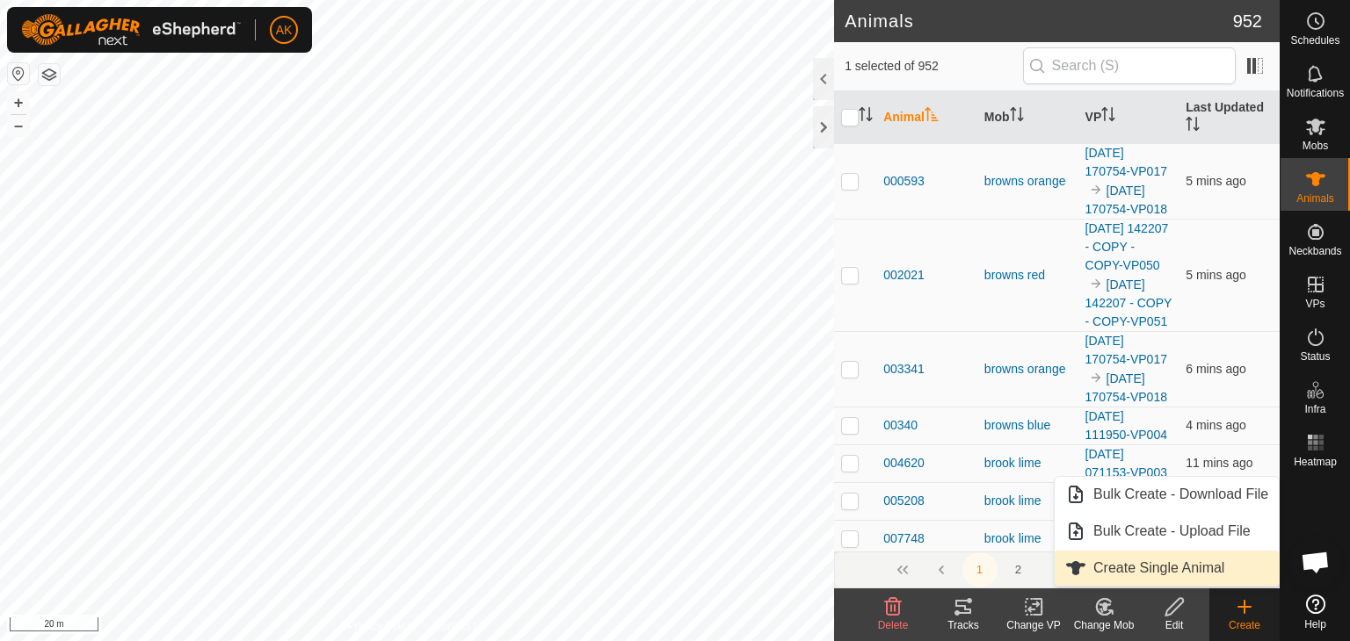
click at [1118, 577] on link "Create Single Animal" at bounding box center [1166, 568] width 224 height 35
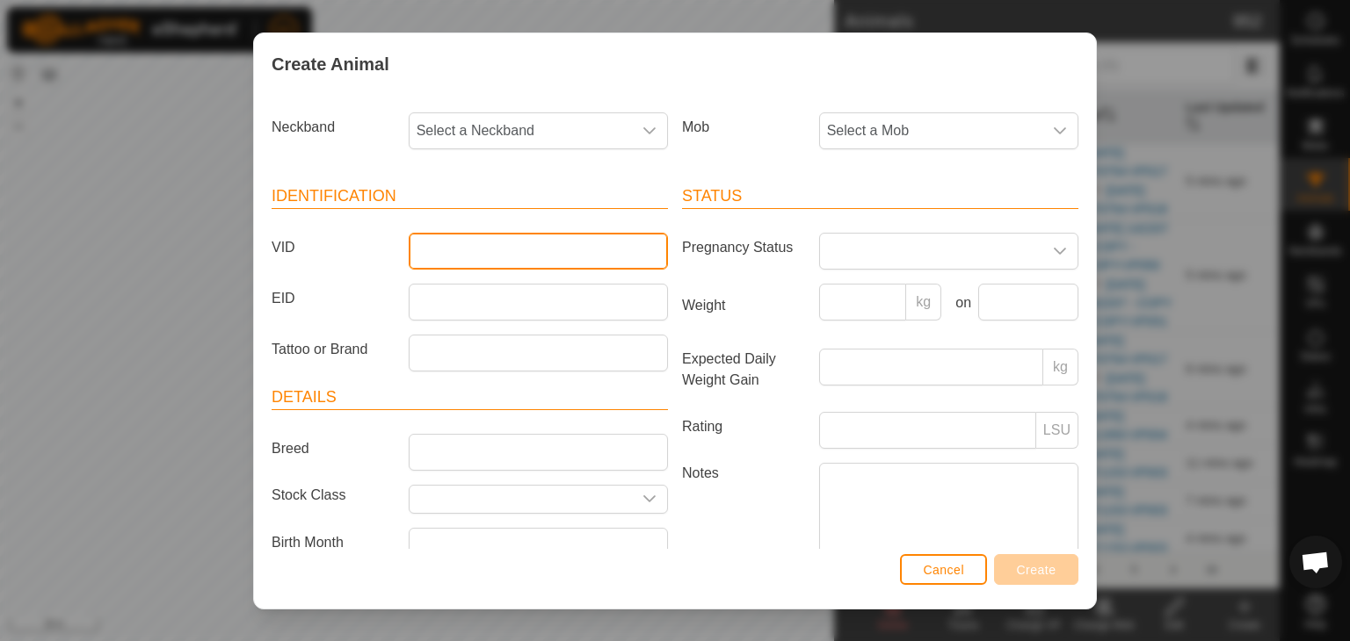
click at [432, 255] on input "VID" at bounding box center [538, 251] width 259 height 37
type input "873393"
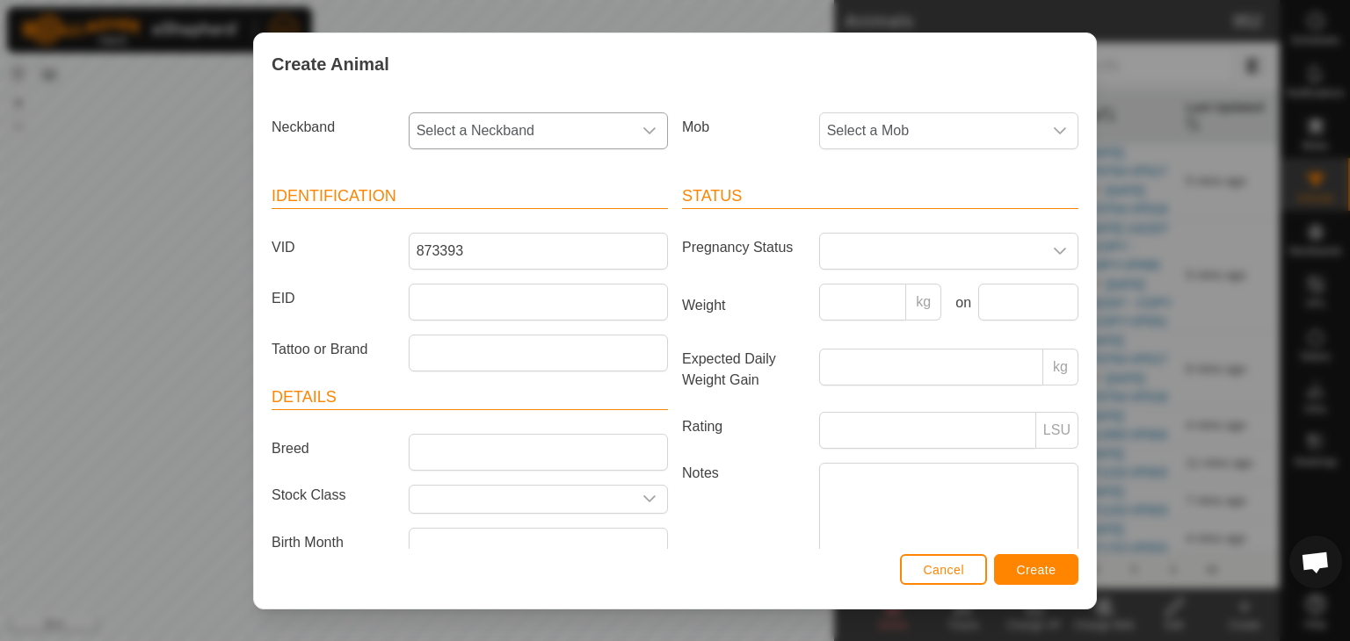
click at [644, 127] on icon "dropdown trigger" at bounding box center [649, 131] width 14 height 14
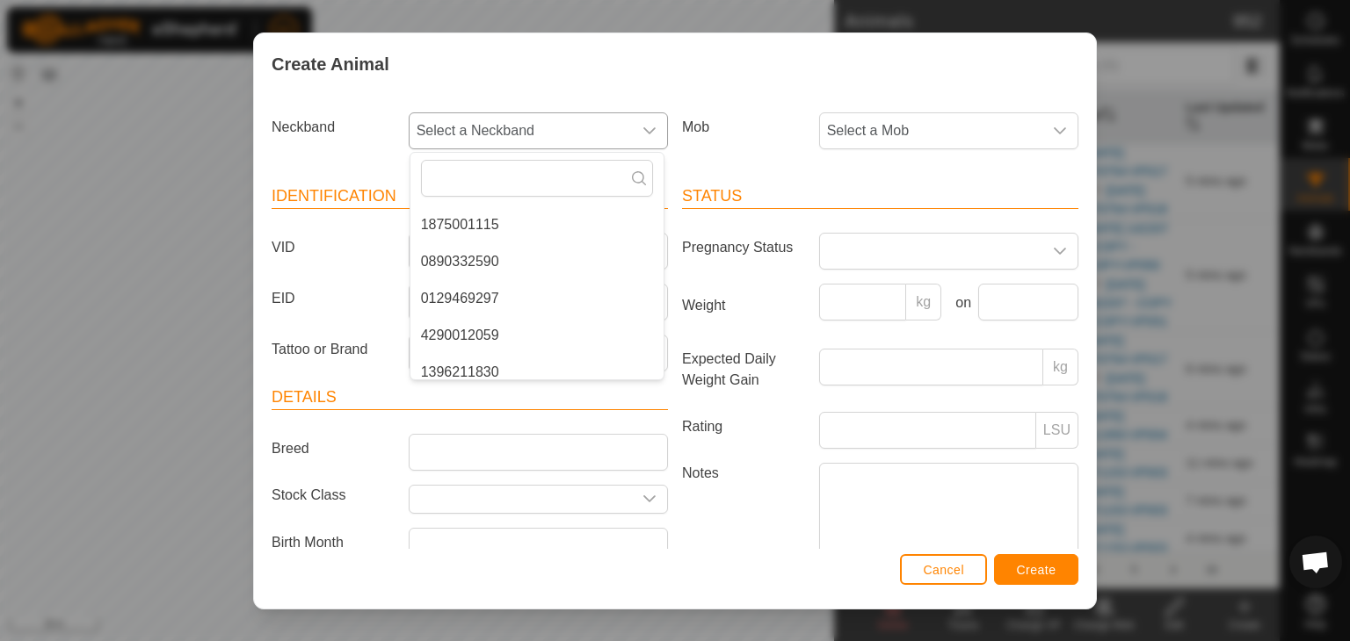
scroll to position [1410, 0]
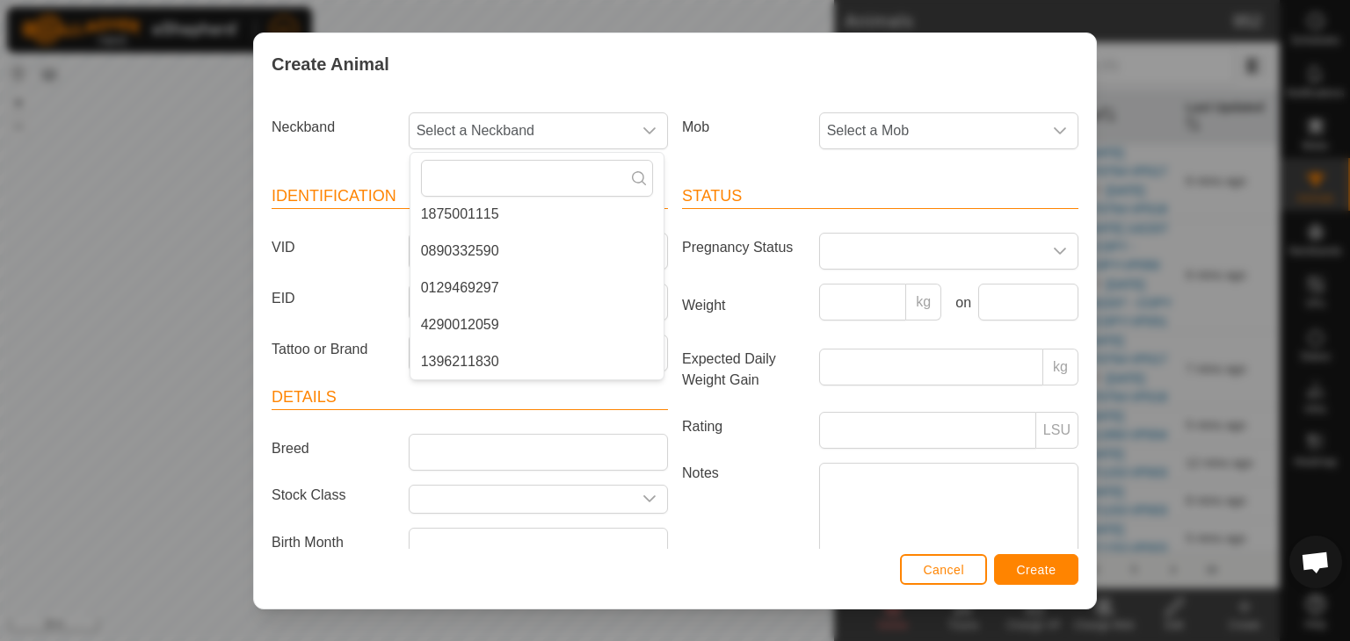
click at [724, 127] on label "Mob" at bounding box center [743, 127] width 137 height 30
click at [1120, 221] on div "Create Animal Neckband Select a Neckband Mob Select a Mob Identification VID 87…" at bounding box center [675, 320] width 1350 height 641
click at [144, 56] on div "Create Animal Neckband Select a Neckband Mob Select a Mob Identification VID 87…" at bounding box center [675, 320] width 1350 height 641
click at [169, 195] on div "Create Animal Neckband Select a Neckband Mob Select a Mob Identification VID 87…" at bounding box center [675, 320] width 1350 height 641
click at [950, 576] on span "Cancel" at bounding box center [943, 570] width 41 height 14
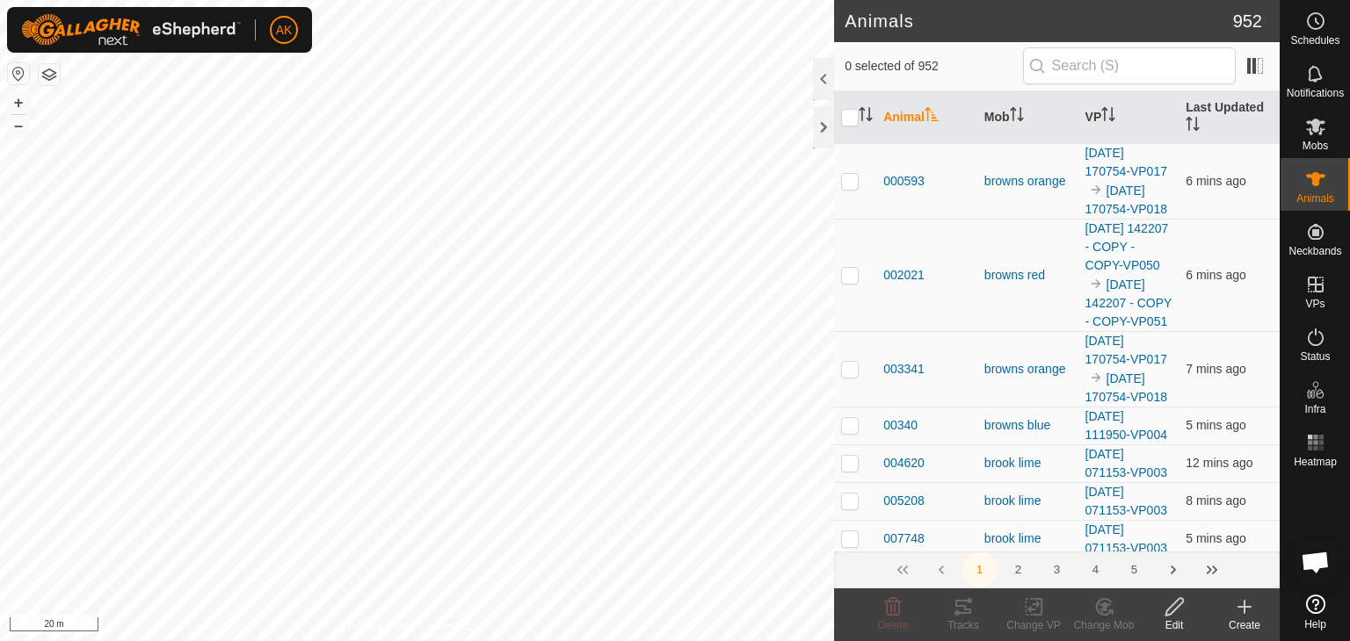
click at [1242, 607] on icon at bounding box center [1244, 607] width 12 height 0
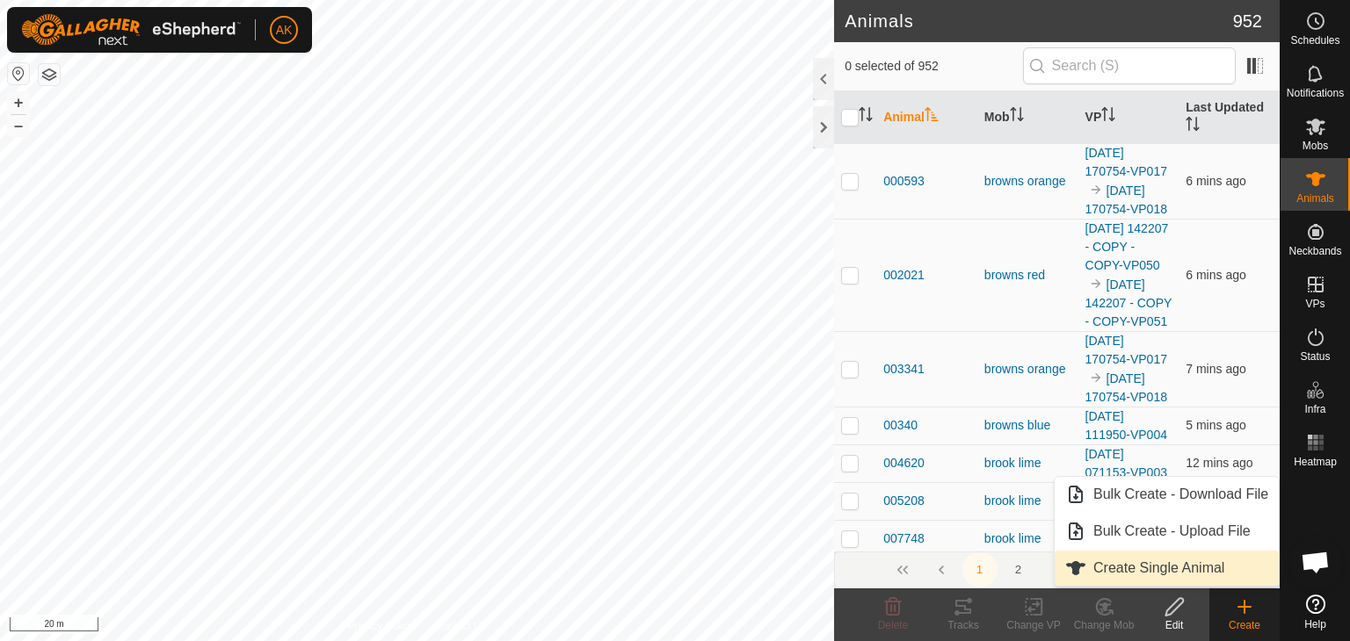
click at [1121, 567] on link "Create Single Animal" at bounding box center [1166, 568] width 224 height 35
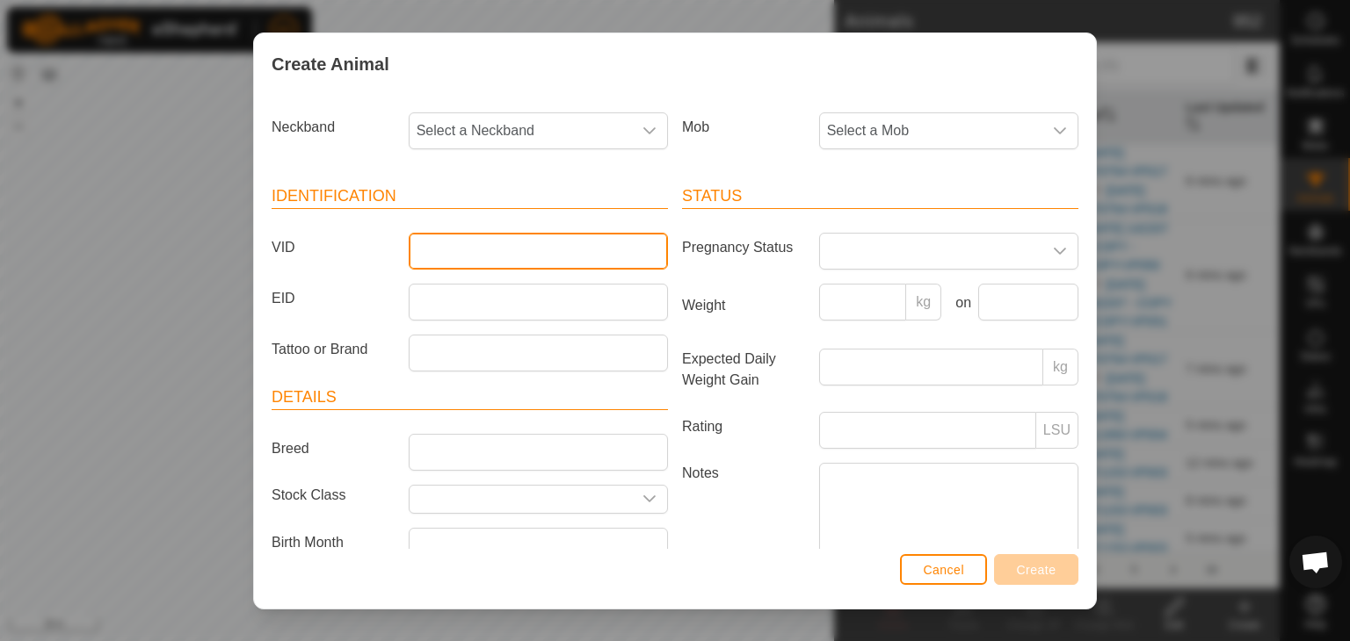
click at [455, 247] on input "VID" at bounding box center [538, 251] width 259 height 37
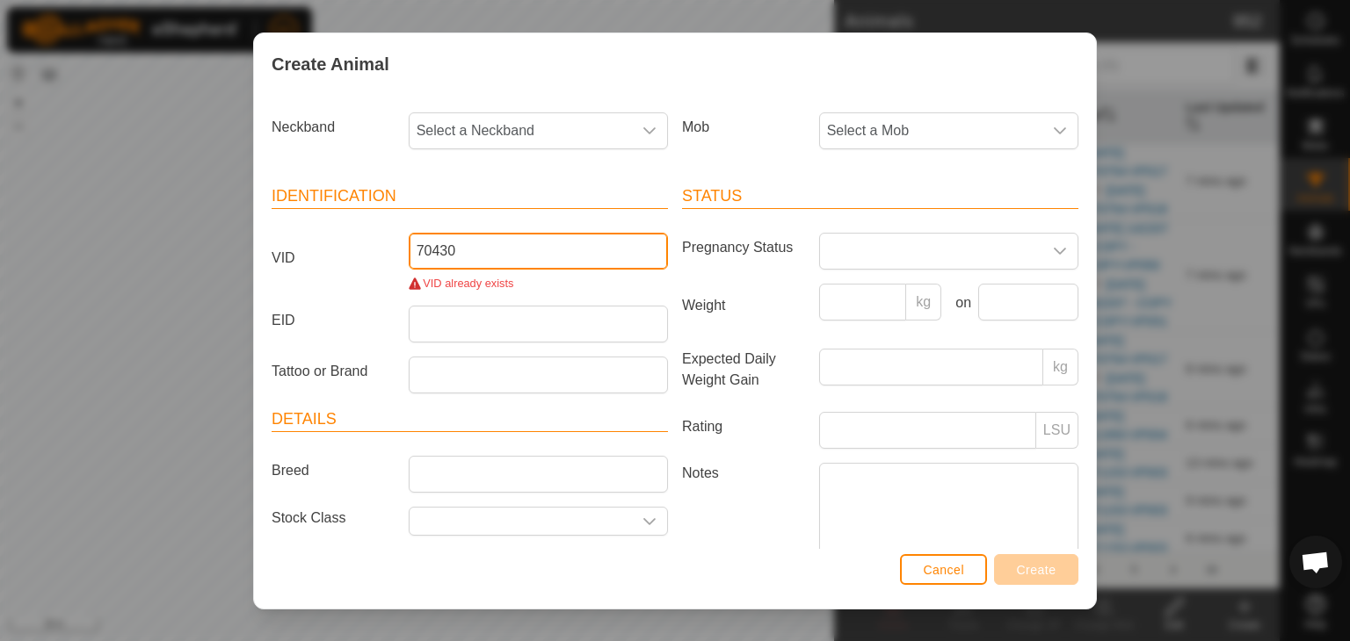
type input "70430"
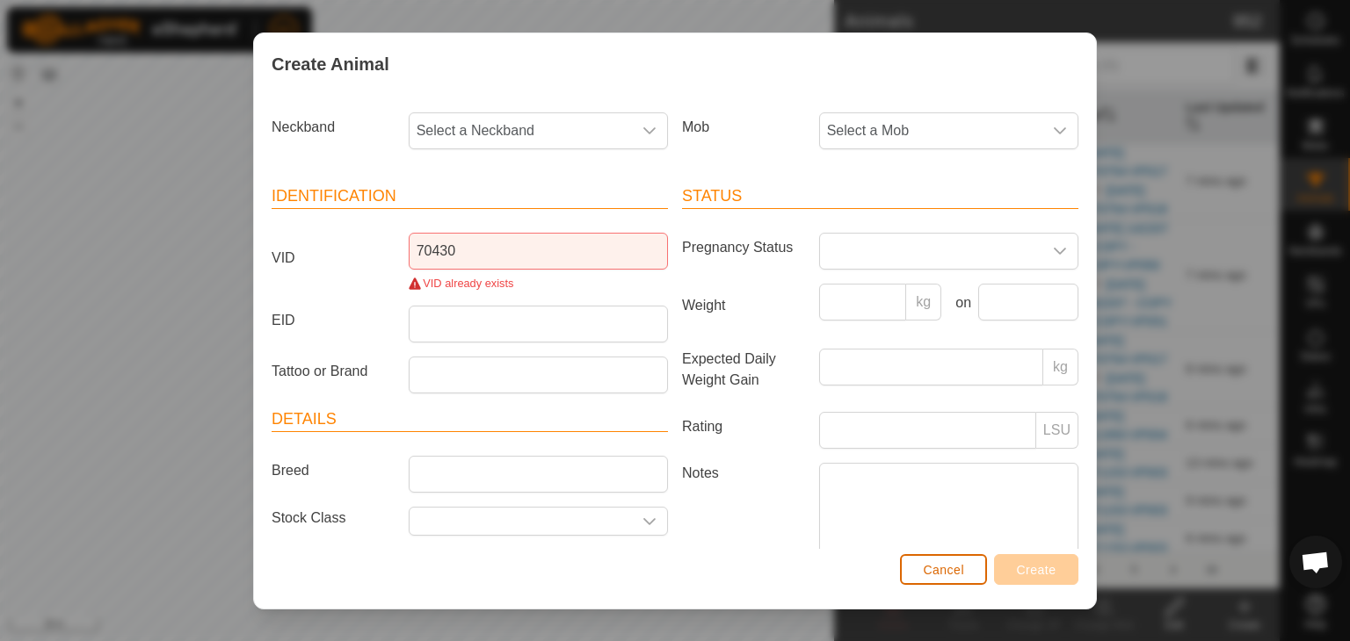
click at [952, 563] on span "Cancel" at bounding box center [943, 570] width 41 height 14
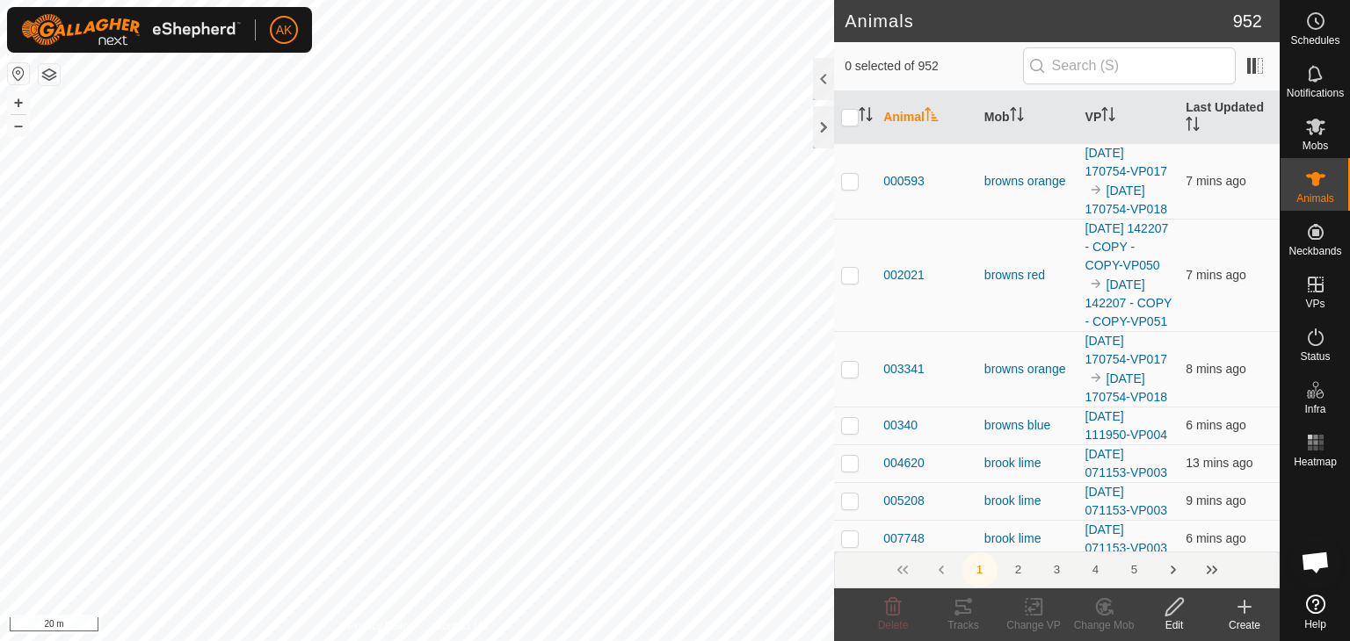
click at [1237, 609] on icon at bounding box center [1244, 607] width 21 height 21
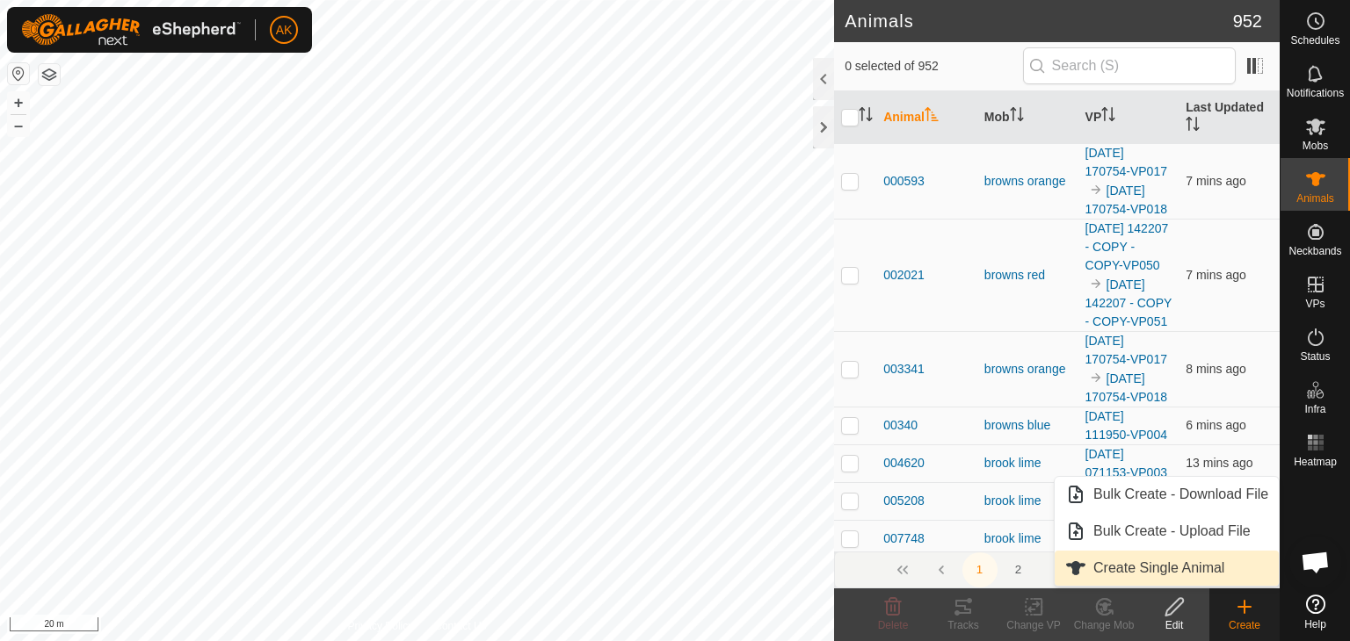
click at [1174, 572] on link "Create Single Animal" at bounding box center [1166, 568] width 224 height 35
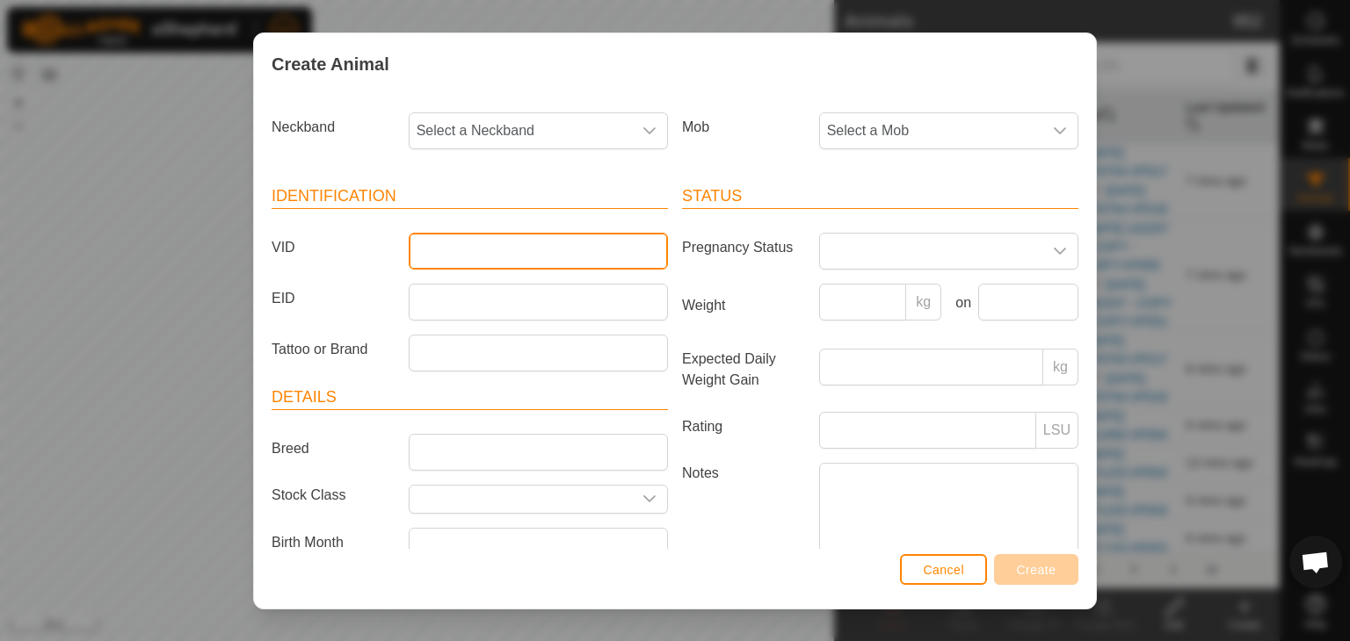
click at [443, 250] on input "VID" at bounding box center [538, 251] width 259 height 37
type input "990794"
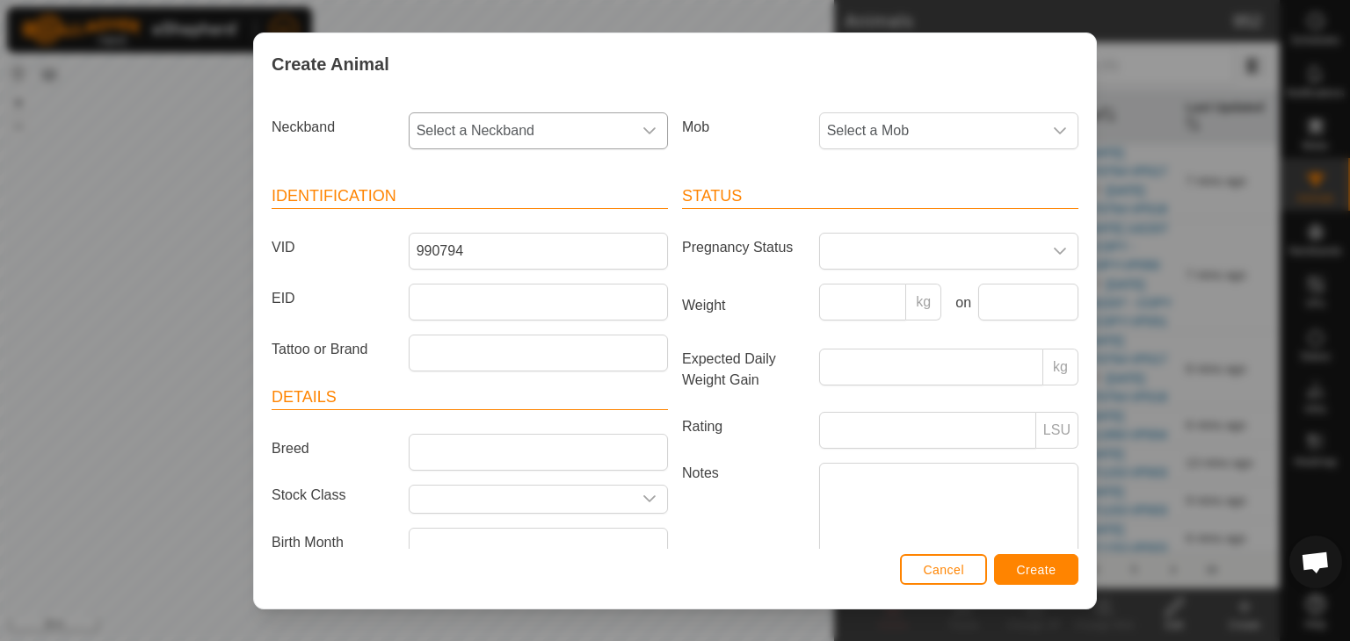
click at [558, 131] on span "Select a Neckband" at bounding box center [520, 130] width 222 height 35
click at [714, 49] on div "Create Animal" at bounding box center [675, 64] width 842 height 62
click at [938, 572] on span "Cancel" at bounding box center [943, 570] width 41 height 14
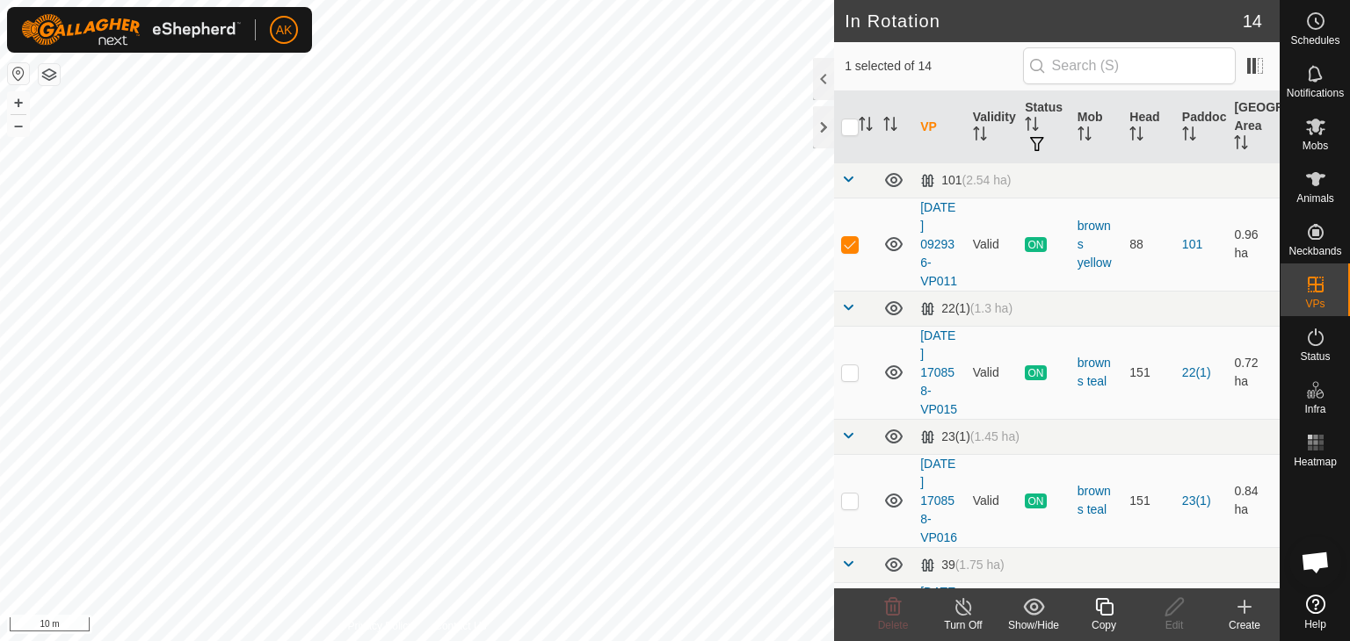
click at [1109, 615] on icon at bounding box center [1104, 607] width 18 height 18
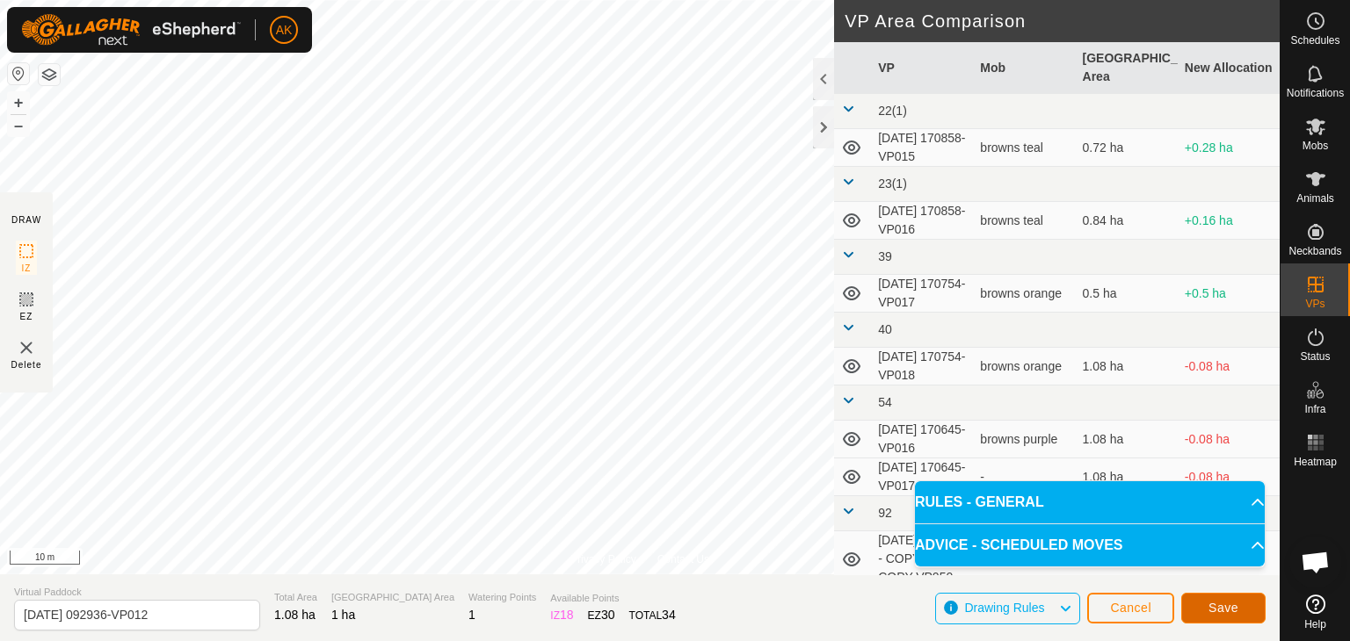
click at [1213, 607] on span "Save" at bounding box center [1223, 608] width 30 height 14
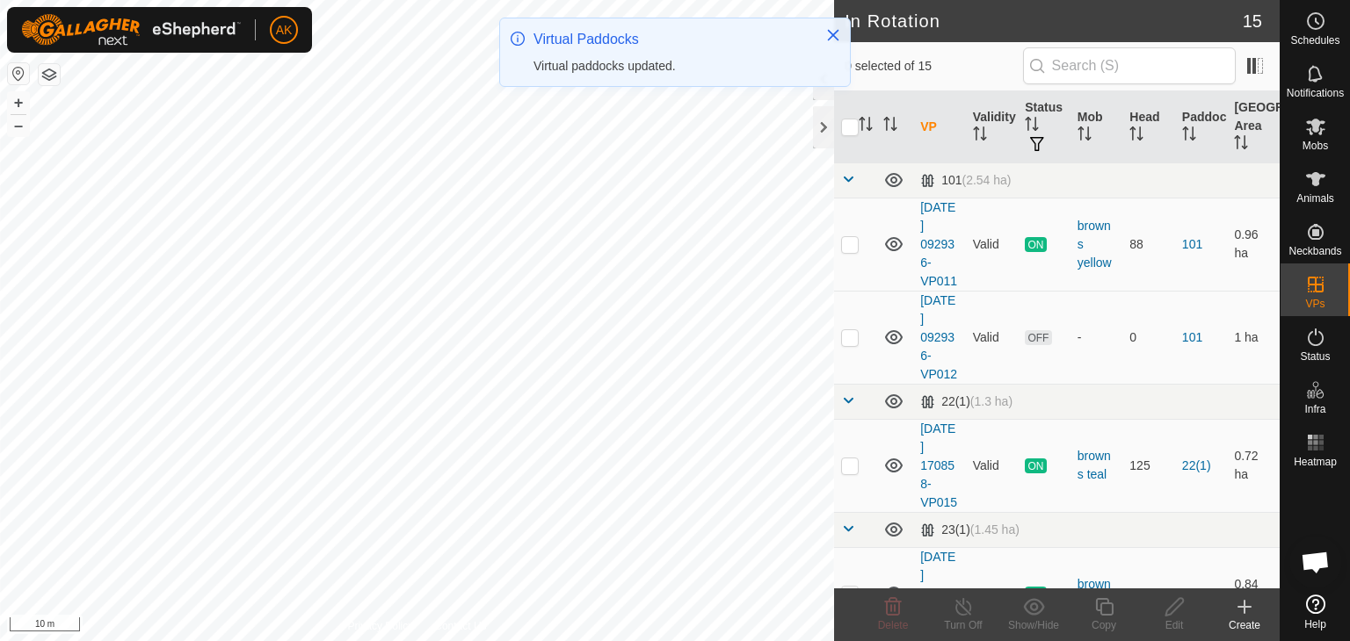
checkbox input "true"
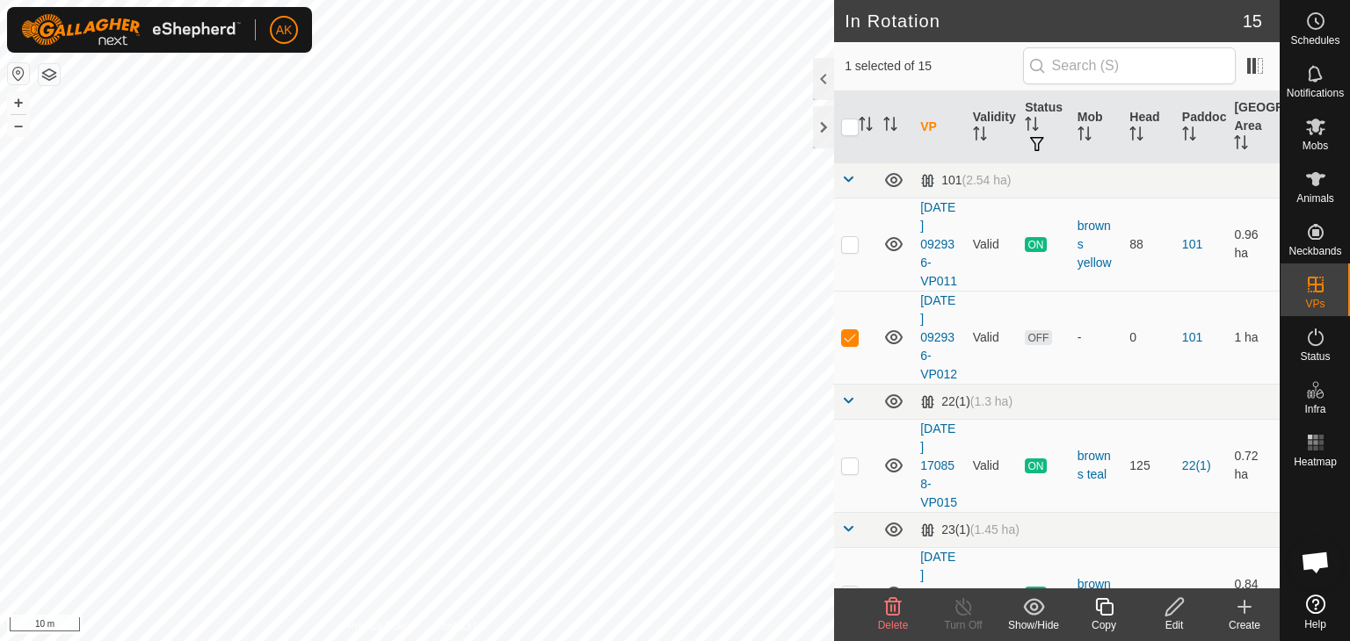
click at [1178, 606] on icon at bounding box center [1174, 607] width 18 height 18
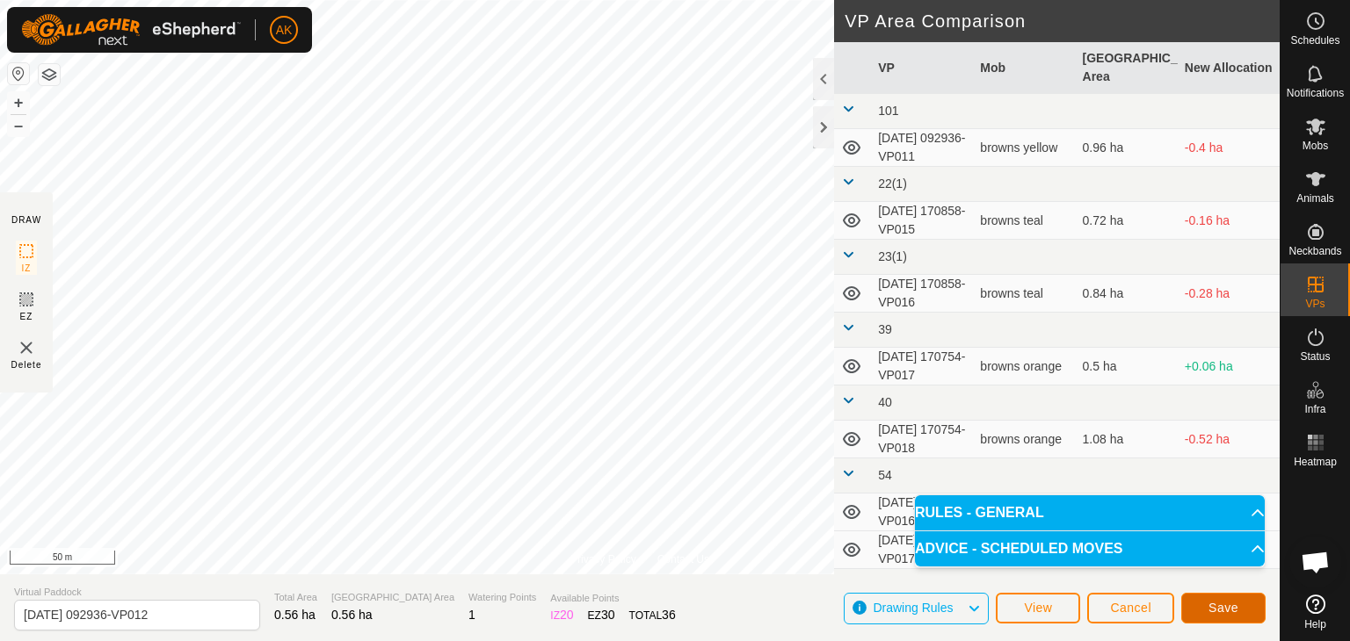
click at [1202, 602] on button "Save" at bounding box center [1223, 608] width 84 height 31
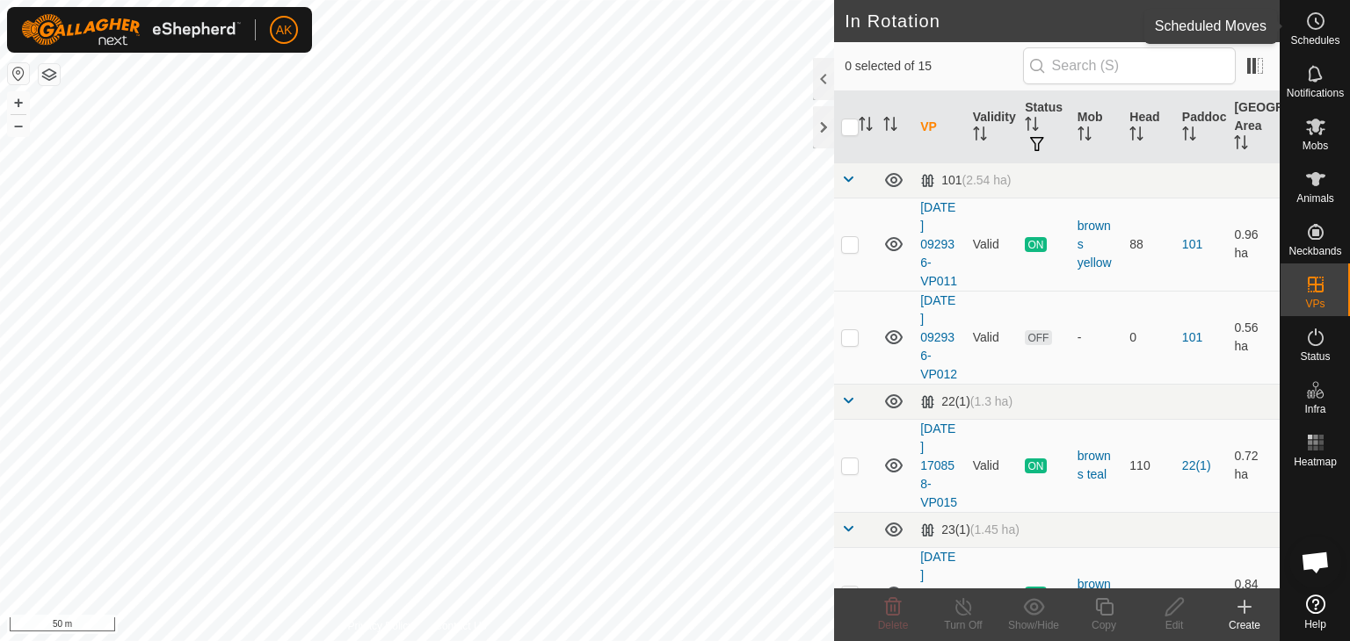
click at [1318, 23] on icon at bounding box center [1315, 21] width 21 height 21
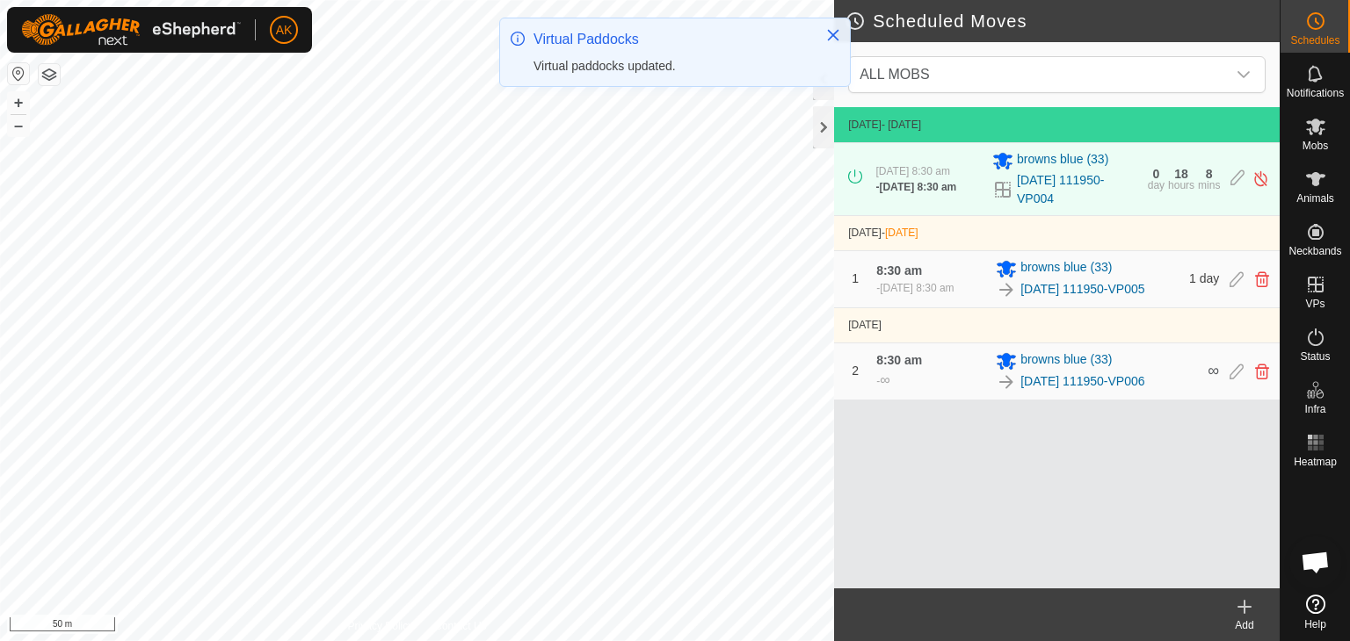
click at [1248, 607] on icon at bounding box center [1244, 607] width 12 height 0
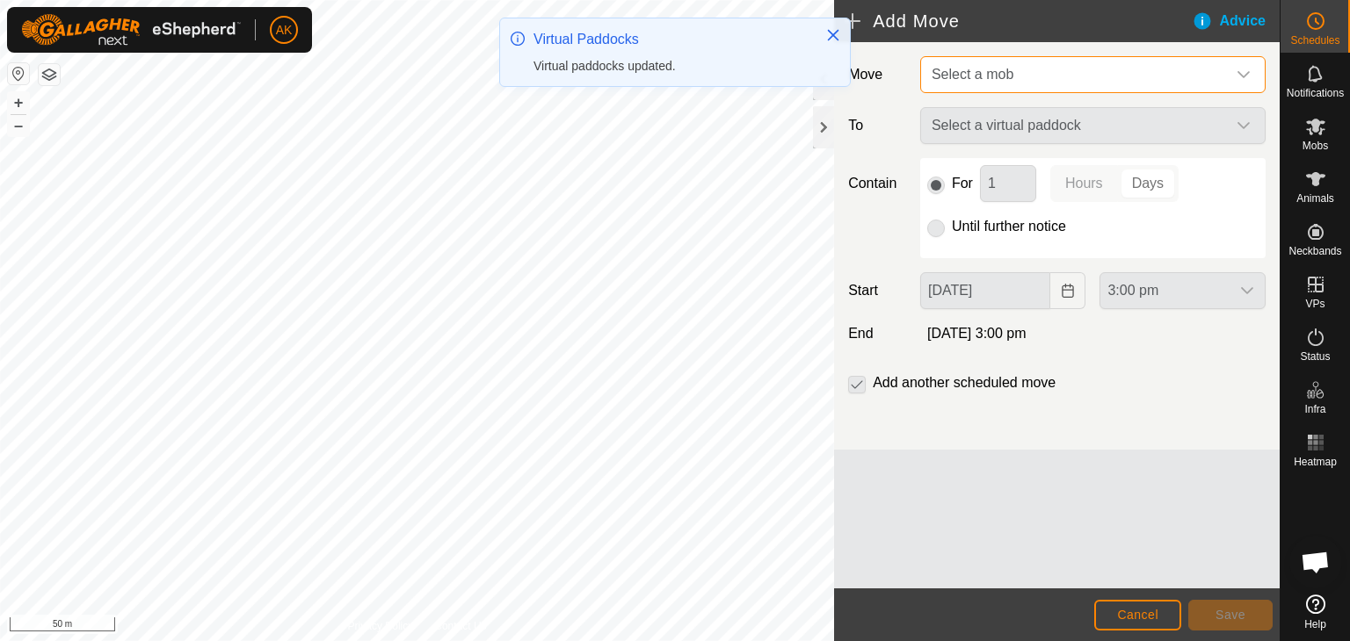
click at [968, 81] on span "Select a mob" at bounding box center [972, 74] width 82 height 15
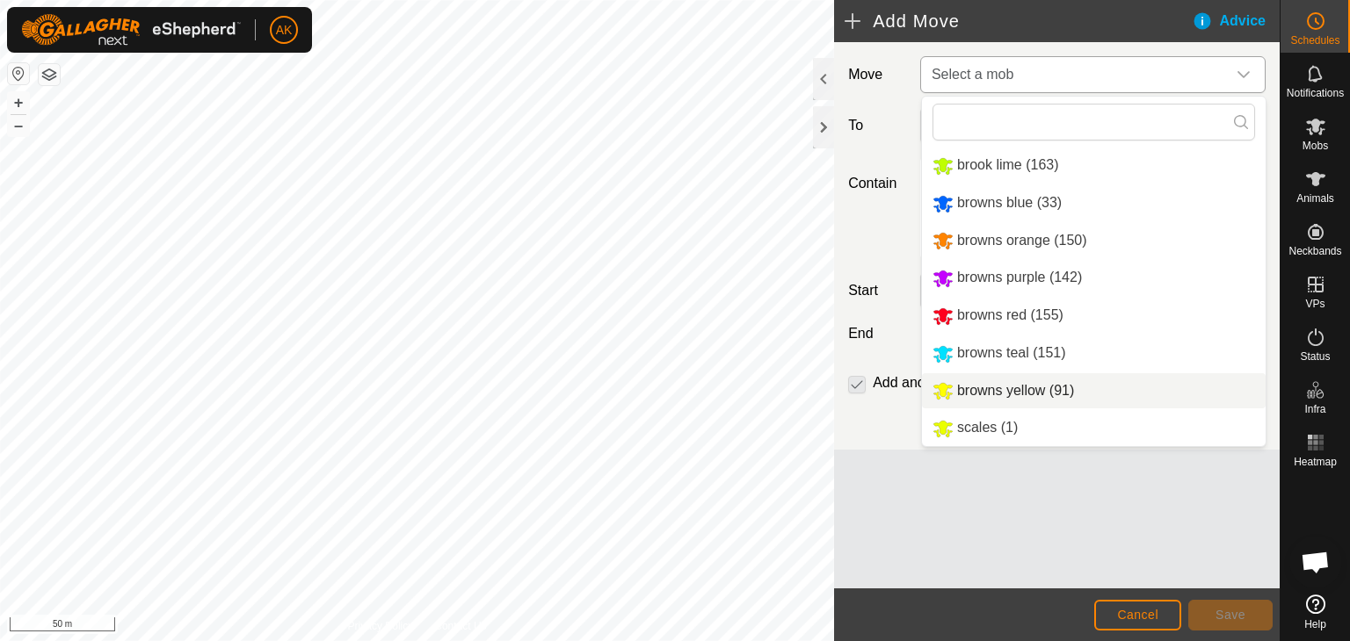
click at [977, 390] on li "browns yellow (91)" at bounding box center [1094, 391] width 344 height 36
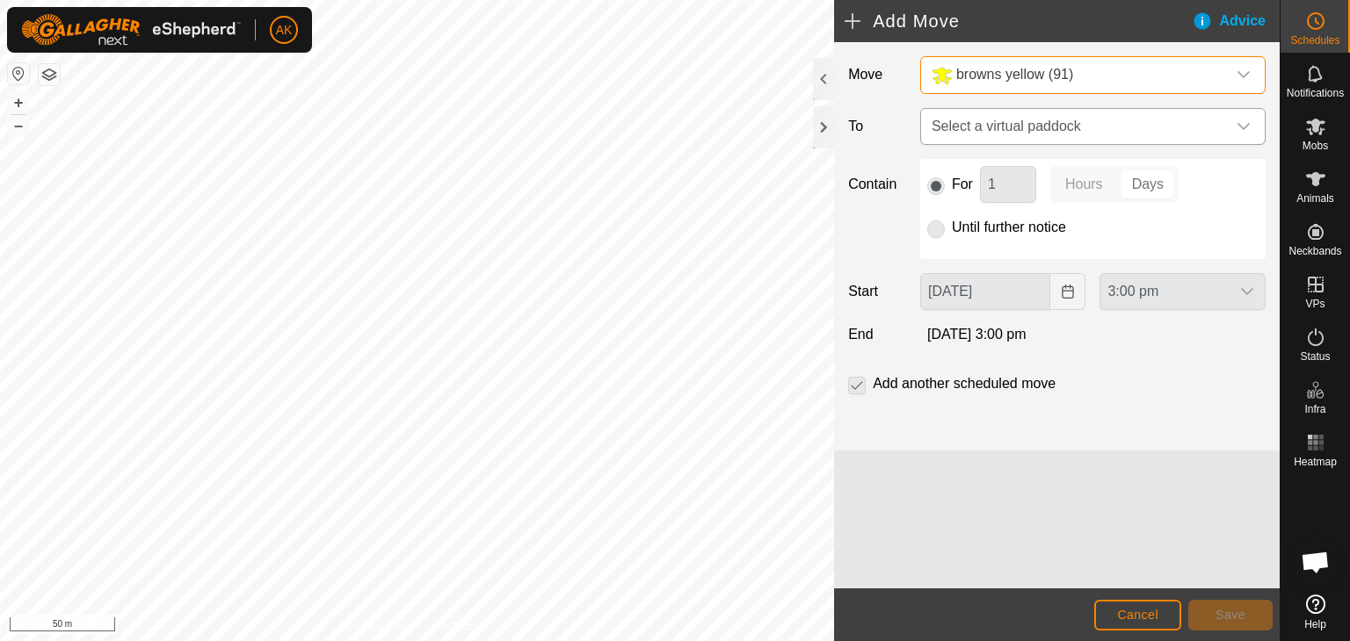
click at [989, 132] on span "Select a virtual paddock" at bounding box center [1074, 126] width 301 height 35
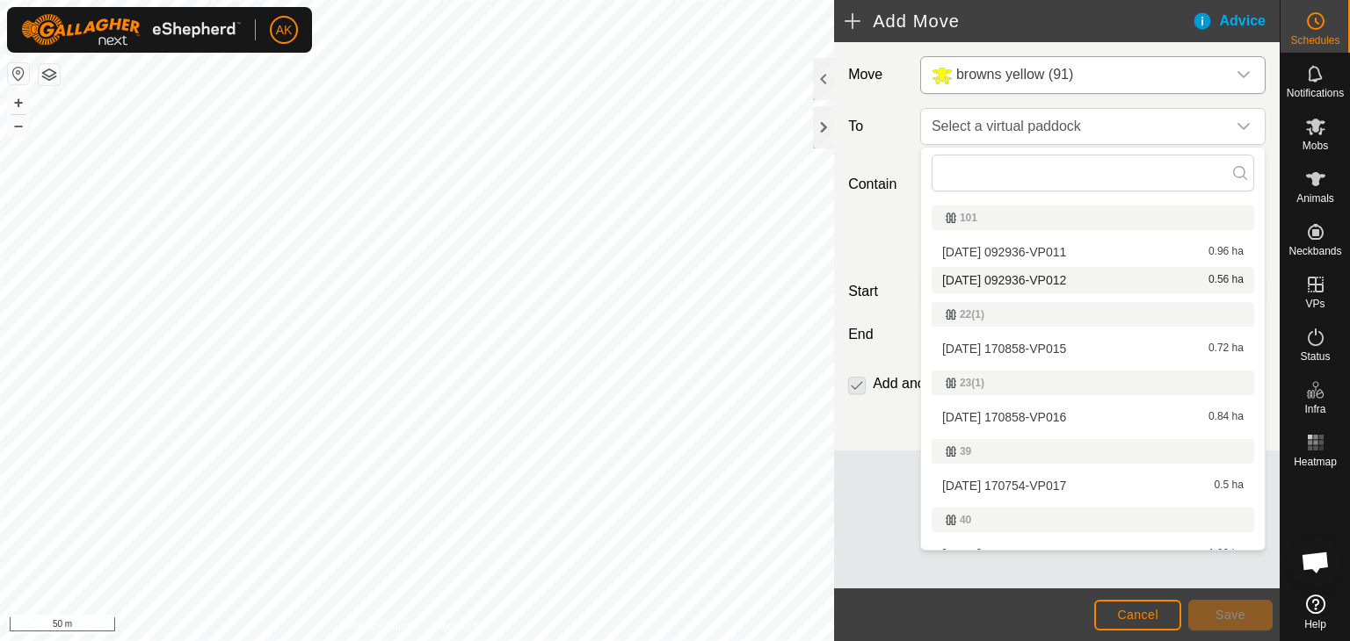
click at [998, 279] on li "[DATE] 092936-VP012 0.56 ha" at bounding box center [1092, 280] width 323 height 26
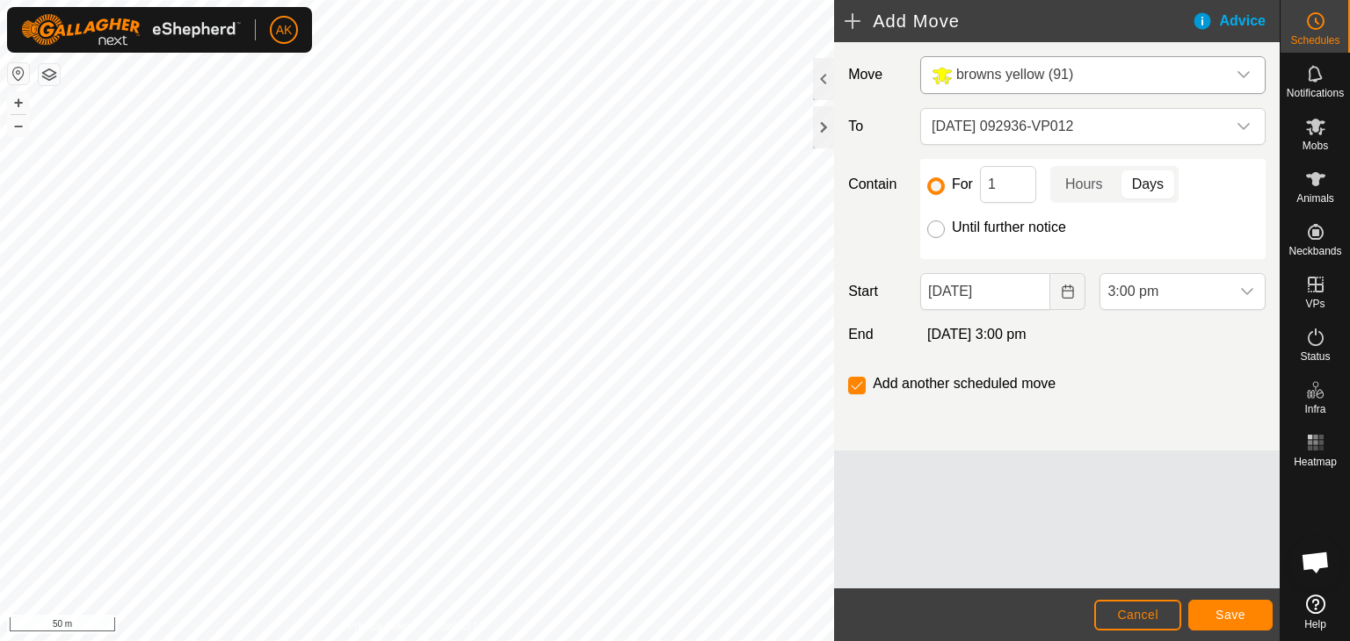
click at [928, 233] on input "Until further notice" at bounding box center [936, 230] width 18 height 18
radio input "true"
checkbox input "false"
click at [1056, 299] on button "Choose Date" at bounding box center [1067, 291] width 35 height 37
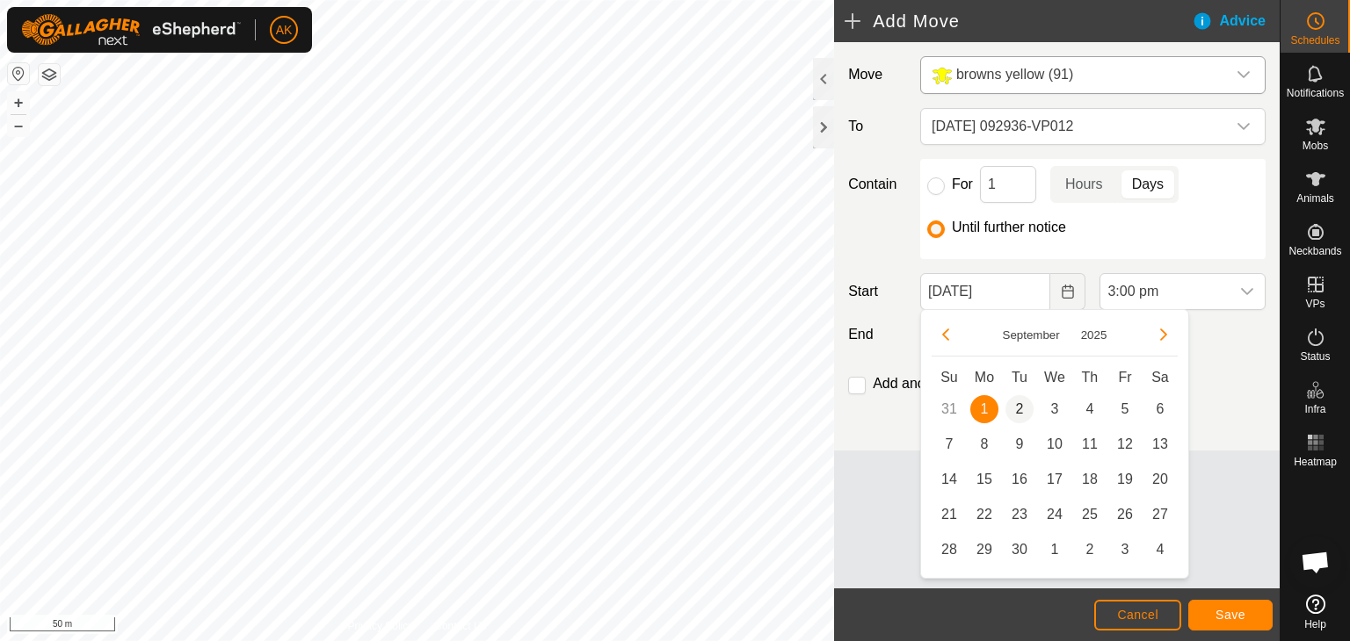
click at [1017, 403] on span "2" at bounding box center [1019, 409] width 28 height 28
type input "[DATE]"
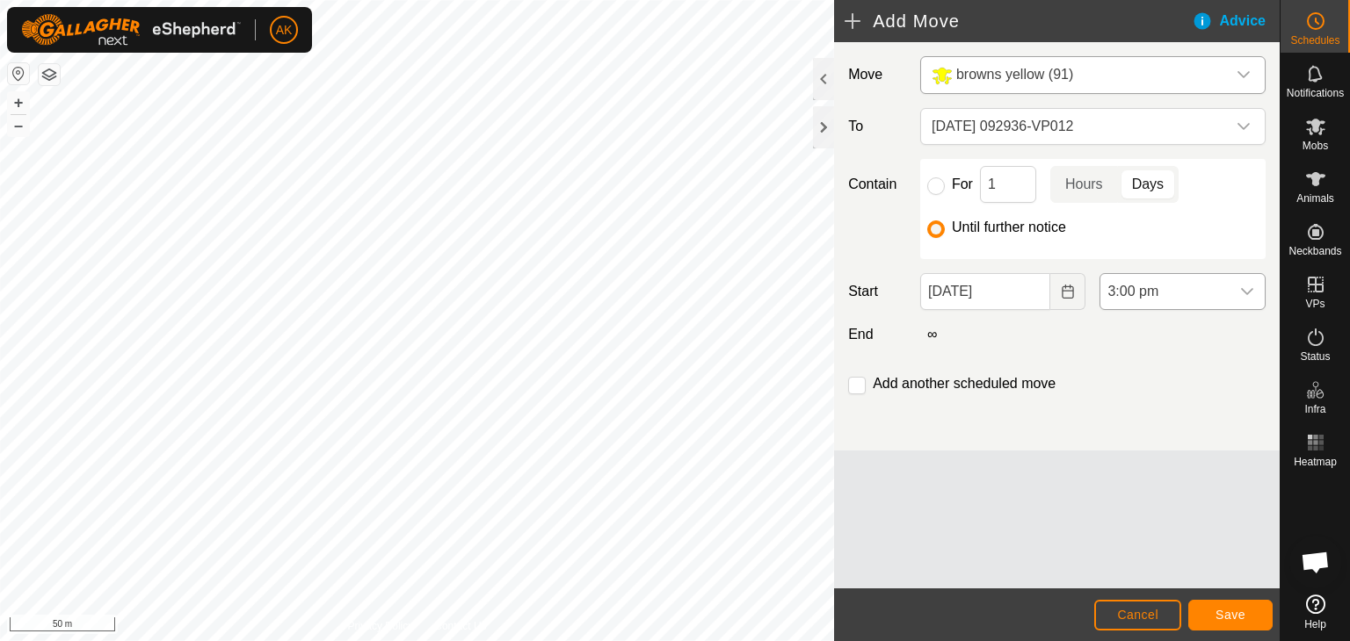
click at [1174, 289] on span "3:00 pm" at bounding box center [1164, 291] width 129 height 35
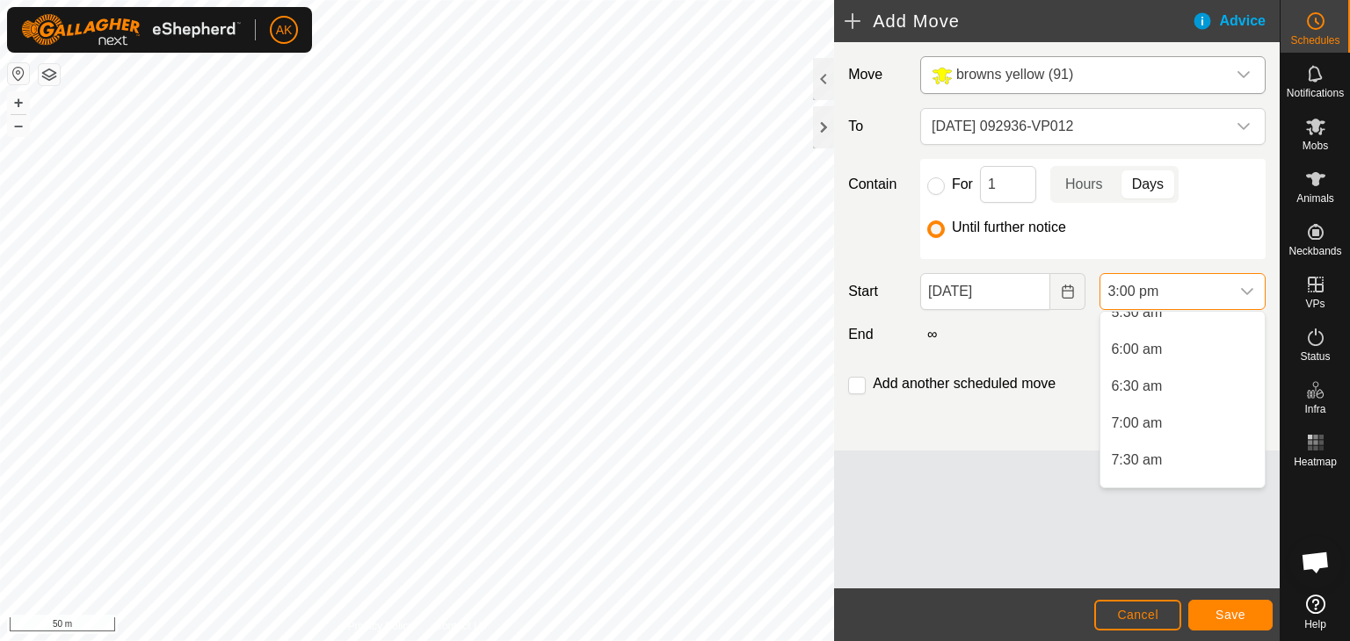
scroll to position [439, 0]
click at [1156, 388] on li "8:00 am" at bounding box center [1182, 392] width 164 height 35
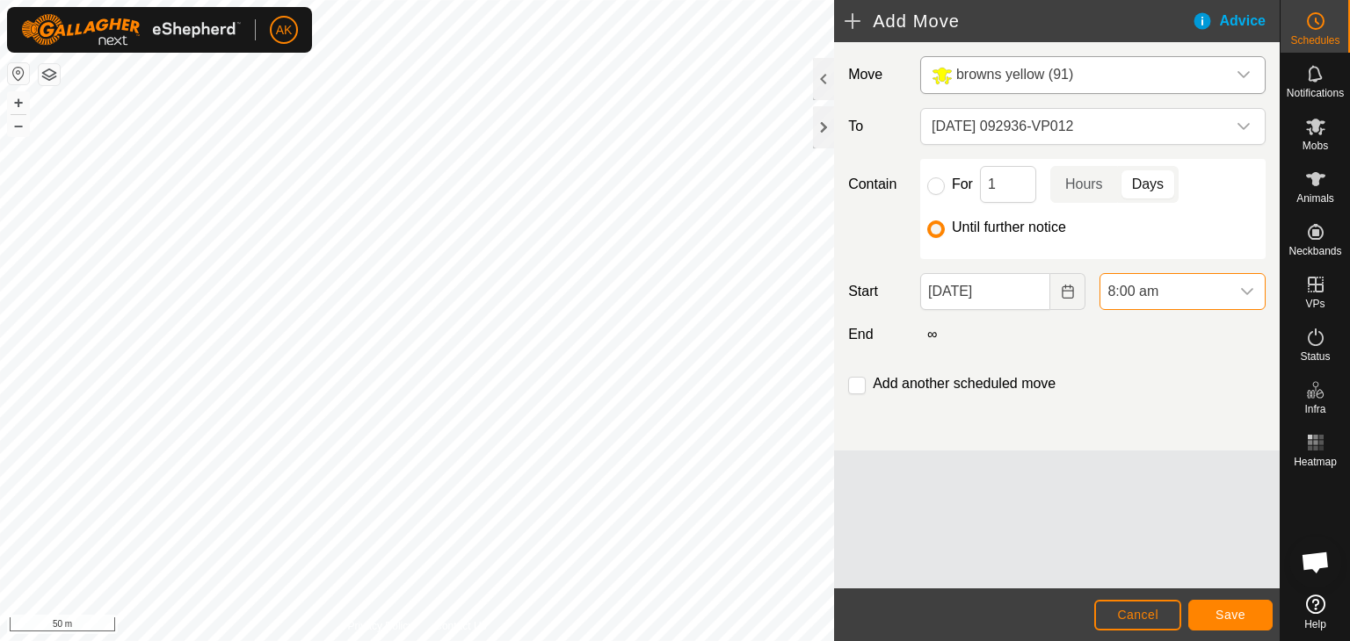
scroll to position [967, 0]
click at [1227, 608] on span "Save" at bounding box center [1230, 615] width 30 height 14
